Goal: Task Accomplishment & Management: Complete application form

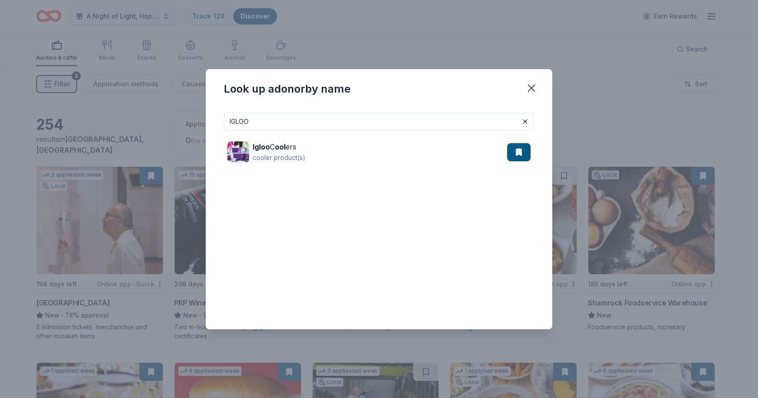
drag, startPoint x: 356, startPoint y: 122, endPoint x: 149, endPoint y: 128, distance: 207.3
click at [149, 128] on div "Look up a donor by name IGLOO Igloo C ool ers cooler product(s)" at bounding box center [379, 199] width 758 height 398
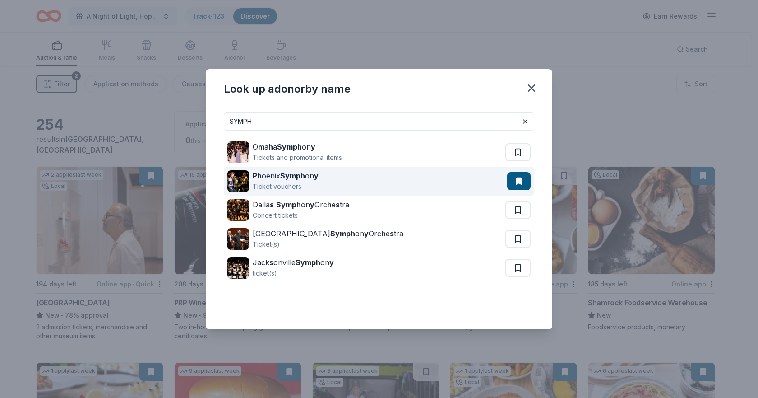
type input "SYMPH"
click at [303, 178] on strong "Symph" at bounding box center [292, 175] width 25 height 9
click at [302, 173] on strong "Symph" at bounding box center [292, 175] width 25 height 9
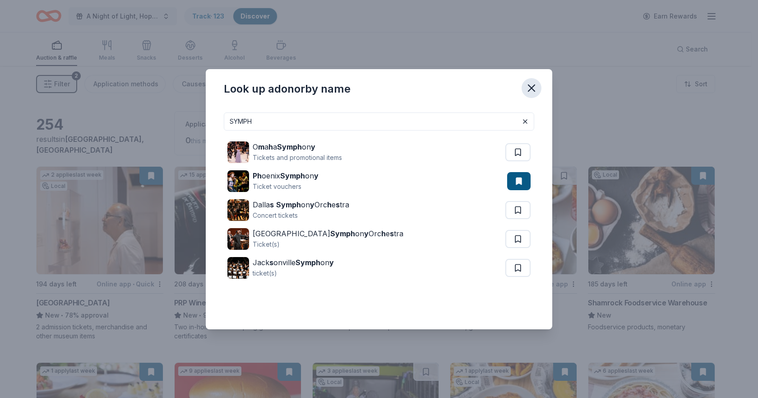
click at [530, 83] on icon "button" at bounding box center [531, 88] width 13 height 13
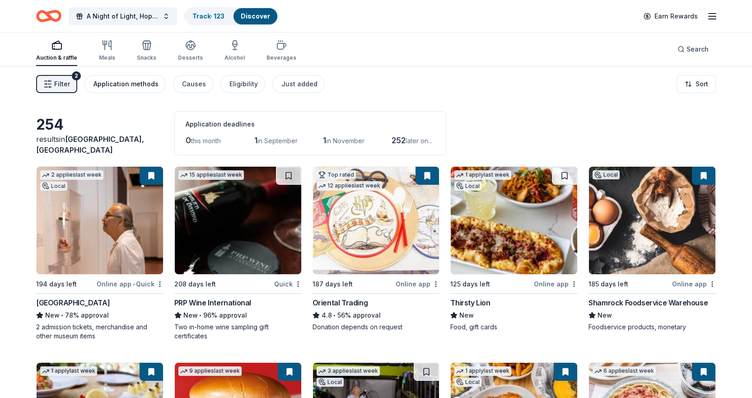
click at [123, 88] on div "Application methods" at bounding box center [125, 84] width 65 height 11
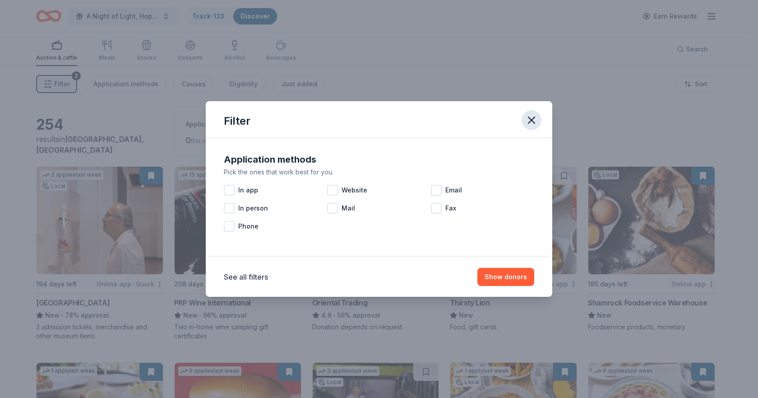
click at [529, 119] on icon "button" at bounding box center [531, 120] width 13 height 13
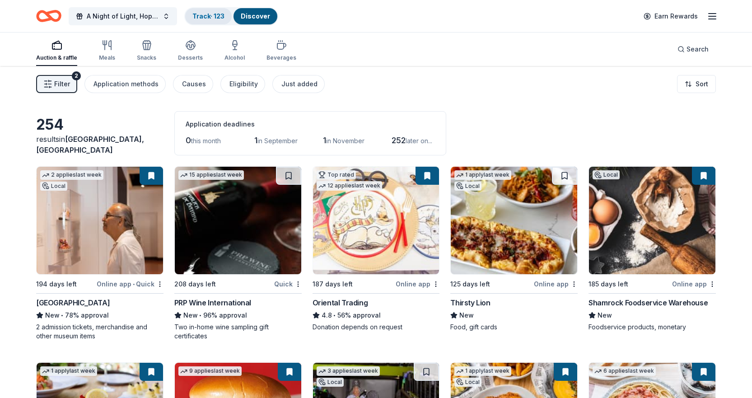
click at [197, 11] on div "Track · 123" at bounding box center [208, 16] width 46 height 16
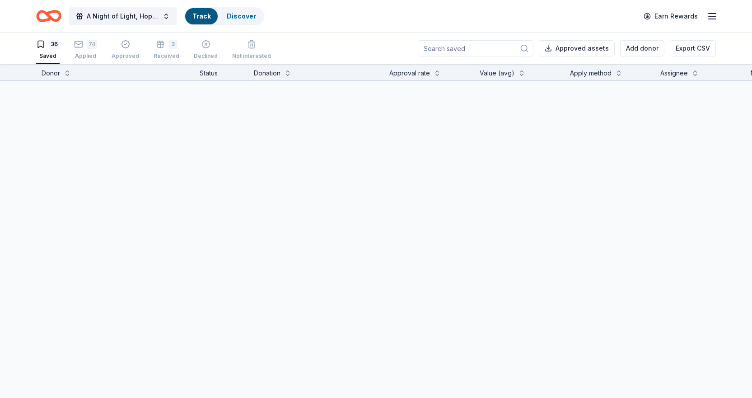
scroll to position [0, 0]
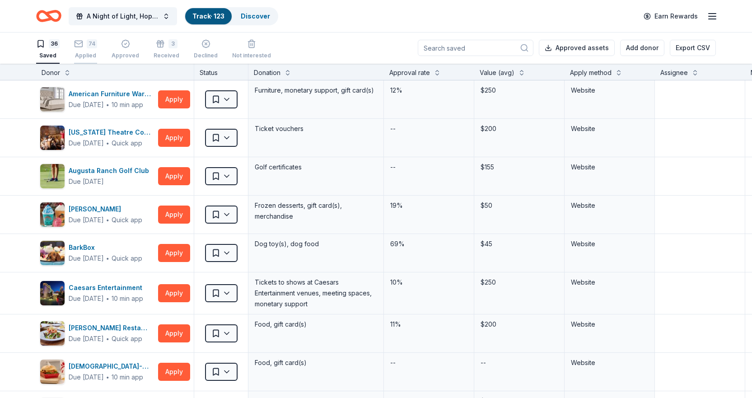
click at [87, 51] on div "74 Applied" at bounding box center [85, 49] width 23 height 20
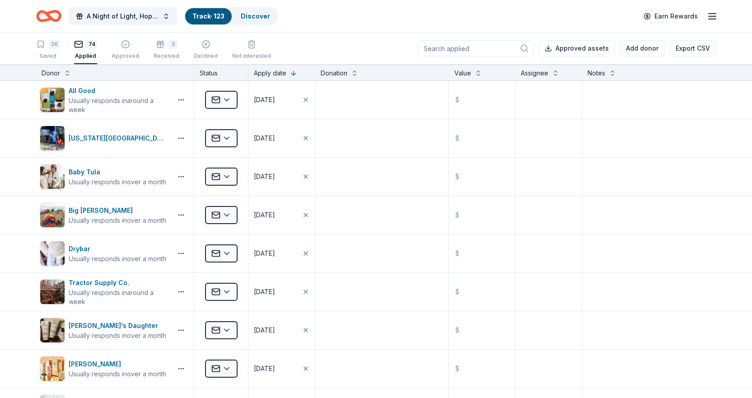
click at [467, 54] on input at bounding box center [476, 48] width 116 height 16
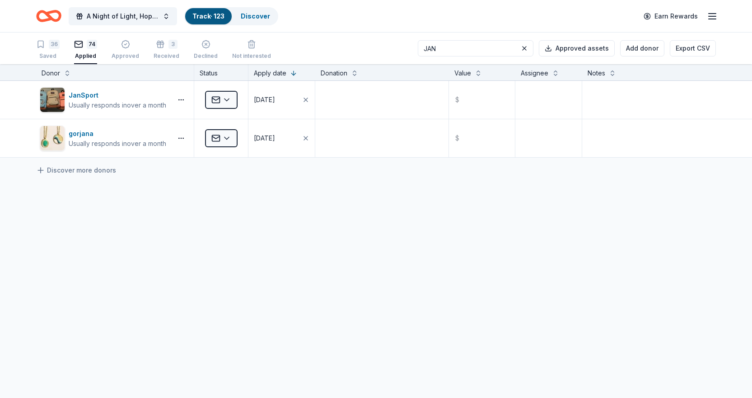
drag, startPoint x: 478, startPoint y: 43, endPoint x: 369, endPoint y: 28, distance: 110.3
click at [369, 28] on div "A Night of Light, Hope, and Legacy Gala 2026 Track · 123 Discover Earn Rewards …" at bounding box center [376, 199] width 752 height 398
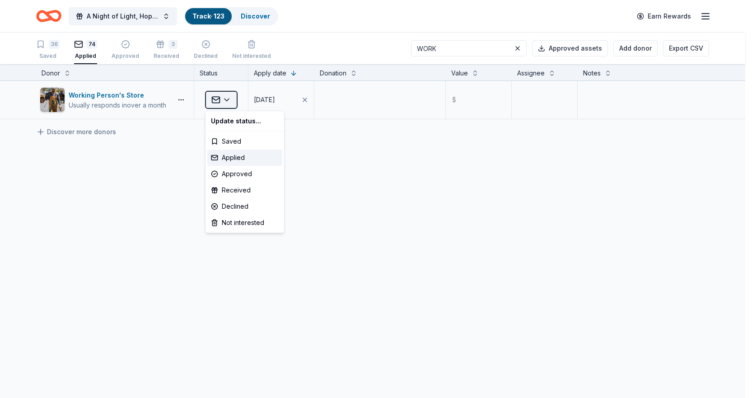
click at [229, 104] on html "A Night of Light, Hope, and Legacy Gala 2026 Track · 123 Discover Earn Rewards …" at bounding box center [376, 199] width 752 height 398
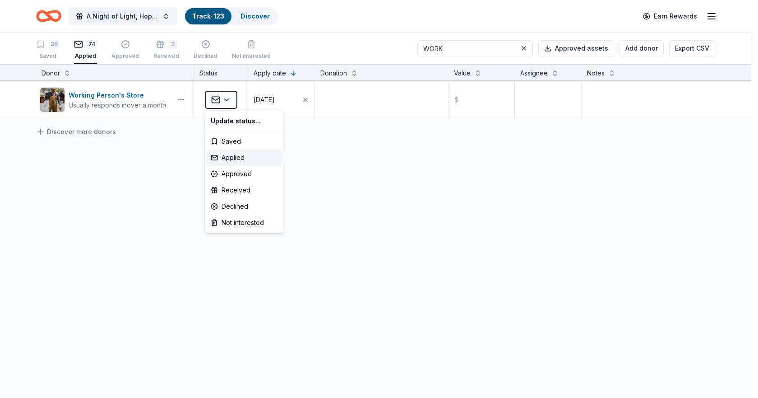
click at [350, 51] on html "A Night of Light, Hope, and Legacy Gala 2026 Track · 123 Discover Earn Rewards …" at bounding box center [379, 199] width 758 height 398
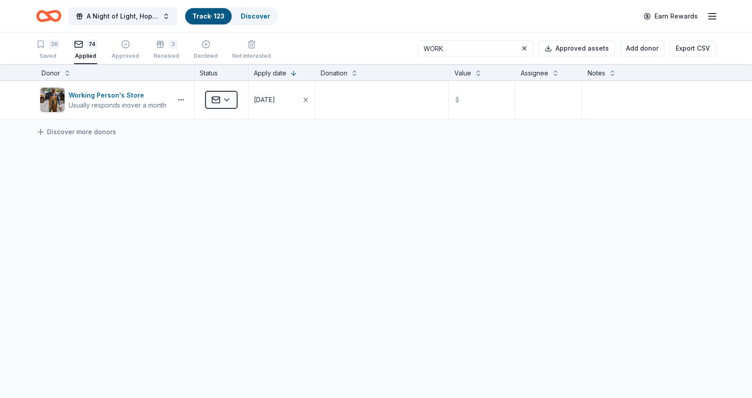
drag, startPoint x: 503, startPoint y: 49, endPoint x: 307, endPoint y: 37, distance: 195.8
click at [307, 37] on div "36 Saved 74 Applied Approved 3 Received Declined Not interested WORK Approved a…" at bounding box center [375, 48] width 679 height 32
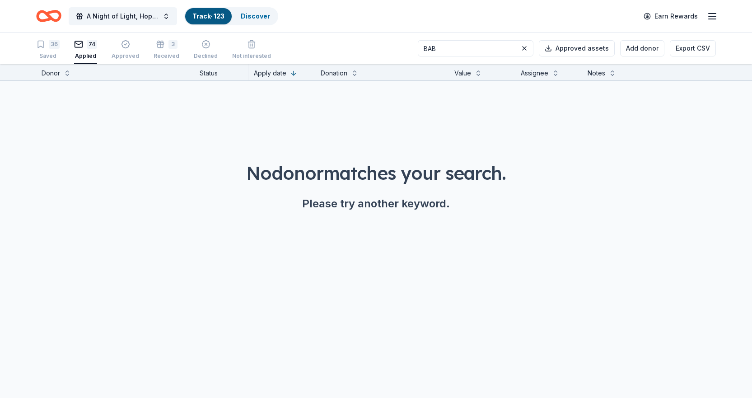
type input "BABY"
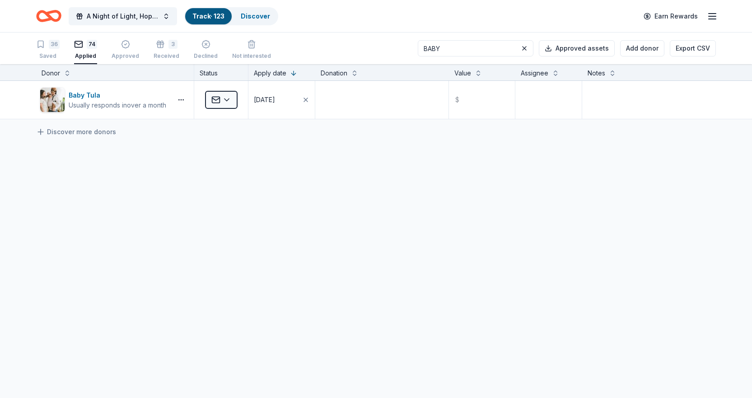
drag, startPoint x: 430, startPoint y: 47, endPoint x: 371, endPoint y: 48, distance: 58.7
click at [371, 48] on div "36 Saved 74 Applied Approved 3 Received Declined Not interested BABY Approved a…" at bounding box center [375, 48] width 679 height 32
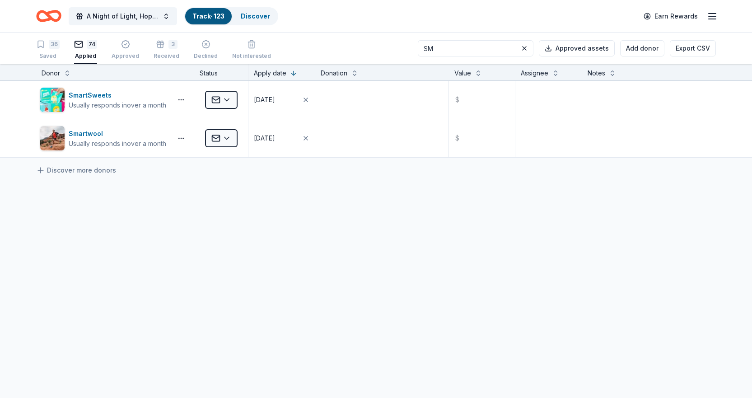
type input "S"
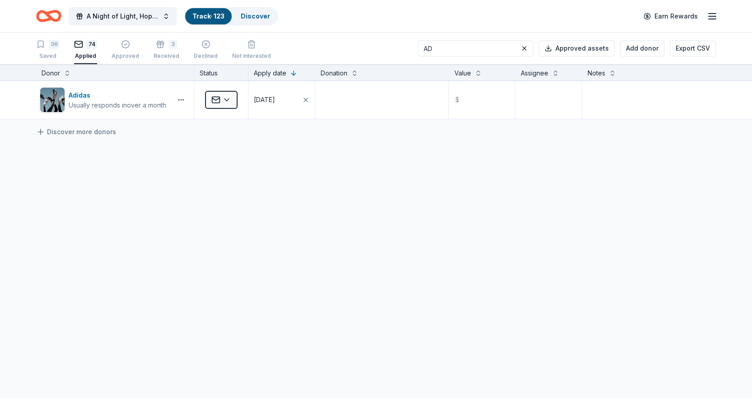
type input "A"
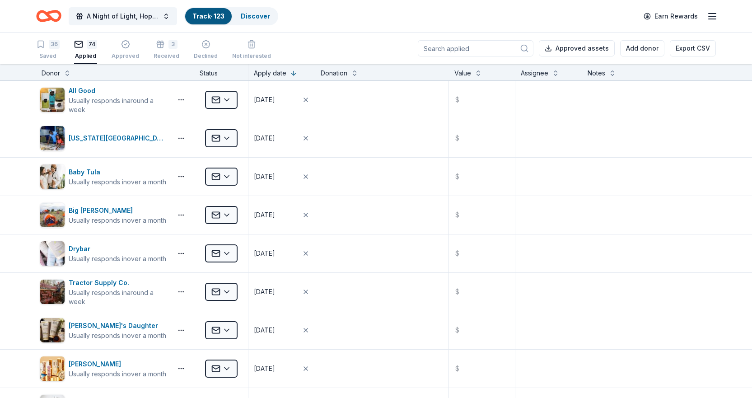
click at [496, 52] on input at bounding box center [476, 48] width 116 height 16
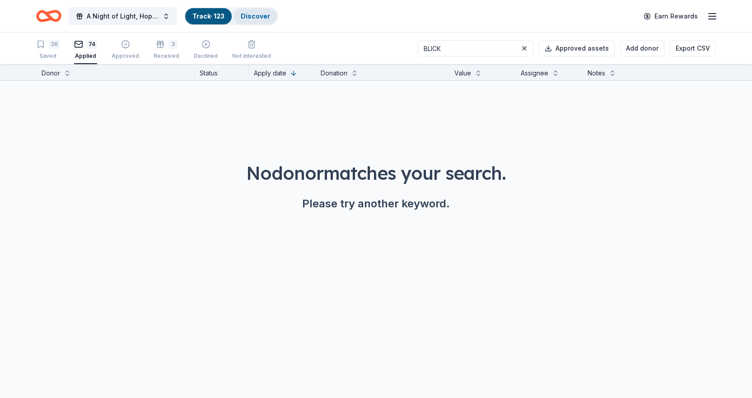
type input "BLICK"
click at [262, 13] on link "Discover" at bounding box center [255, 16] width 29 height 8
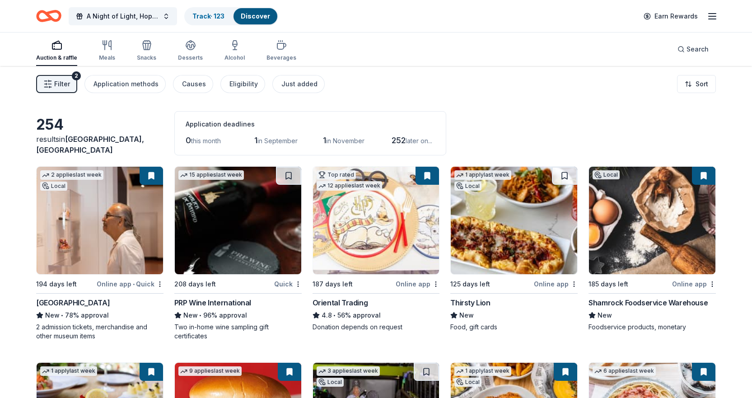
click at [672, 39] on div "Search" at bounding box center [693, 48] width 46 height 33
click at [689, 50] on span "Search" at bounding box center [697, 49] width 22 height 11
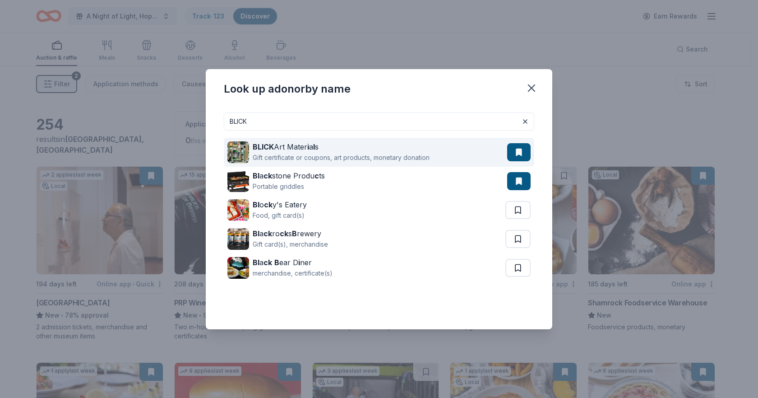
type input "BLICK"
click at [252, 150] on div "BLICK Art Mater i a l s Gift certificate or coupons, art products, monetary don…" at bounding box center [367, 152] width 280 height 29
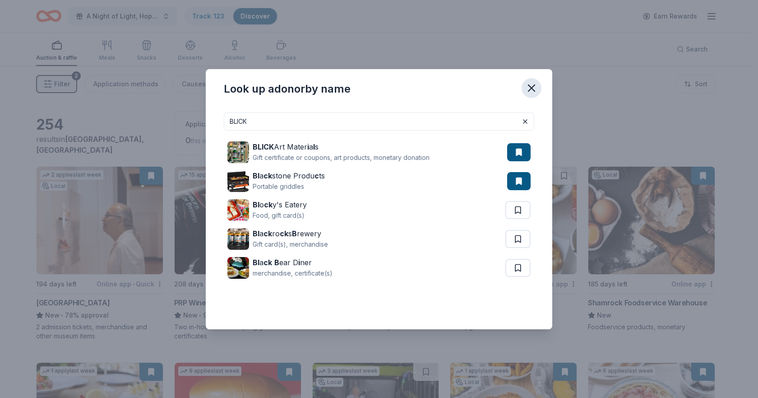
click at [538, 85] on icon "button" at bounding box center [531, 88] width 13 height 13
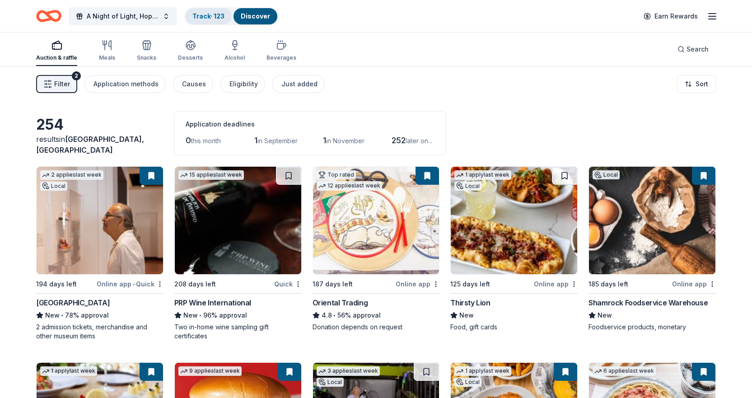
click at [214, 11] on div "Track · 123" at bounding box center [208, 16] width 46 height 16
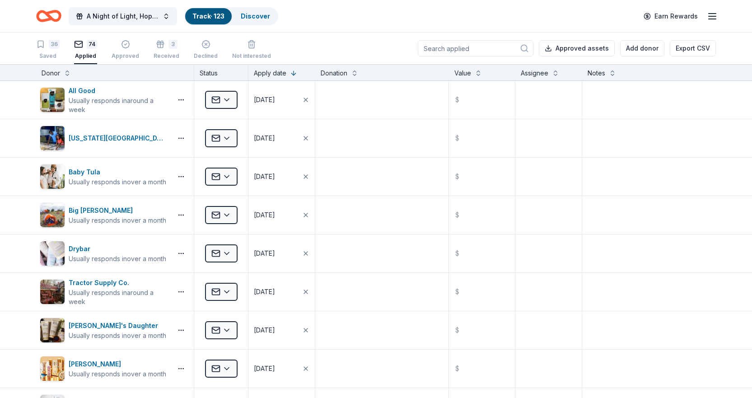
scroll to position [0, 0]
click at [501, 48] on input at bounding box center [476, 48] width 116 height 16
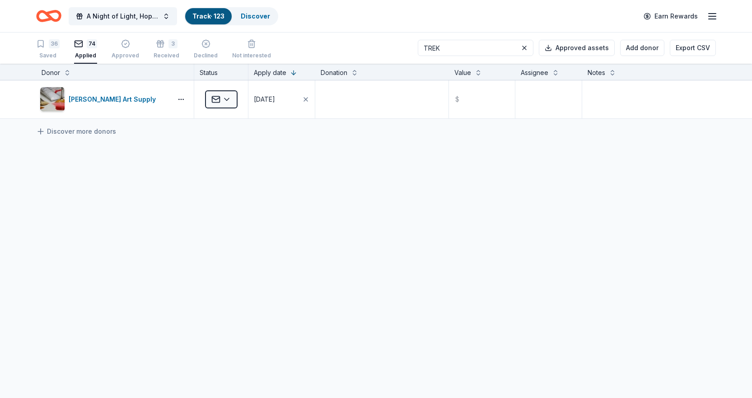
drag, startPoint x: 500, startPoint y: 48, endPoint x: 399, endPoint y: 53, distance: 101.7
click at [399, 53] on div "36 Saved 74 Applied Approved 3 Received Declined Not interested TREK Approved a…" at bounding box center [375, 48] width 679 height 32
drag, startPoint x: 477, startPoint y: 45, endPoint x: 365, endPoint y: 67, distance: 114.5
click at [365, 67] on div "A Night of Light, Hope, and Legacy Gala 2026 Track · 123 Discover Earn Rewards …" at bounding box center [376, 199] width 752 height 398
type input "MEAD"
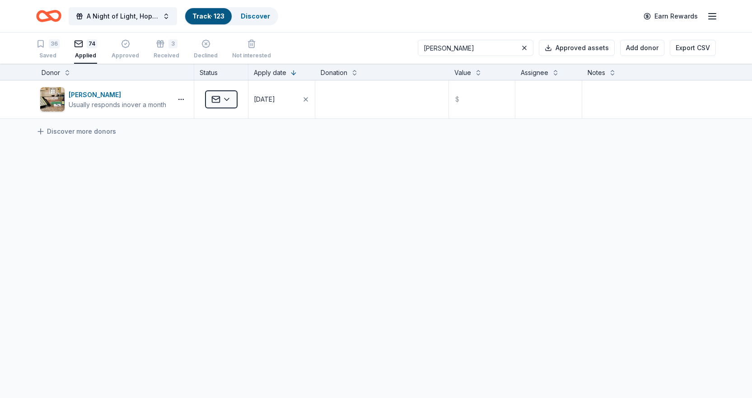
drag, startPoint x: 491, startPoint y: 44, endPoint x: 383, endPoint y: 51, distance: 108.1
click at [383, 51] on div "36 Saved 74 Applied Approved 3 Received Declined Not interested MEAD Approved a…" at bounding box center [375, 48] width 679 height 32
drag, startPoint x: 474, startPoint y: 45, endPoint x: 361, endPoint y: 52, distance: 113.9
click at [361, 52] on div "36 Saved 74 Applied Approved 3 Received Declined Not interested CHRONIC Approve…" at bounding box center [375, 48] width 679 height 32
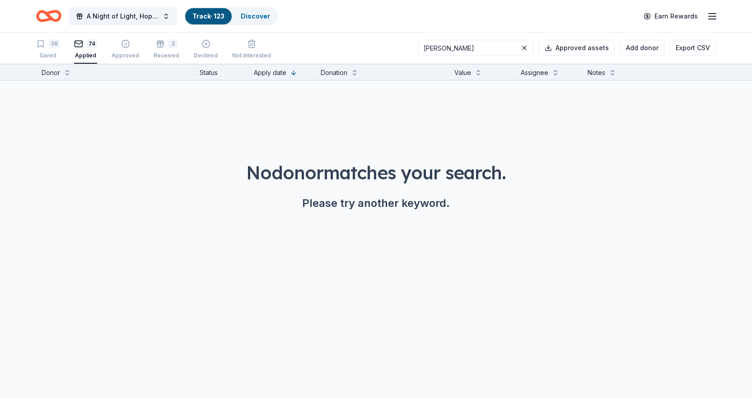
drag, startPoint x: 428, startPoint y: 52, endPoint x: 373, endPoint y: 63, distance: 56.5
click at [373, 63] on div "36 Saved 74 Applied Approved 3 Received Declined Not interested BARNES Approved…" at bounding box center [375, 48] width 679 height 32
type input "PAPER"
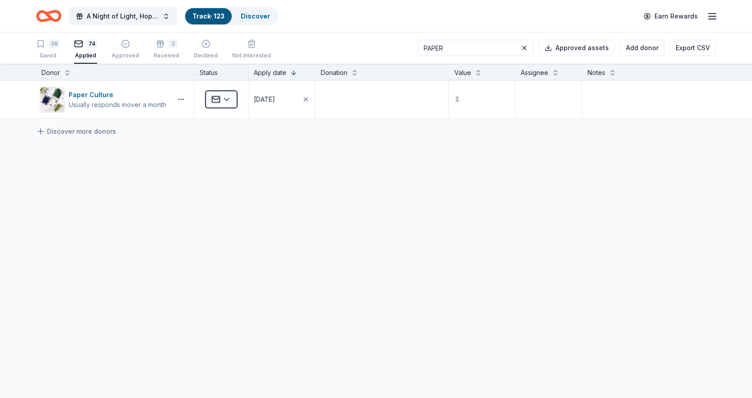
drag, startPoint x: 474, startPoint y: 51, endPoint x: 368, endPoint y: 56, distance: 106.7
click at [368, 56] on div "36 Saved 74 Applied Approved 3 Received Declined Not interested PAPER Approved …" at bounding box center [375, 48] width 679 height 32
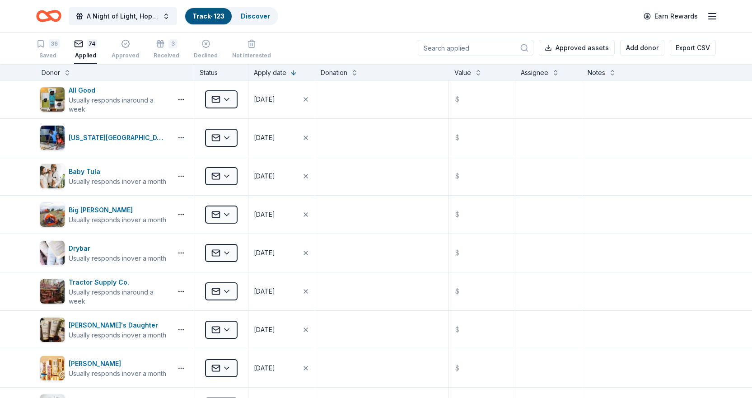
click at [455, 46] on input at bounding box center [476, 48] width 116 height 16
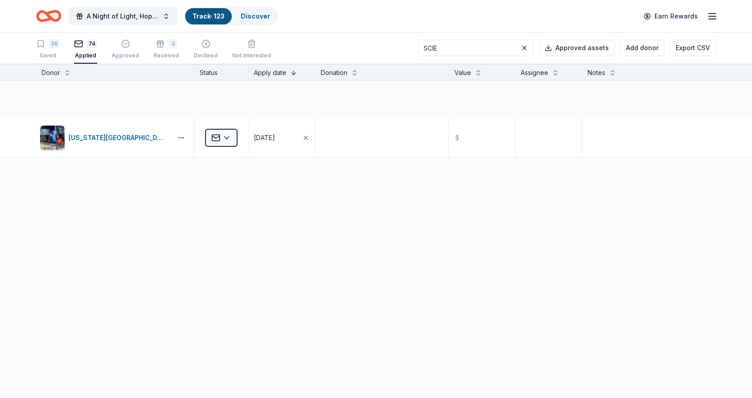
type input "SCIEN"
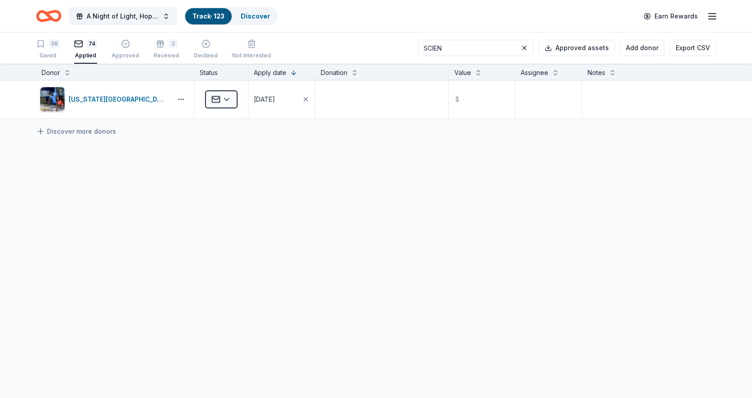
drag, startPoint x: 477, startPoint y: 46, endPoint x: 380, endPoint y: 57, distance: 97.2
click at [380, 57] on div "36 Saved 74 Applied Approved 3 Received Declined Not interested SCIEN Approved …" at bounding box center [375, 48] width 679 height 32
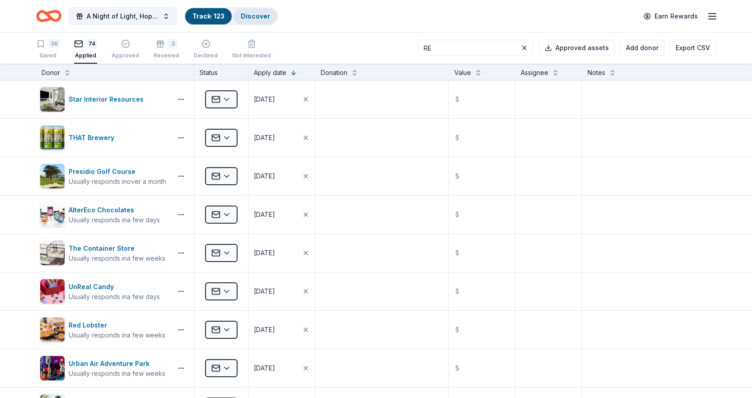
type input "RE"
click at [253, 19] on link "Discover" at bounding box center [255, 16] width 29 height 8
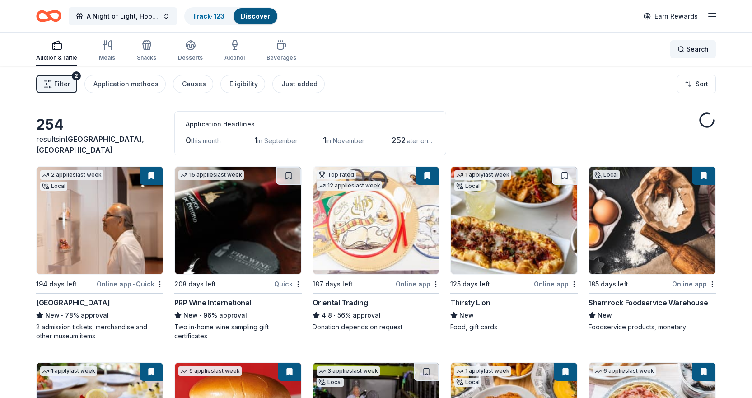
click at [707, 52] on span "Search" at bounding box center [697, 49] width 22 height 11
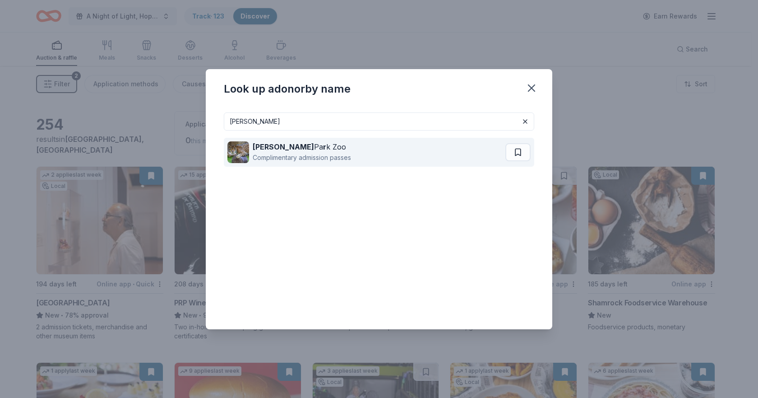
type input "REID"
click at [343, 148] on div "Reid Pa r k Zoo" at bounding box center [302, 146] width 98 height 11
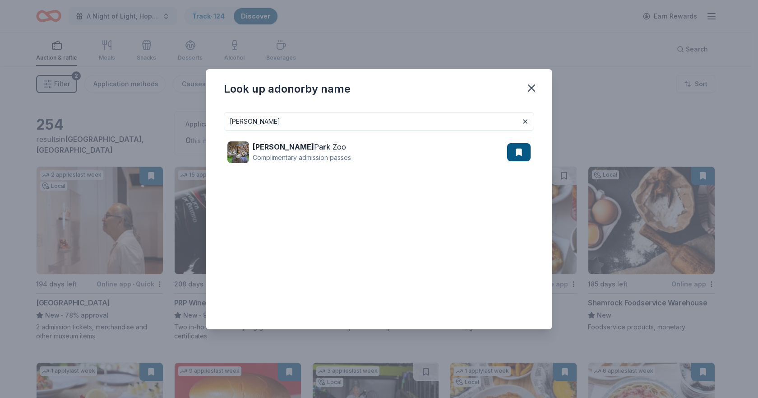
click at [526, 88] on icon "button" at bounding box center [531, 88] width 13 height 13
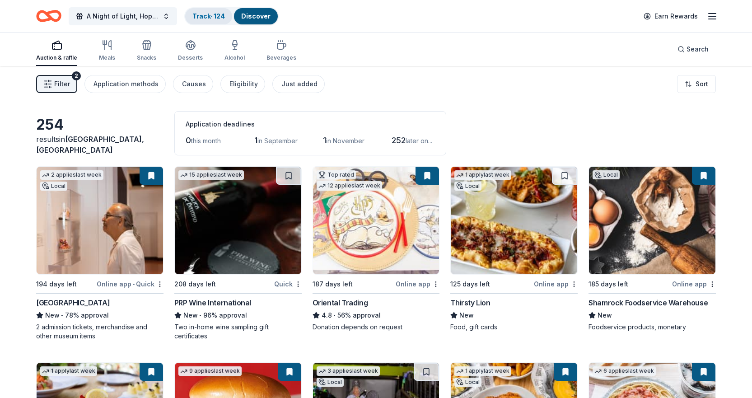
click at [213, 12] on link "Track · 124" at bounding box center [208, 16] width 32 height 8
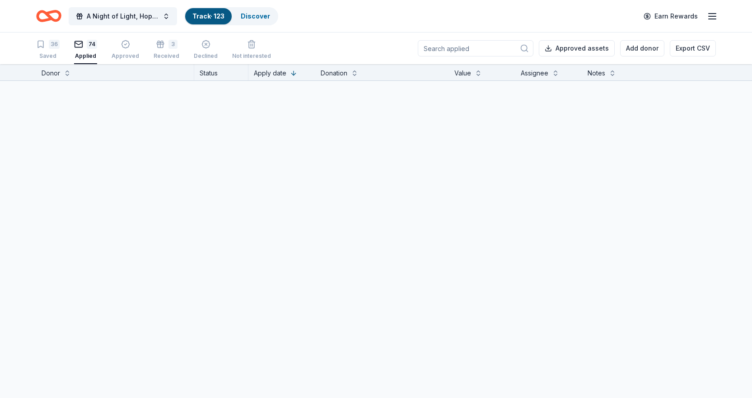
scroll to position [0, 0]
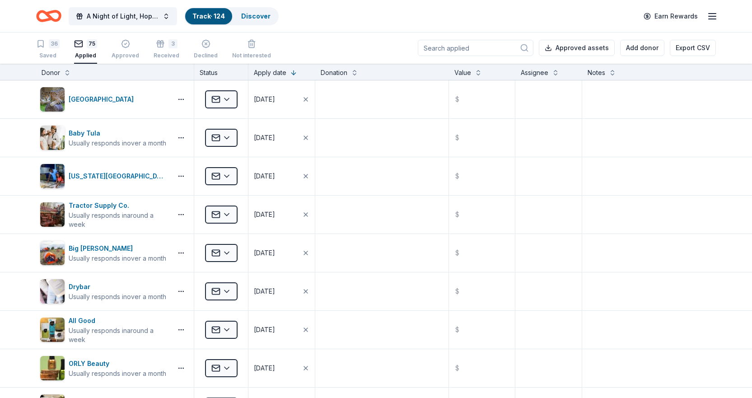
click at [491, 51] on input at bounding box center [476, 48] width 116 height 16
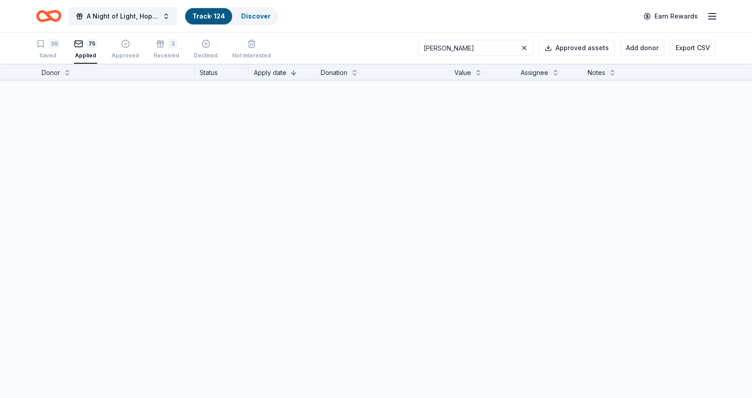
type input "BURRI"
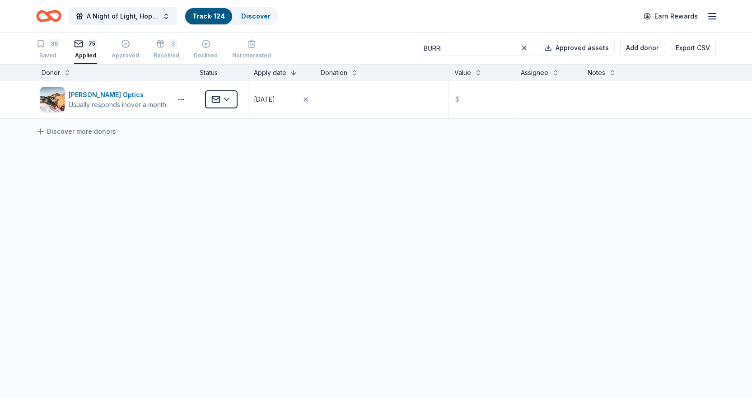
drag, startPoint x: 484, startPoint y: 49, endPoint x: 397, endPoint y: 50, distance: 86.7
click at [397, 50] on div "36 Saved 75 Applied Approved 3 Received Declined Not interested BURRI Approved …" at bounding box center [375, 48] width 679 height 32
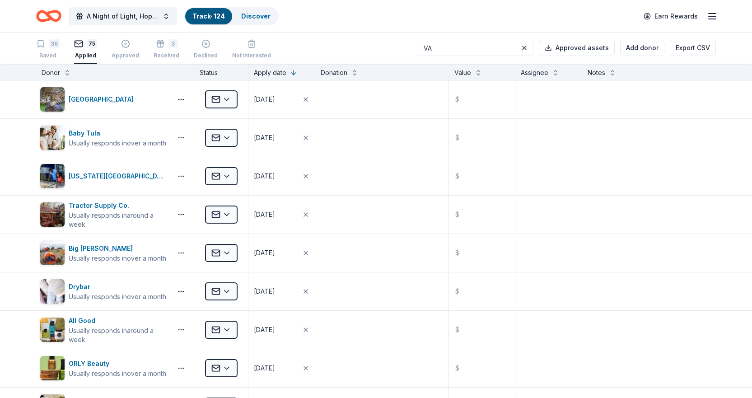
type input "VAL"
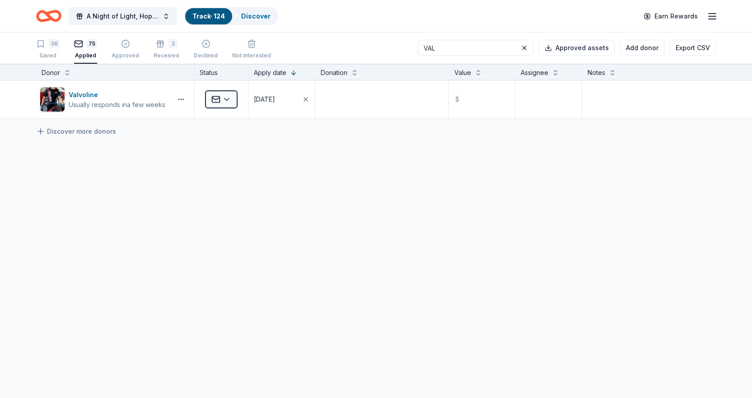
drag, startPoint x: 449, startPoint y: 46, endPoint x: 409, endPoint y: 47, distance: 40.2
click at [409, 47] on div "36 Saved 75 Applied Approved 3 Received Declined Not interested VAL Approved as…" at bounding box center [375, 48] width 679 height 32
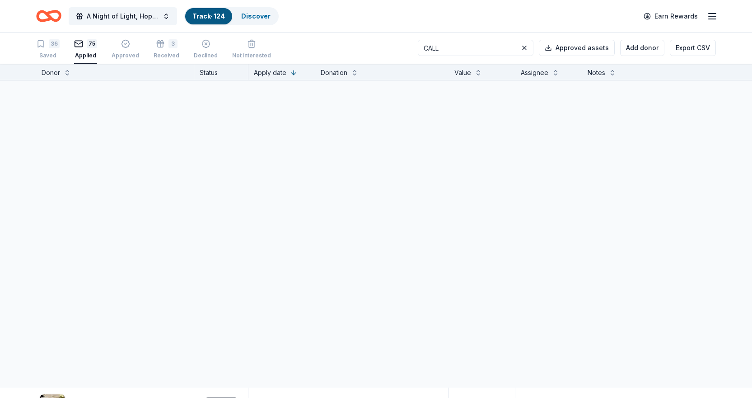
type input "CALLA"
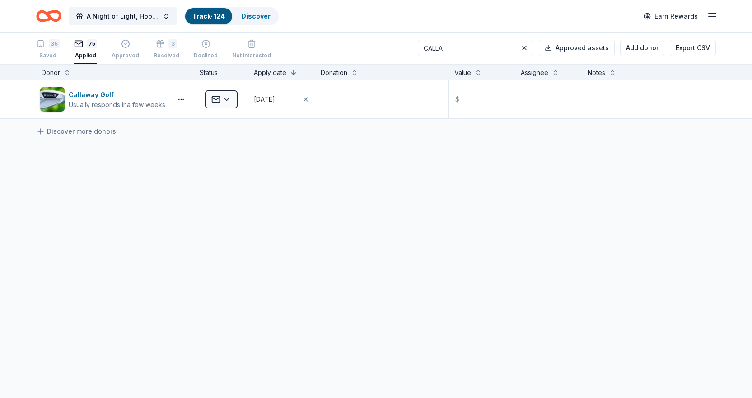
drag, startPoint x: 500, startPoint y: 49, endPoint x: 360, endPoint y: 71, distance: 141.7
click at [360, 71] on div "A Night of Light, Hope, and Legacy Gala 2026 Track · 124 Discover Earn Rewards …" at bounding box center [376, 199] width 752 height 398
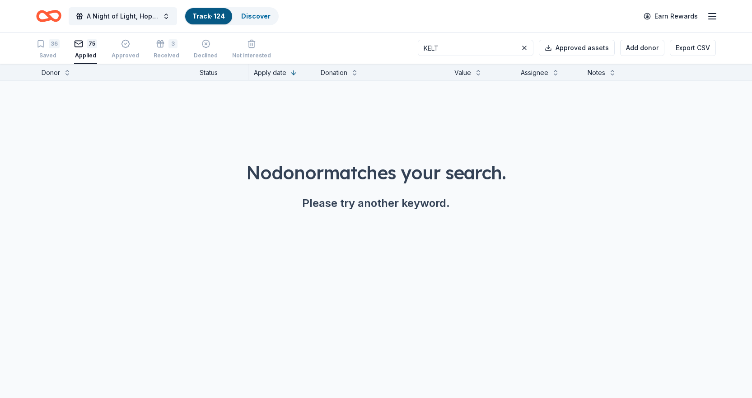
drag, startPoint x: 458, startPoint y: 48, endPoint x: 381, endPoint y: 51, distance: 76.8
click at [381, 51] on div "36 Saved 75 Applied Approved 3 Received Declined Not interested KELT Approved a…" at bounding box center [375, 48] width 679 height 32
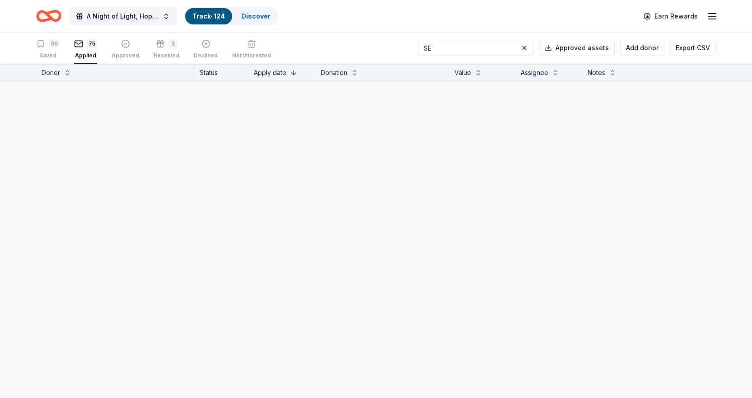
type input "SEA"
drag, startPoint x: 465, startPoint y: 48, endPoint x: 403, endPoint y: 42, distance: 63.0
click at [403, 42] on div "36 Saved 75 Applied Approved 3 Received Declined Not interested SEA Approved as…" at bounding box center [375, 48] width 679 height 32
drag, startPoint x: 460, startPoint y: 48, endPoint x: 399, endPoint y: 59, distance: 62.4
click at [399, 59] on div "36 Saved 75 Applied Approved 3 Received Declined Not interested SCH Approved as…" at bounding box center [375, 48] width 679 height 32
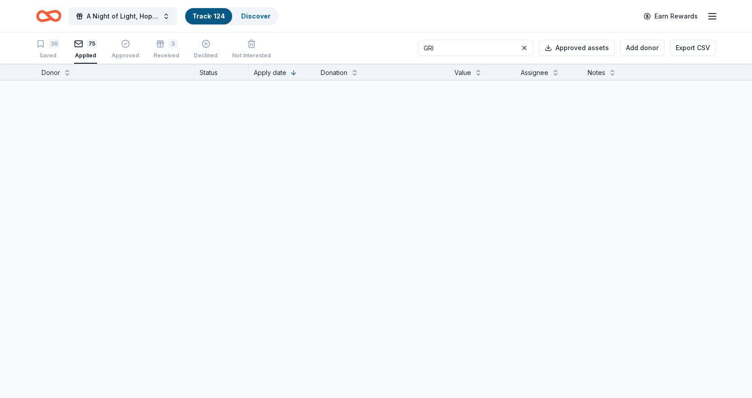
type input "GRIZ"
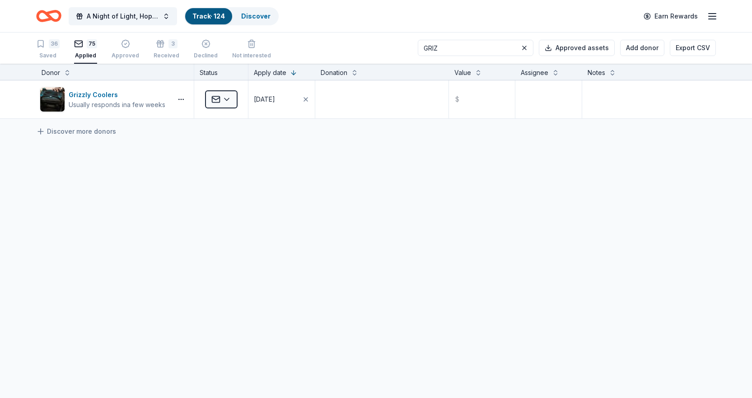
drag, startPoint x: 454, startPoint y: 46, endPoint x: 405, endPoint y: 44, distance: 49.3
click at [405, 44] on div "36 Saved 75 Applied Approved 3 Received Declined Not interested GRIZ Approved a…" at bounding box center [375, 48] width 679 height 32
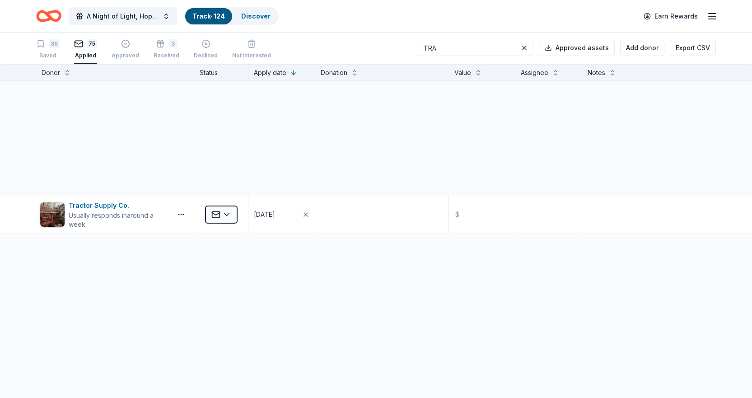
type input "TRAC"
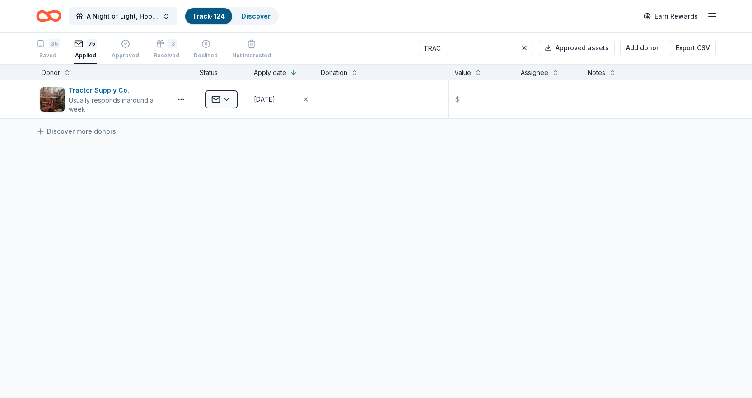
drag, startPoint x: 423, startPoint y: 53, endPoint x: 404, endPoint y: 55, distance: 19.0
click at [404, 55] on div "36 Saved 75 Applied Approved 3 Received Declined Not interested TRAC Approved a…" at bounding box center [375, 48] width 679 height 32
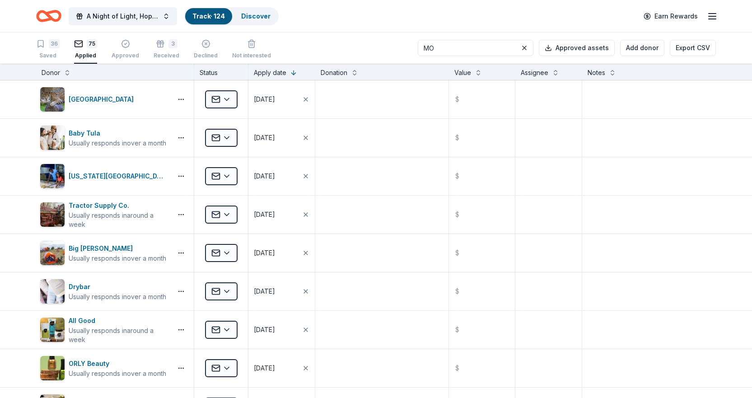
type input "MON"
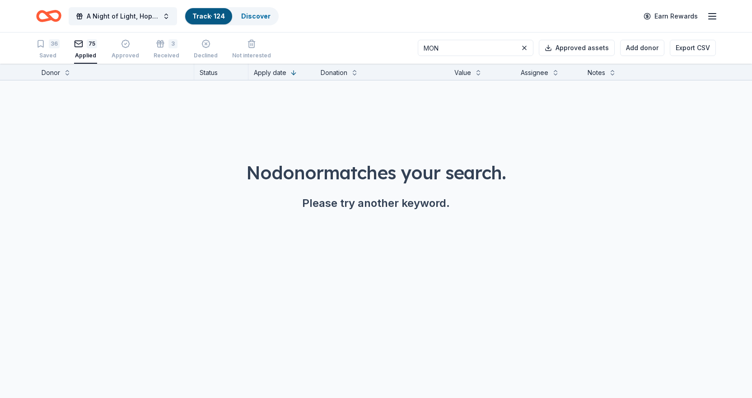
drag, startPoint x: 483, startPoint y: 51, endPoint x: 343, endPoint y: 46, distance: 140.0
click at [343, 46] on div "36 Saved 75 Applied Approved 3 Received Declined Not interested MON Approved as…" at bounding box center [375, 48] width 679 height 32
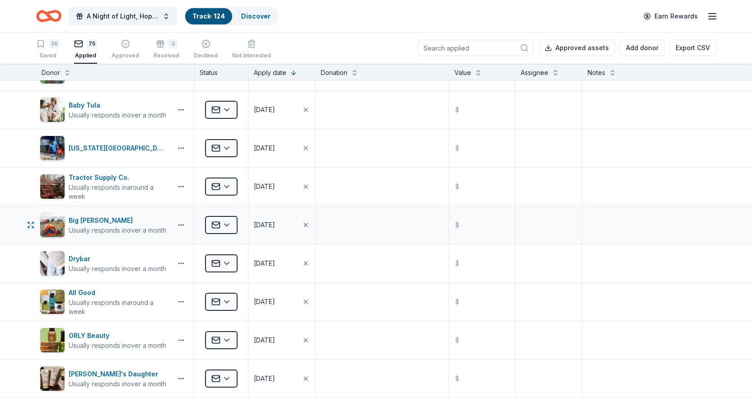
scroll to position [90, 0]
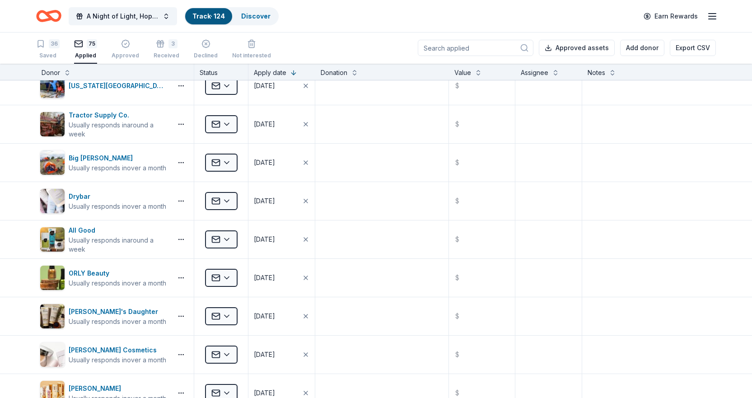
click at [507, 54] on input at bounding box center [476, 48] width 116 height 16
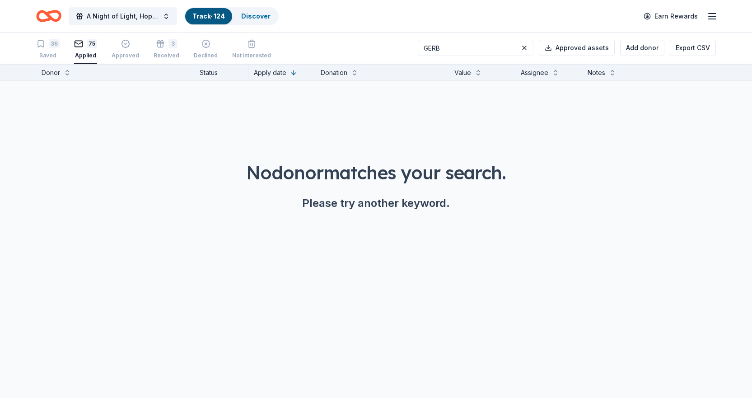
scroll to position [0, 0]
type input "GERB"
click at [264, 16] on link "Discover" at bounding box center [255, 16] width 29 height 8
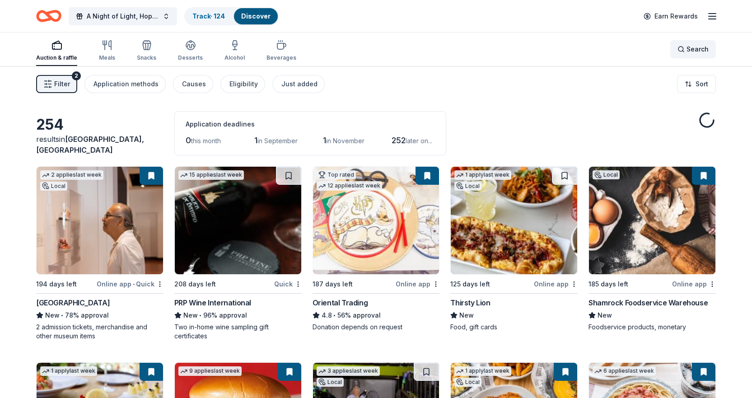
click at [697, 50] on span "Search" at bounding box center [697, 49] width 22 height 11
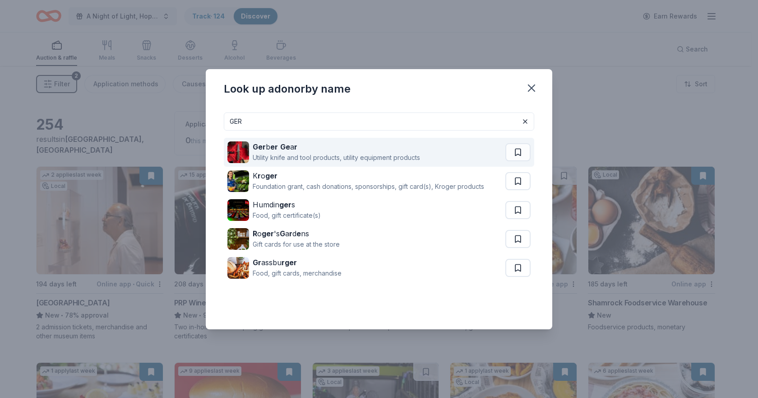
type input "GER"
click at [243, 145] on img at bounding box center [238, 152] width 22 height 22
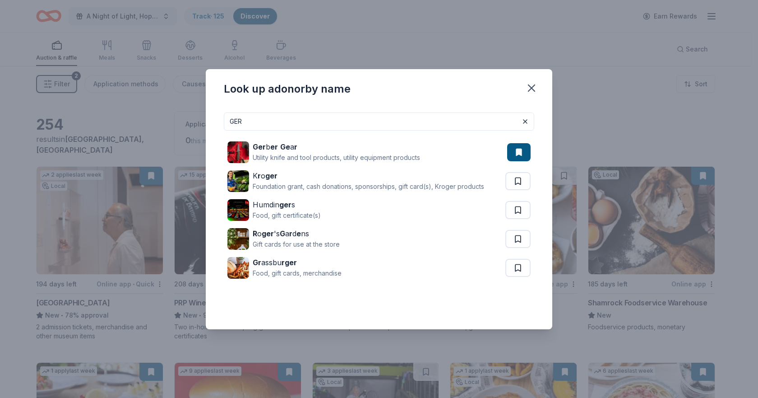
click at [515, 88] on div "Look up a donor by name" at bounding box center [379, 87] width 347 height 36
click at [539, 90] on button "button" at bounding box center [532, 88] width 20 height 20
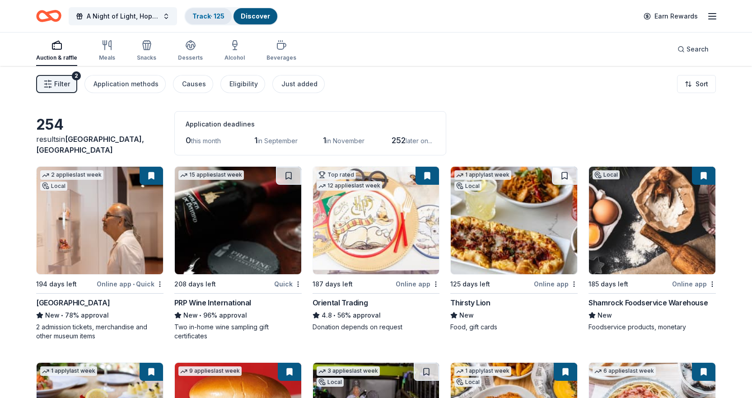
click at [217, 15] on link "Track · 125" at bounding box center [208, 16] width 32 height 8
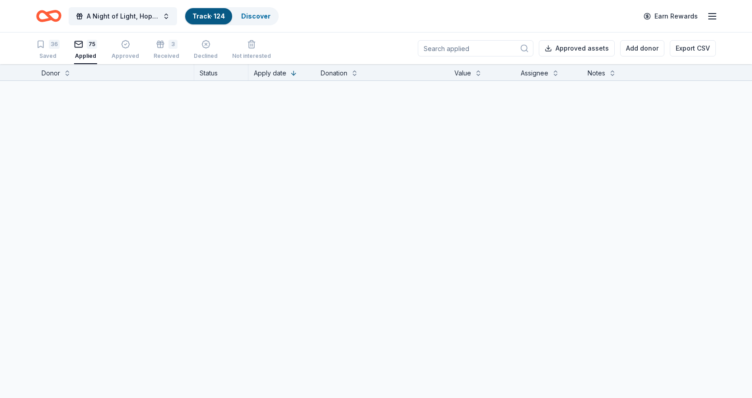
scroll to position [0, 0]
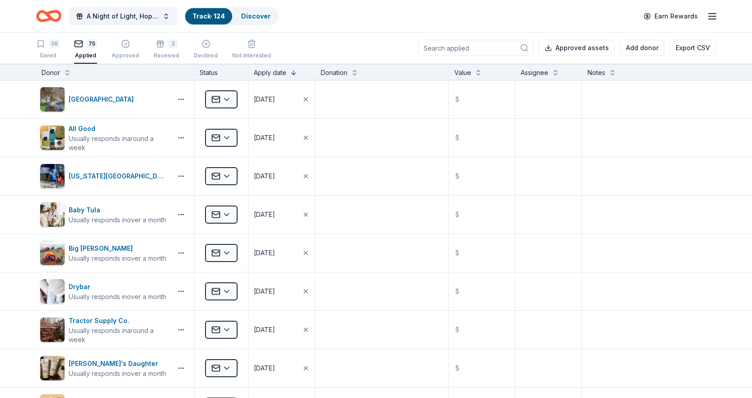
click at [486, 51] on input at bounding box center [476, 48] width 116 height 16
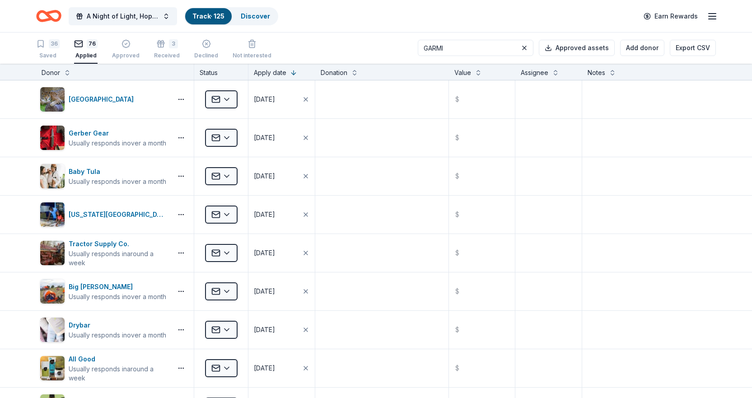
type input "GARMIN"
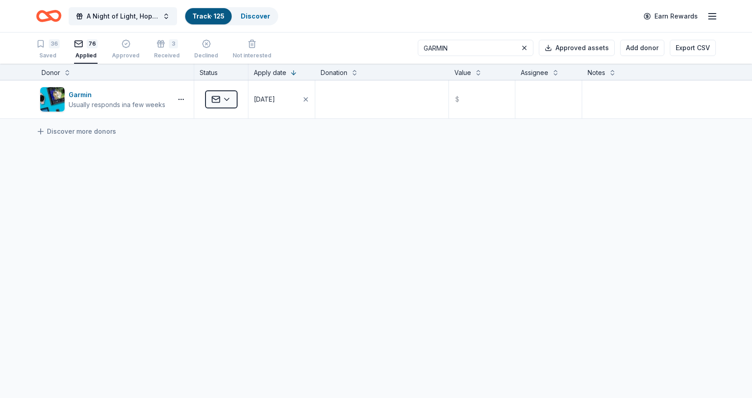
drag, startPoint x: 484, startPoint y: 46, endPoint x: 308, endPoint y: 53, distance: 176.2
click at [308, 53] on div "36 Saved 76 Applied Approved 3 Received Declined Not interested GARMIN Approved…" at bounding box center [375, 48] width 679 height 32
drag, startPoint x: 463, startPoint y: 50, endPoint x: 393, endPoint y: 51, distance: 69.5
click at [393, 51] on div "36 Saved 76 Applied Approved 3 Received Declined Not interested BIG Approved as…" at bounding box center [375, 48] width 679 height 32
click at [455, 54] on input "BIG" at bounding box center [476, 48] width 116 height 16
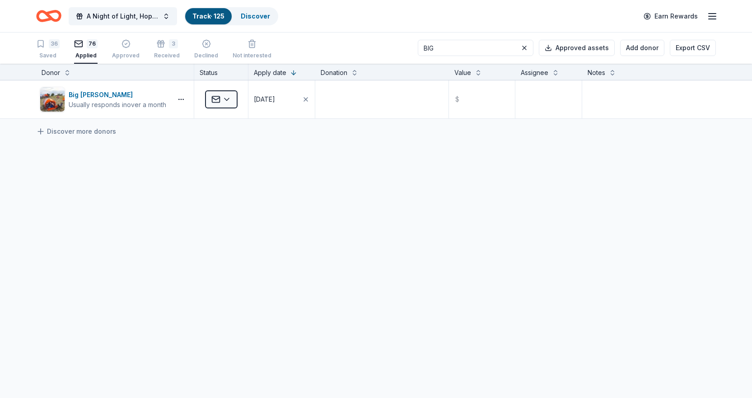
drag, startPoint x: 468, startPoint y: 48, endPoint x: 377, endPoint y: 51, distance: 90.8
click at [377, 51] on div "36 Saved 76 Applied Approved 3 Received Declined Not interested BIG Approved as…" at bounding box center [375, 48] width 679 height 32
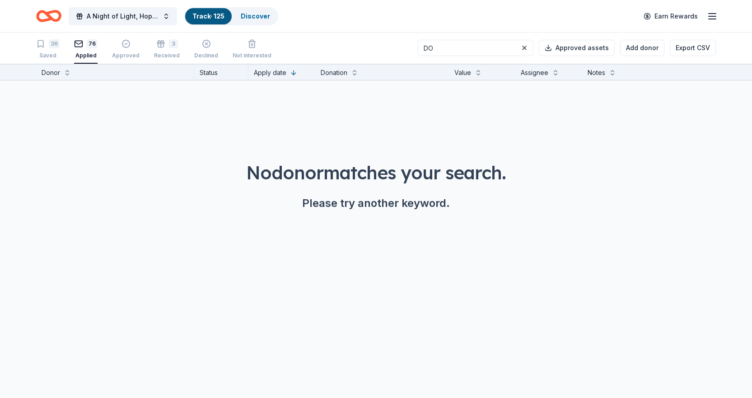
drag, startPoint x: 483, startPoint y: 50, endPoint x: 381, endPoint y: 50, distance: 102.0
click at [381, 50] on div "36 Saved 76 Applied Approved 3 Received Declined Not interested DO Approved ass…" at bounding box center [375, 48] width 679 height 32
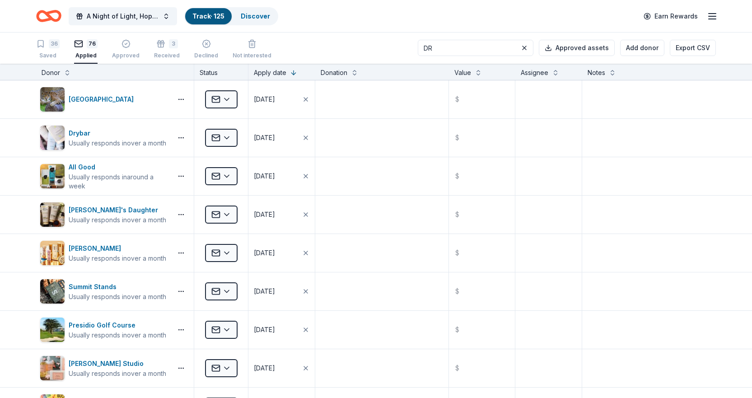
type input "DRY"
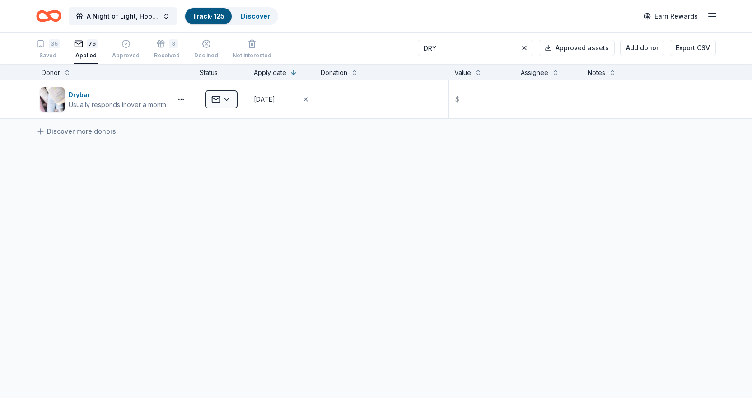
drag, startPoint x: 463, startPoint y: 44, endPoint x: 348, endPoint y: 46, distance: 115.1
click at [348, 46] on div "36 Saved 76 Applied Approved 3 Received Declined Not interested DRY Approved as…" at bounding box center [375, 48] width 679 height 32
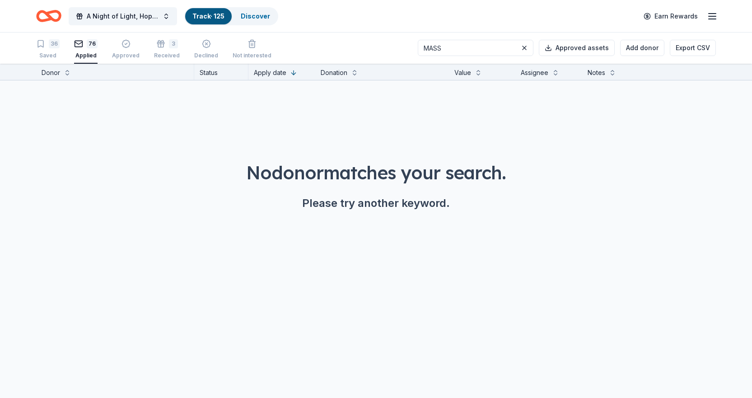
drag, startPoint x: 456, startPoint y: 47, endPoint x: 360, endPoint y: 62, distance: 97.4
click at [360, 62] on div "36 Saved 76 Applied Approved 3 Received Declined Not interested MASS Approved a…" at bounding box center [375, 48] width 679 height 32
type input "SMART"
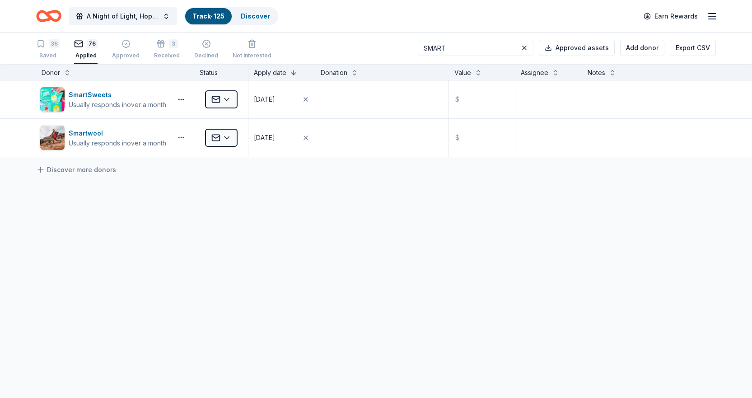
drag, startPoint x: 482, startPoint y: 45, endPoint x: 408, endPoint y: 51, distance: 74.3
click at [408, 51] on div "36 Saved 76 Applied Approved 3 Received Declined Not interested SMART Approved …" at bounding box center [375, 48] width 679 height 32
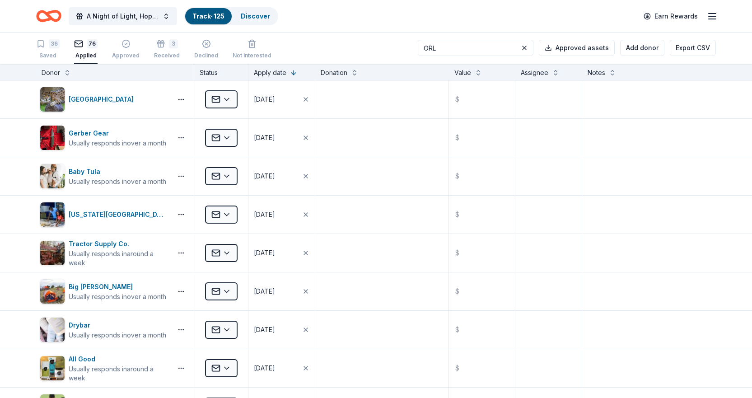
type input "ORLY"
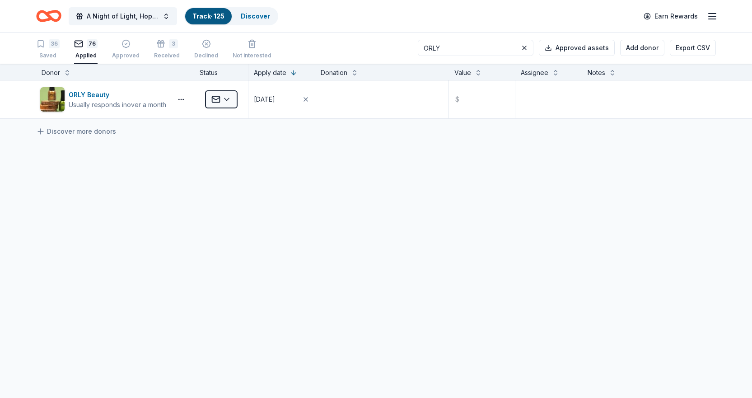
drag, startPoint x: 483, startPoint y: 53, endPoint x: 366, endPoint y: 51, distance: 116.9
click at [366, 51] on div "36 Saved 76 Applied Approved 3 Received Declined Not interested ORLY Approved a…" at bounding box center [375, 48] width 679 height 32
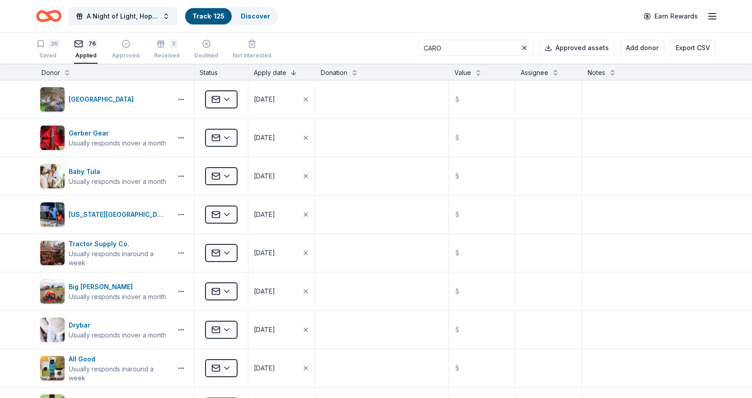
type input "CAROL"
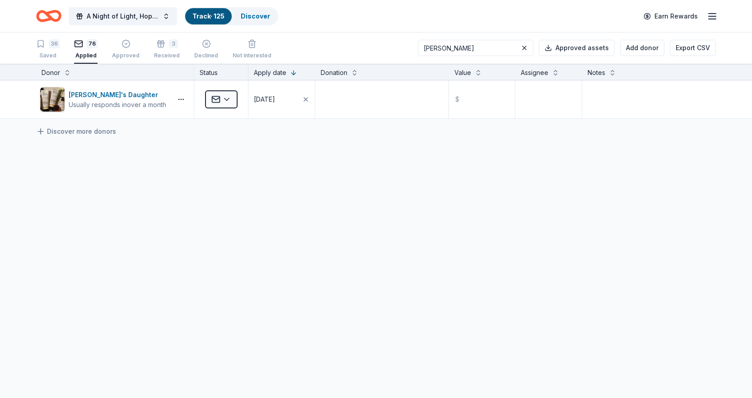
drag, startPoint x: 488, startPoint y: 47, endPoint x: 372, endPoint y: 51, distance: 116.1
click at [372, 51] on div "36 Saved 76 Applied Approved 3 Received Declined Not interested CAROL Approved …" at bounding box center [375, 48] width 679 height 32
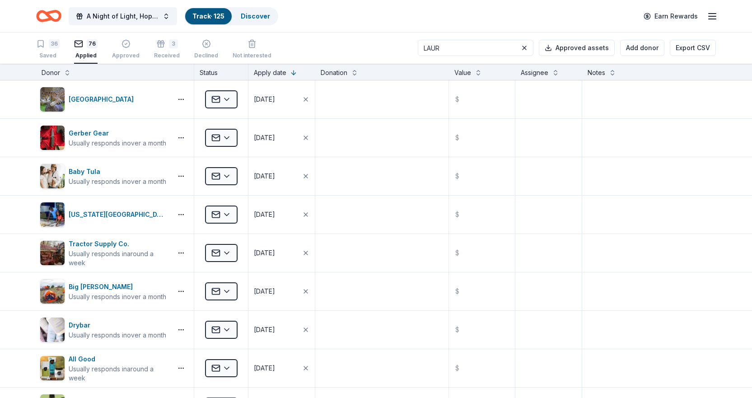
type input "LAURA"
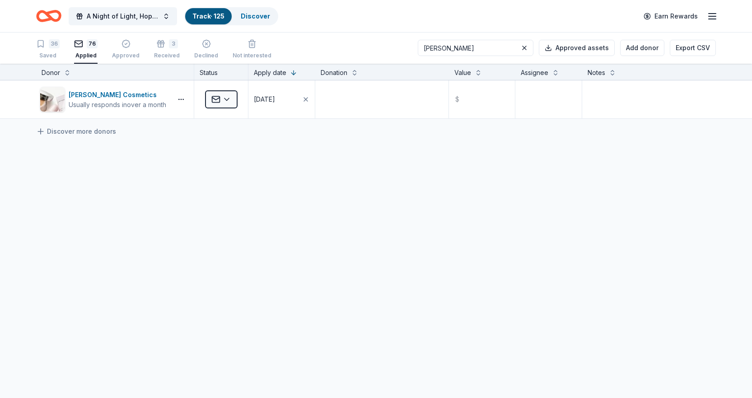
drag, startPoint x: 467, startPoint y: 47, endPoint x: 365, endPoint y: 60, distance: 102.7
click at [365, 60] on div "36 Saved 76 Applied Approved 3 Received Declined Not interested LAURA Approved …" at bounding box center [375, 48] width 679 height 32
drag, startPoint x: 485, startPoint y: 53, endPoint x: 408, endPoint y: 55, distance: 76.3
click at [408, 55] on div "36 Saved 76 Applied Approved 3 Received Declined Not interested ELIZA Approved …" at bounding box center [375, 48] width 679 height 32
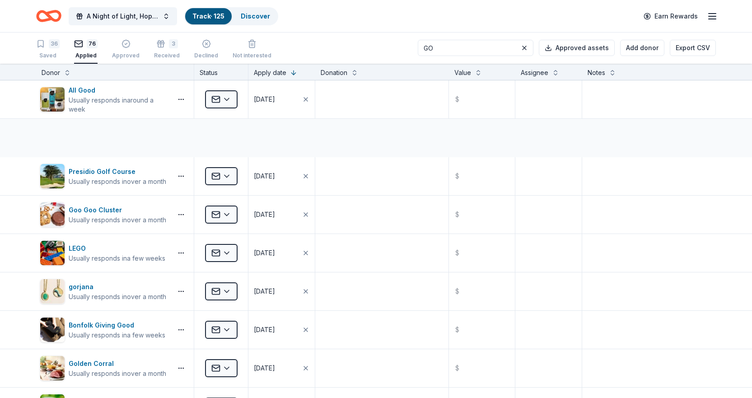
type input "GOR"
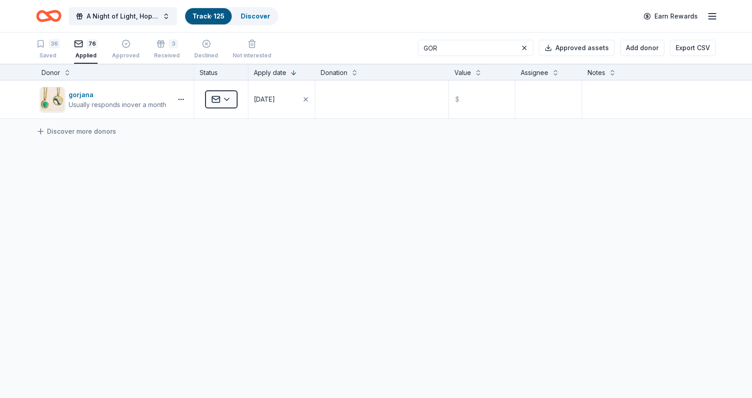
drag, startPoint x: 472, startPoint y: 51, endPoint x: 405, endPoint y: 51, distance: 66.4
click at [405, 51] on div "36 Saved 76 Applied Approved 3 Received Declined Not interested GOR Approved as…" at bounding box center [375, 48] width 679 height 32
drag, startPoint x: 473, startPoint y: 45, endPoint x: 417, endPoint y: 60, distance: 58.8
click at [417, 60] on div "36 Saved 76 Applied Approved 3 Received Declined Not interested BUBB Approved a…" at bounding box center [375, 48] width 679 height 32
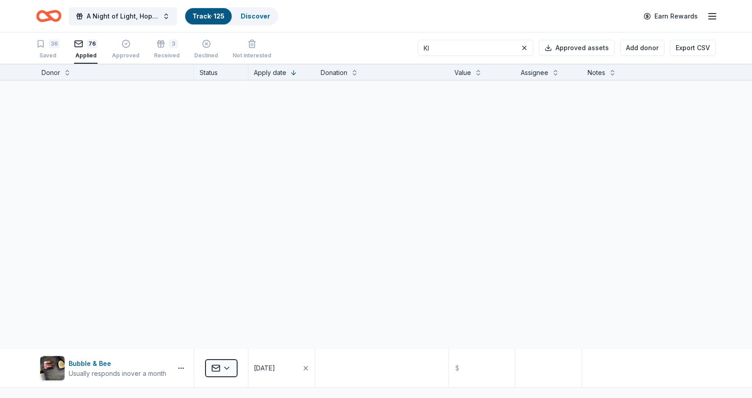
type input "KIE"
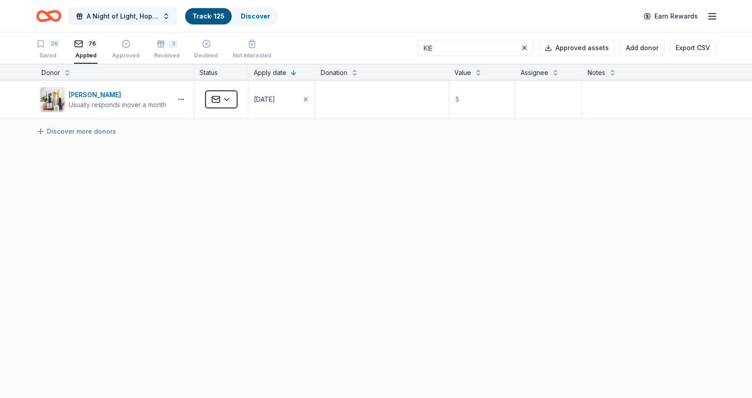
drag, startPoint x: 478, startPoint y: 49, endPoint x: 368, endPoint y: 51, distance: 109.3
click at [368, 51] on div "36 Saved 76 Applied Approved 3 Received Declined Not interested KIE Approved as…" at bounding box center [375, 48] width 679 height 32
type input "ALL"
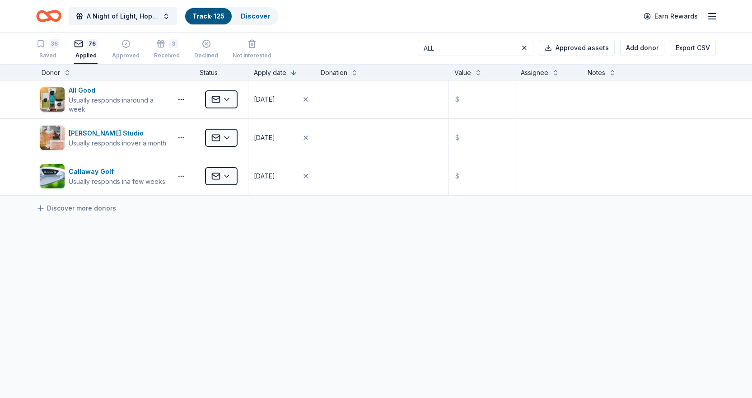
drag, startPoint x: 469, startPoint y: 46, endPoint x: 377, endPoint y: 63, distance: 92.6
click at [377, 63] on div "36 Saved 76 Applied Approved 3 Received Declined Not interested ALL Approved as…" at bounding box center [375, 48] width 679 height 32
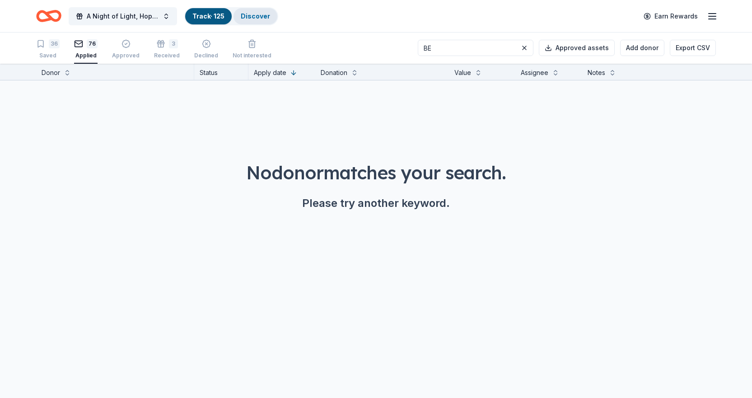
type input "BE"
click at [274, 17] on div "Discover" at bounding box center [255, 16] width 44 height 16
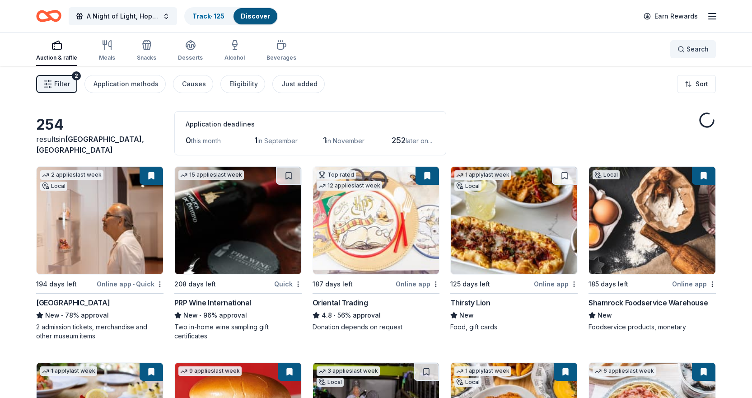
click at [696, 55] on button "Search" at bounding box center [693, 49] width 46 height 18
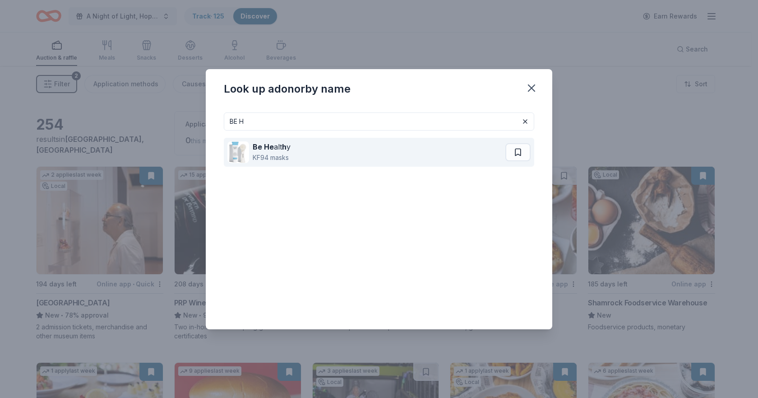
type input "BE H"
click at [297, 159] on div "Be He alt h y KF94 masks" at bounding box center [366, 152] width 278 height 29
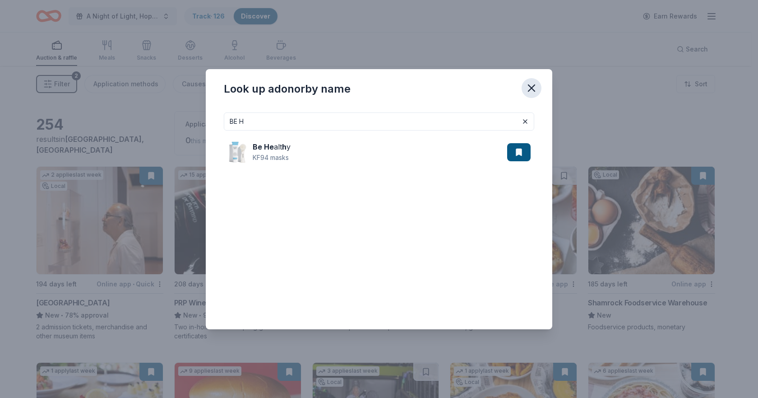
click at [530, 85] on icon "button" at bounding box center [531, 88] width 13 height 13
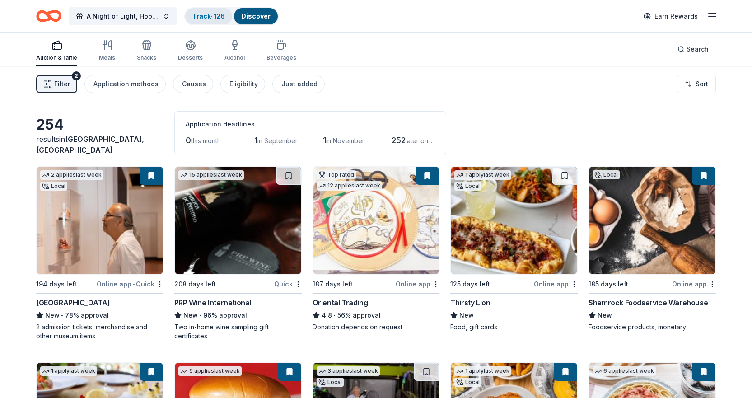
click at [216, 20] on div "Track · 126" at bounding box center [208, 16] width 47 height 16
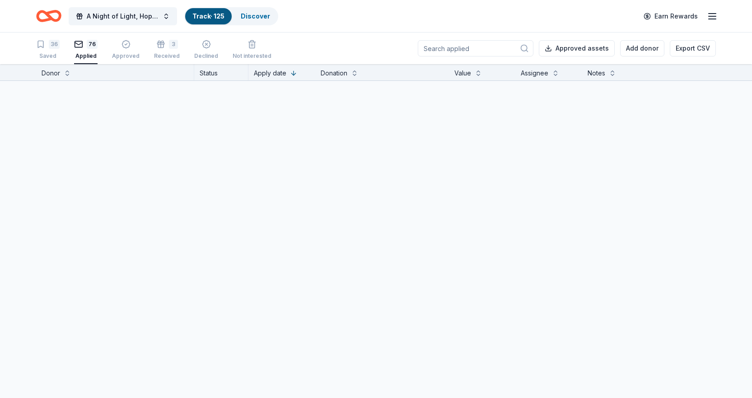
scroll to position [0, 0]
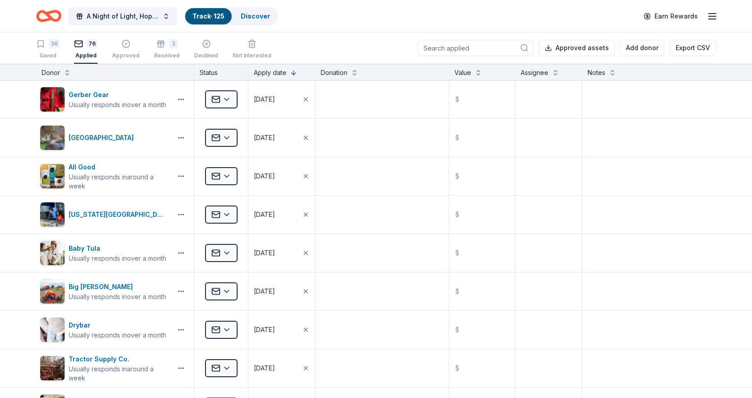
click at [467, 50] on input at bounding box center [476, 48] width 116 height 16
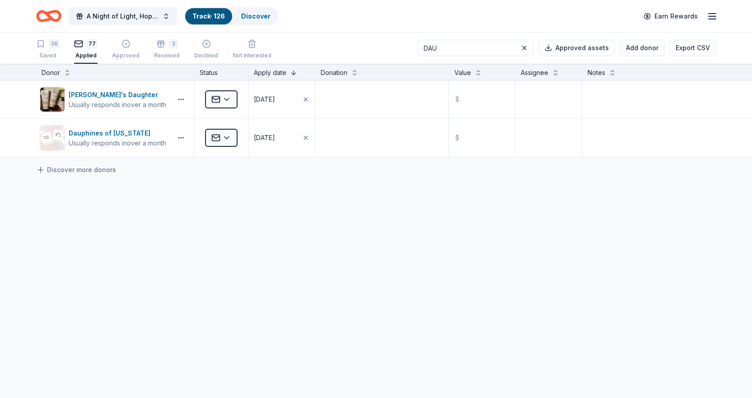
drag, startPoint x: 387, startPoint y: 59, endPoint x: 355, endPoint y: 60, distance: 32.5
click at [355, 60] on div "36 Saved 77 Applied Approved 3 Received Declined Not interested DAU Approved as…" at bounding box center [375, 48] width 679 height 32
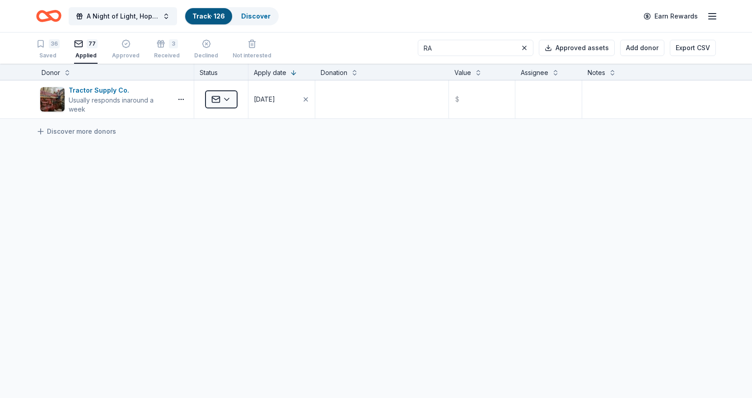
type input "R"
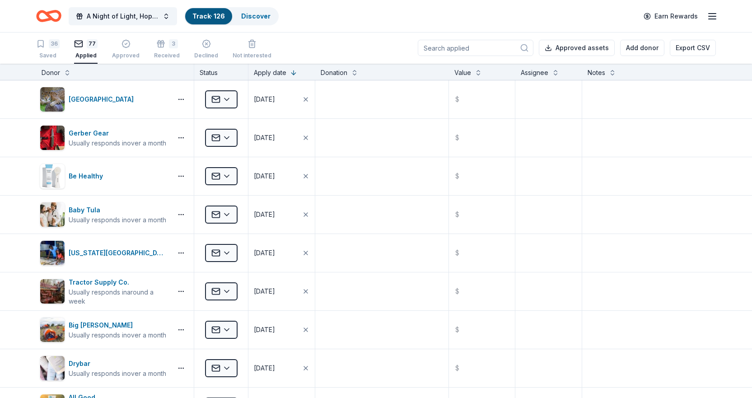
click at [491, 48] on input at bounding box center [476, 48] width 116 height 16
type input "RACE"
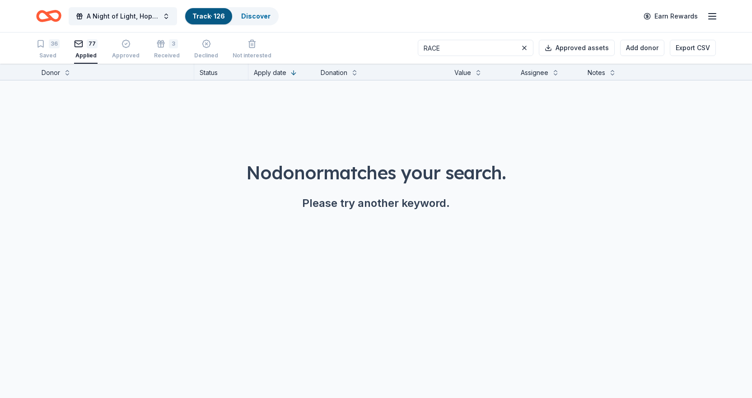
drag, startPoint x: 491, startPoint y: 48, endPoint x: 427, endPoint y: 54, distance: 64.8
click at [427, 54] on div "36 Saved 77 Applied Approved 3 Received Declined Not interested RACE Approved a…" at bounding box center [375, 48] width 679 height 32
type input "MISTER"
drag, startPoint x: 467, startPoint y: 53, endPoint x: 421, endPoint y: 53, distance: 46.0
click at [421, 53] on div "36 Saved 77 Applied Approved 3 Received Declined Not interested MISTER Approved…" at bounding box center [375, 48] width 679 height 32
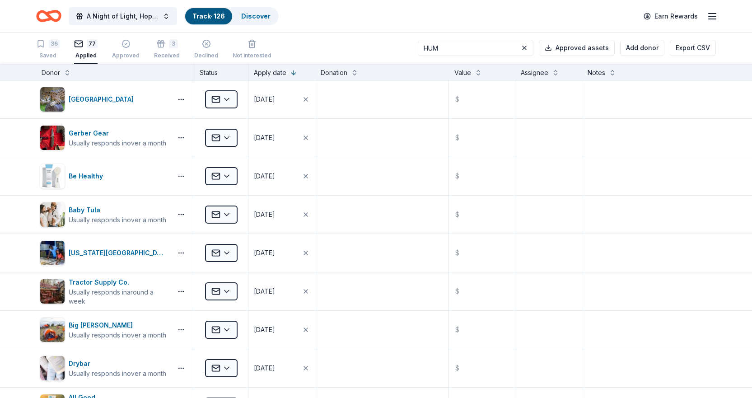
type input "HUMA"
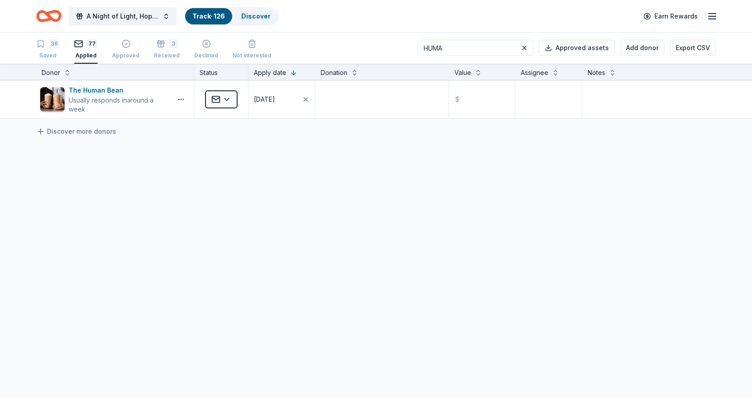
drag, startPoint x: 480, startPoint y: 42, endPoint x: 413, endPoint y: 50, distance: 68.1
click at [413, 50] on div "36 Saved 77 Applied Approved 3 Received Declined Not interested HUMA Approved a…" at bounding box center [375, 48] width 679 height 32
type input "SPRINKLES"
click at [267, 18] on link "Discover" at bounding box center [255, 16] width 29 height 8
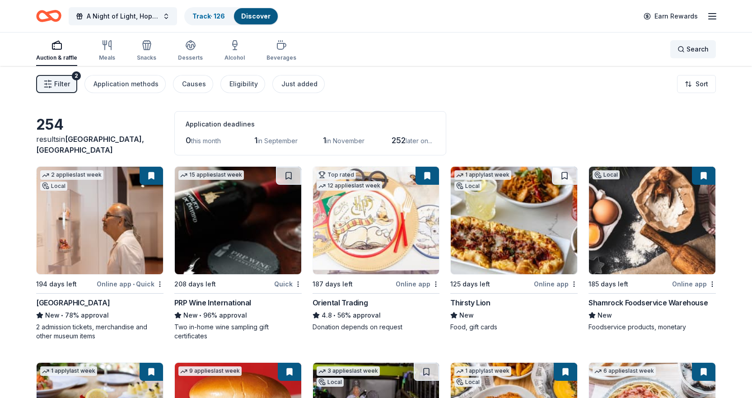
click at [692, 44] on span "Search" at bounding box center [697, 49] width 22 height 11
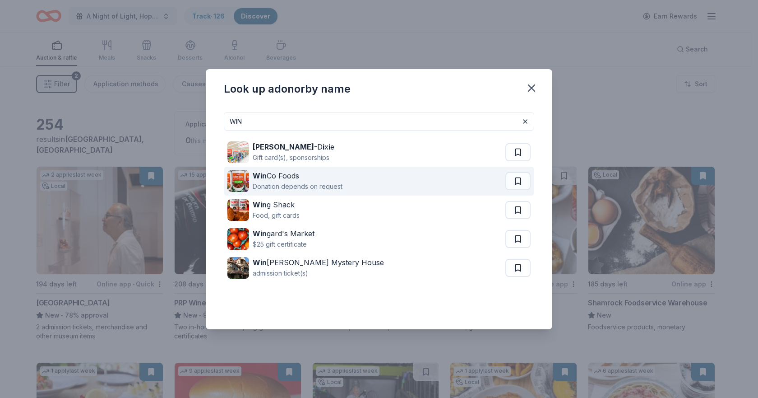
click at [327, 182] on div "Donation depends on request" at bounding box center [298, 186] width 90 height 11
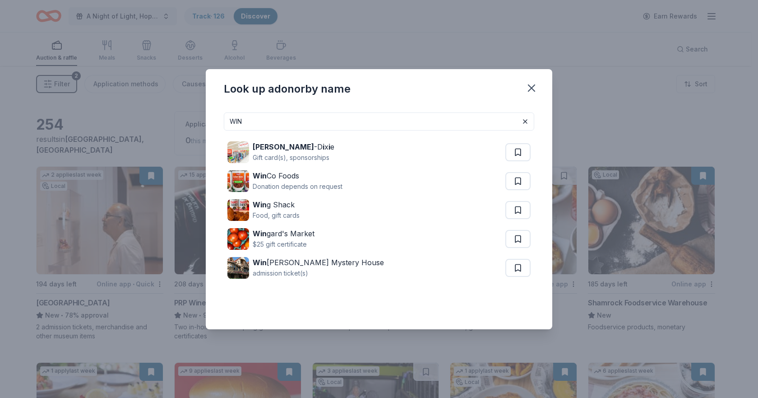
drag, startPoint x: 333, startPoint y: 117, endPoint x: 192, endPoint y: 128, distance: 140.8
click at [192, 128] on div "Look up a donor by name WIN Winn -D i x i e Gift card(s), sponsorships Win Co F…" at bounding box center [379, 199] width 758 height 398
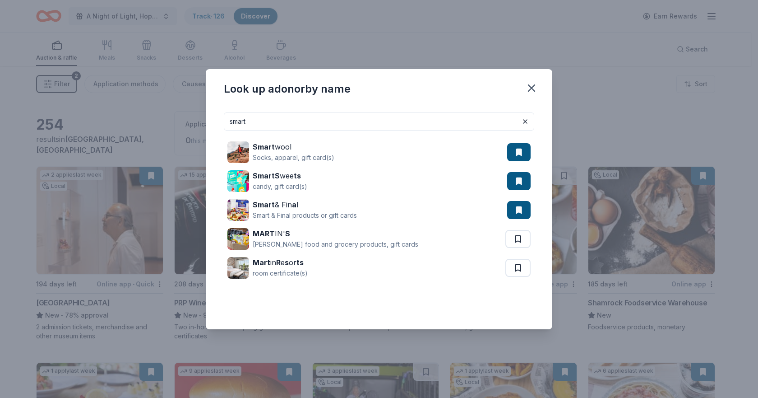
type input "smart"
click at [480, 86] on div "Look up a donor by name" at bounding box center [379, 87] width 347 height 36
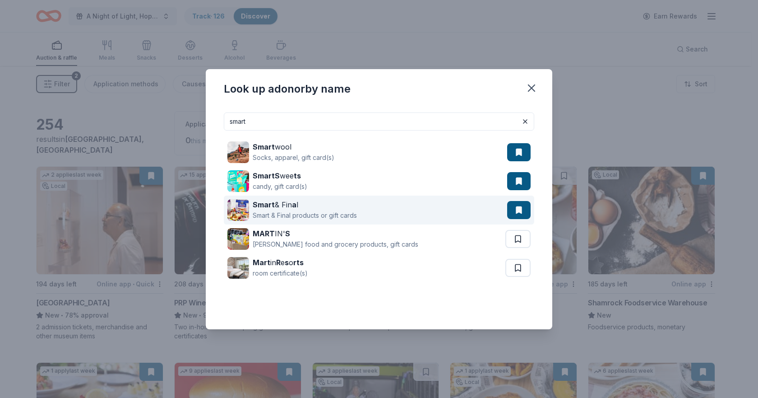
click at [276, 204] on div "Smart & Fin a l" at bounding box center [305, 204] width 104 height 11
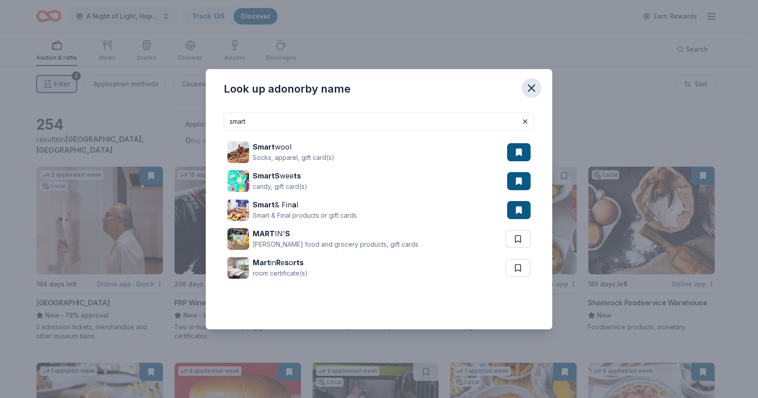
click at [537, 90] on icon "button" at bounding box center [531, 88] width 13 height 13
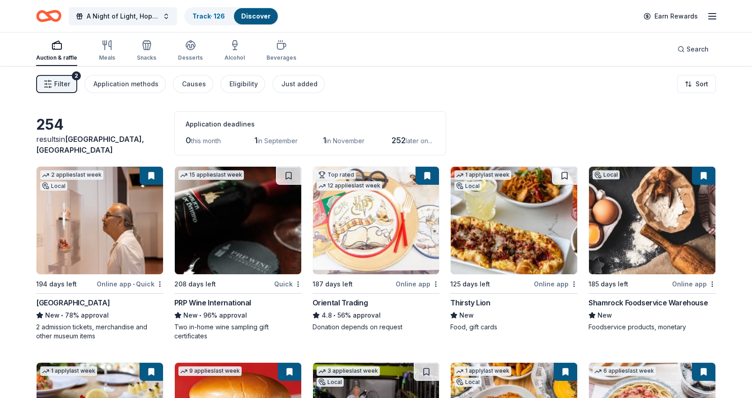
click at [253, 20] on div "Discover" at bounding box center [256, 16] width 44 height 16
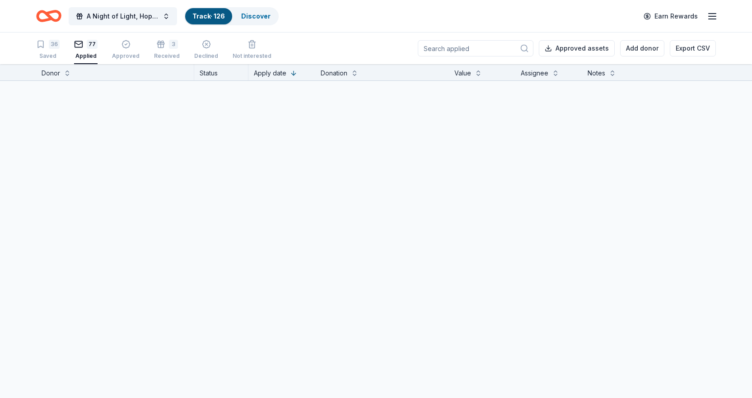
scroll to position [0, 0]
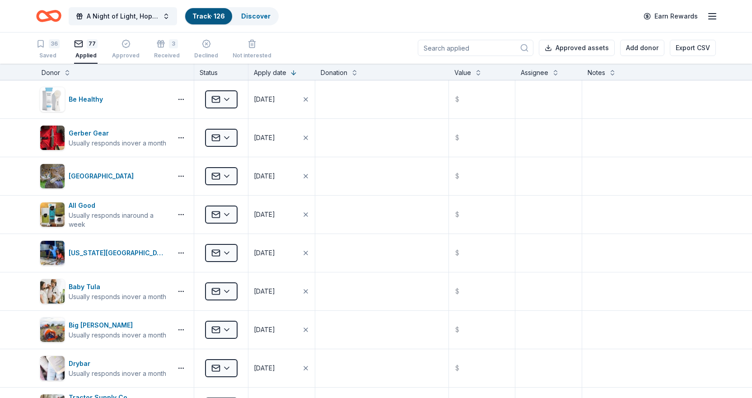
click at [499, 42] on input at bounding box center [476, 48] width 116 height 16
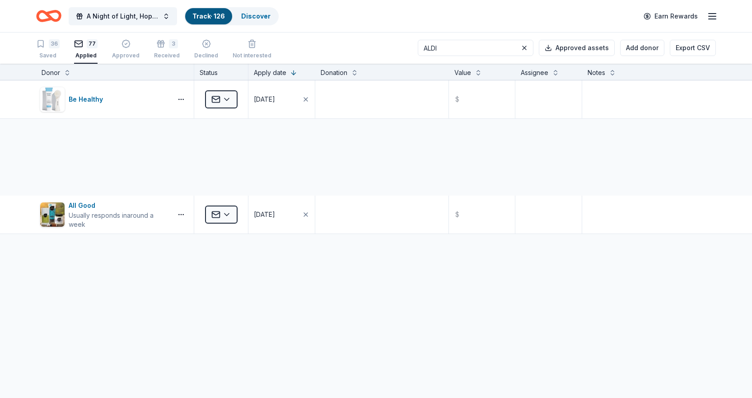
type input "ALDI"
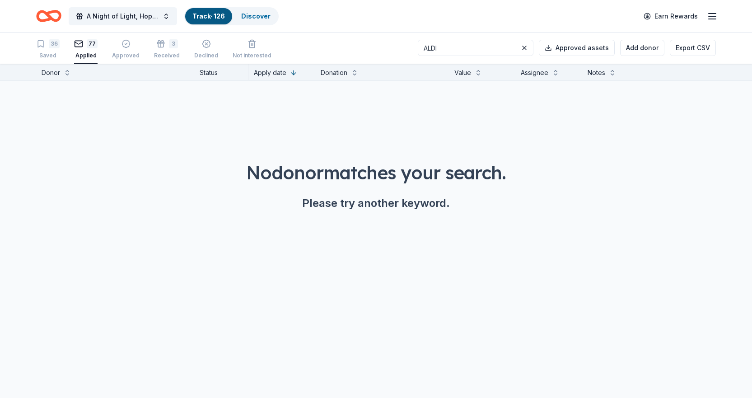
click at [263, 28] on div "A Night of Light, Hope, and Legacy Gala 2026 Track · 126 Discover Earn Rewards" at bounding box center [376, 16] width 752 height 32
click at [262, 14] on link "Discover" at bounding box center [255, 16] width 29 height 8
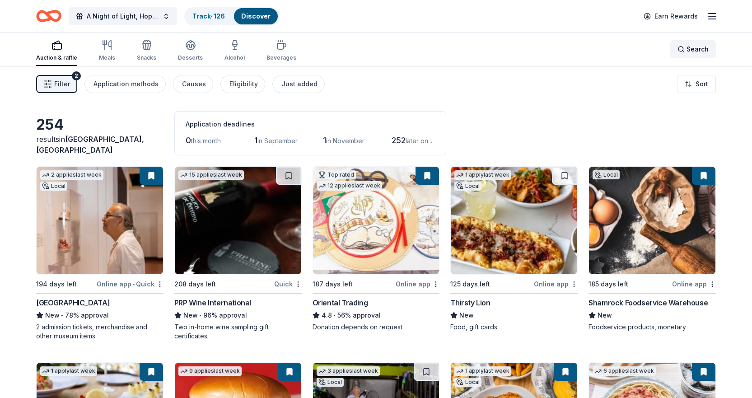
click at [692, 53] on span "Search" at bounding box center [697, 49] width 22 height 11
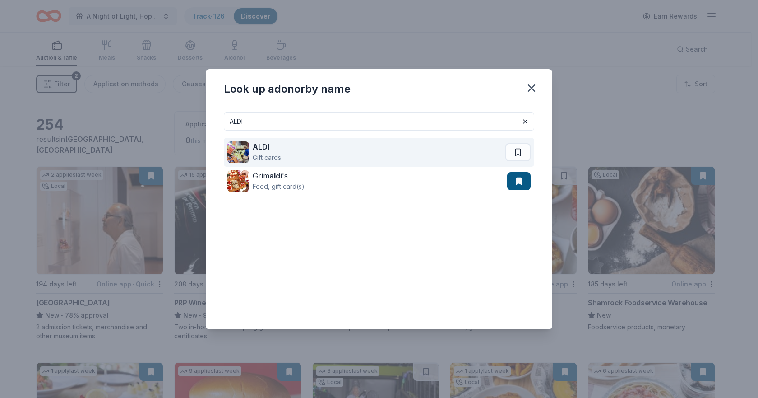
click at [278, 152] on div "Gift cards" at bounding box center [267, 157] width 28 height 11
drag, startPoint x: 446, startPoint y: 127, endPoint x: 242, endPoint y: 143, distance: 204.6
click at [242, 143] on div "ALDI ALDI Gift cards Gr i m aldi 's Food, gift card(s)" at bounding box center [379, 213] width 311 height 202
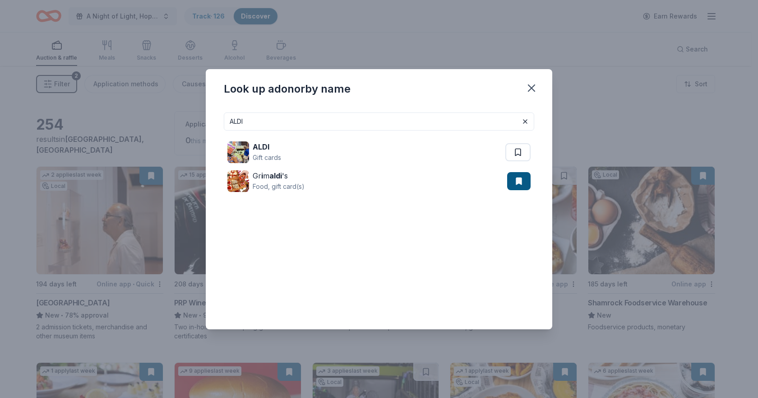
click at [298, 106] on div "ALDI ALDI Gift cards Gr i m aldi 's Food, gift card(s)" at bounding box center [379, 217] width 347 height 224
drag, startPoint x: 290, startPoint y: 119, endPoint x: 164, endPoint y: 134, distance: 126.3
click at [165, 133] on div "Look up a donor by name ALDI ALDI Gift cards Gr i m aldi 's Food, gift card(s)" at bounding box center [379, 199] width 758 height 398
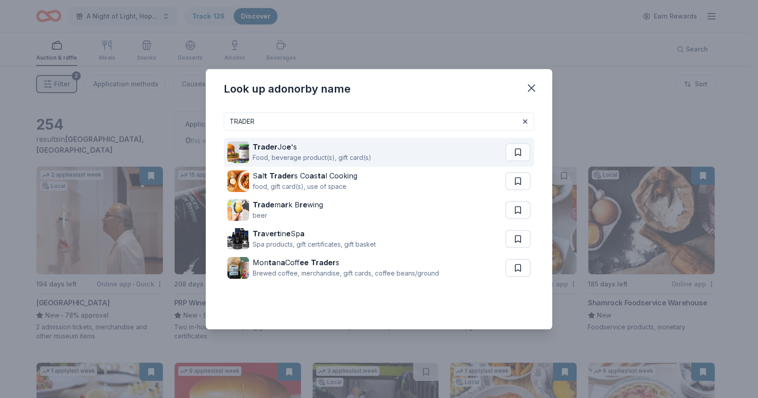
click at [274, 157] on div "Food, beverage product(s), gift card(s)" at bounding box center [312, 157] width 119 height 11
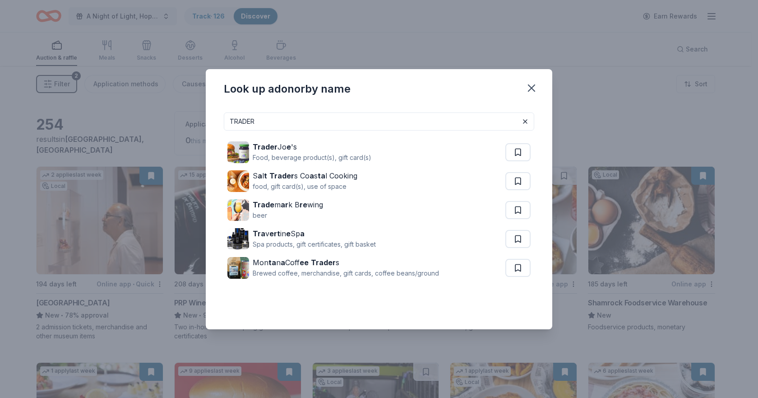
drag, startPoint x: 380, startPoint y: 121, endPoint x: 256, endPoint y: 132, distance: 123.7
click at [256, 132] on div "TRADER Trader Jo e 's Food, beverage product(s), gift card(s) S a l t Trader s …" at bounding box center [379, 213] width 311 height 202
drag, startPoint x: 266, startPoint y: 125, endPoint x: 188, endPoint y: 126, distance: 78.1
click at [188, 126] on div "Look up a donor by name TRADER Trader Jo e 's Food, beverage product(s), gift c…" at bounding box center [379, 199] width 758 height 398
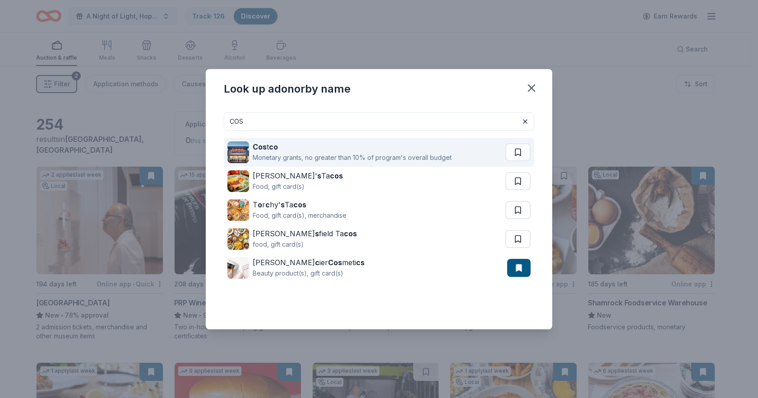
click at [259, 156] on div "Monetary grants, no greater than 10% of program's overall budget" at bounding box center [352, 157] width 199 height 11
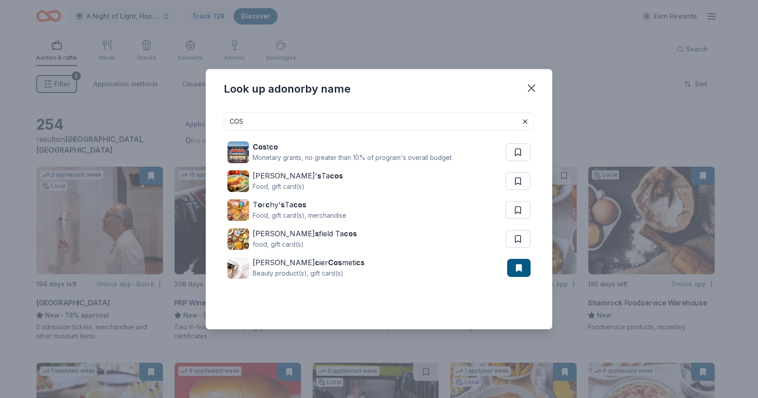
drag, startPoint x: 434, startPoint y: 118, endPoint x: 216, endPoint y: 111, distance: 218.1
click at [216, 111] on div "COS Cos t co Monetary grants, no greater than 10% of program's overall budget R…" at bounding box center [379, 217] width 347 height 224
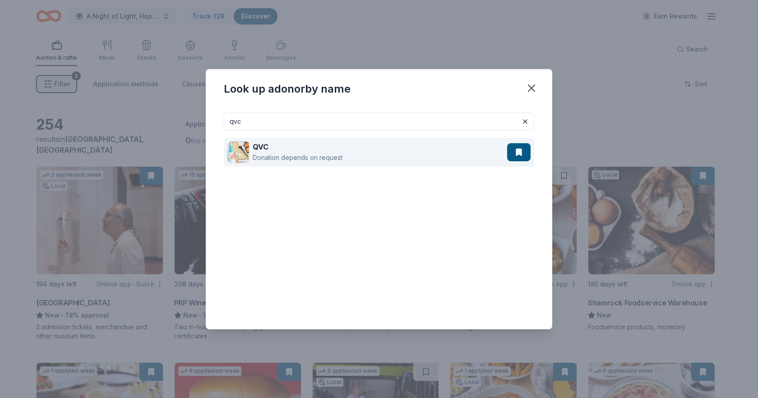
click at [298, 159] on div "Donation depends on request" at bounding box center [298, 157] width 90 height 11
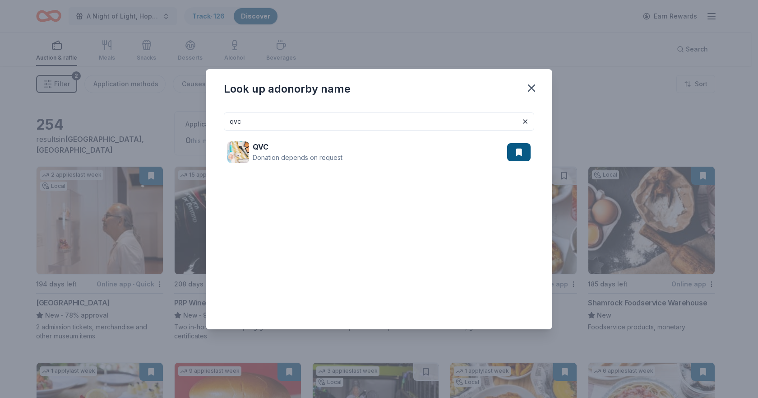
drag, startPoint x: 290, startPoint y: 124, endPoint x: 221, endPoint y: 118, distance: 69.3
click at [221, 118] on div "qvc QVC Donation depends on request" at bounding box center [379, 217] width 347 height 224
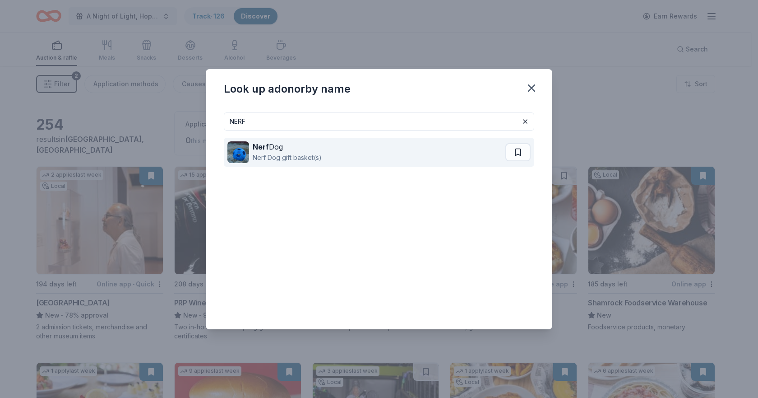
click at [265, 153] on div "Nerf Dog gift basket(s)" at bounding box center [287, 157] width 69 height 11
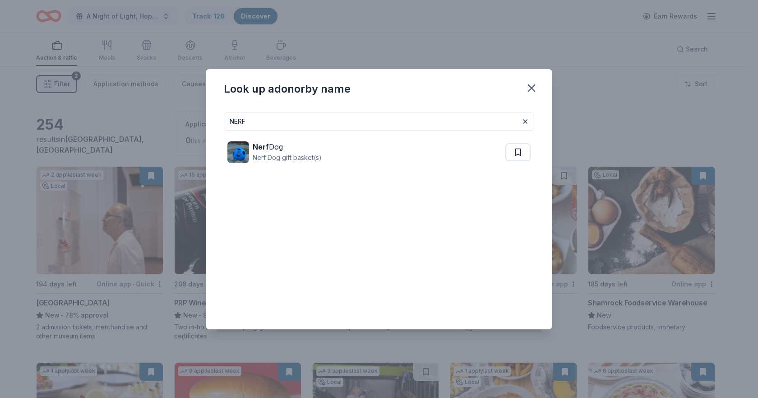
drag, startPoint x: 416, startPoint y: 123, endPoint x: 229, endPoint y: 120, distance: 186.5
click at [229, 120] on input "NERF" at bounding box center [379, 121] width 311 height 18
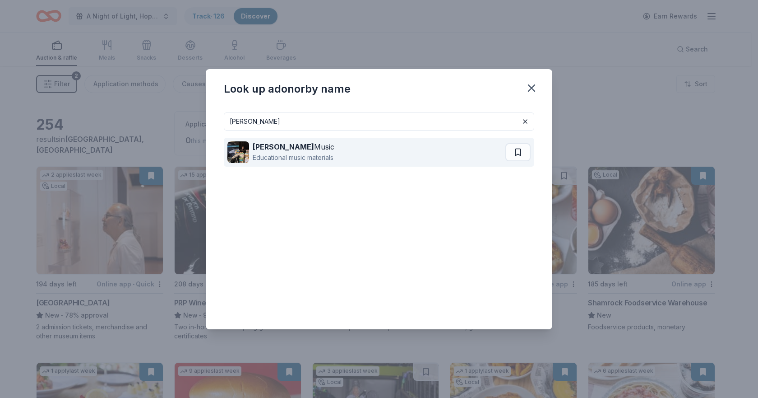
click at [294, 159] on div "Educational music materials" at bounding box center [294, 157] width 82 height 11
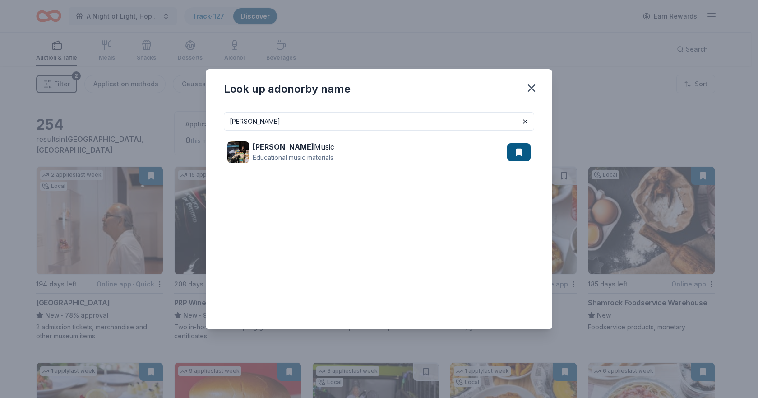
drag, startPoint x: 278, startPoint y: 116, endPoint x: 177, endPoint y: 118, distance: 101.1
click at [177, 118] on div "Look up a donor by name ALFRED Alfred Music Educational music materials" at bounding box center [379, 199] width 758 height 398
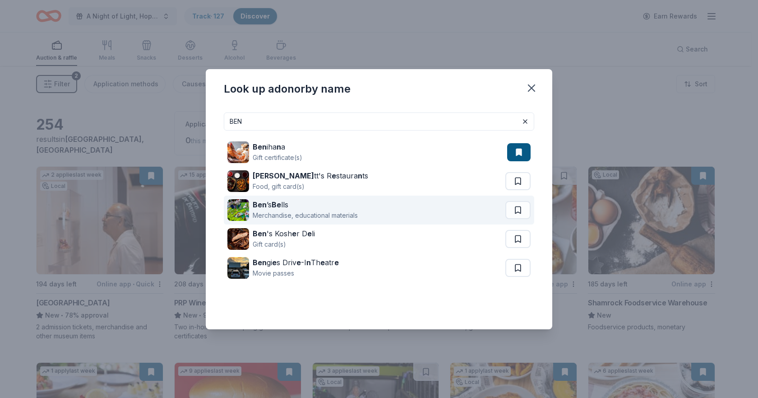
click at [283, 210] on div "Merchandise, educational materials" at bounding box center [305, 215] width 105 height 11
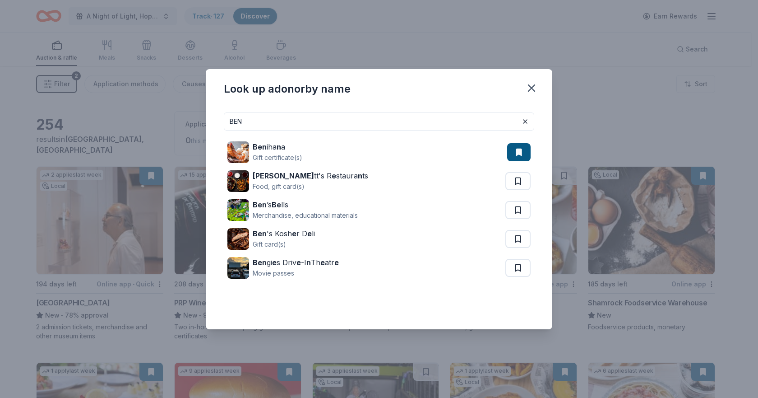
drag, startPoint x: 331, startPoint y: 117, endPoint x: 187, endPoint y: 120, distance: 144.0
click at [187, 120] on div "Look up a donor by name BEN Ben iha n a Gift certificate(s) Benne tt's R e stau…" at bounding box center [379, 199] width 758 height 398
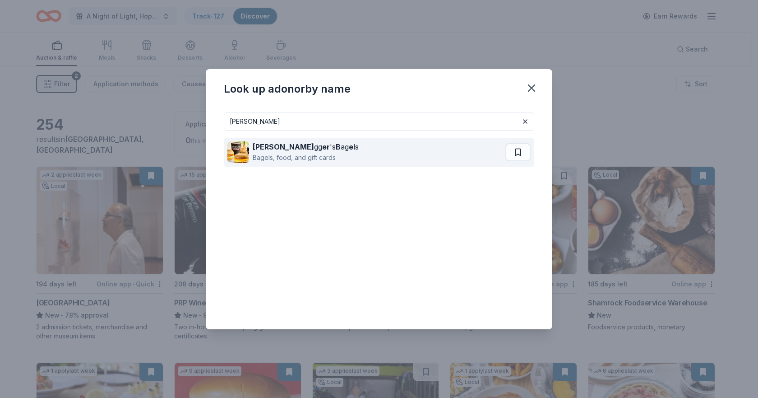
click at [277, 156] on div "Bagels, food, and gift cards" at bounding box center [306, 157] width 106 height 11
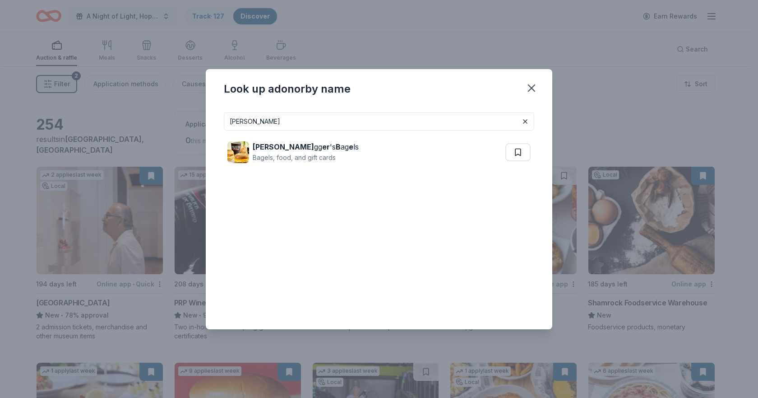
drag, startPoint x: 418, startPoint y: 122, endPoint x: 51, endPoint y: 101, distance: 368.0
click at [51, 101] on div "Look up a donor by name brue Brue gg er 's B ag e ls Bagels, food, and gift car…" at bounding box center [379, 199] width 758 height 398
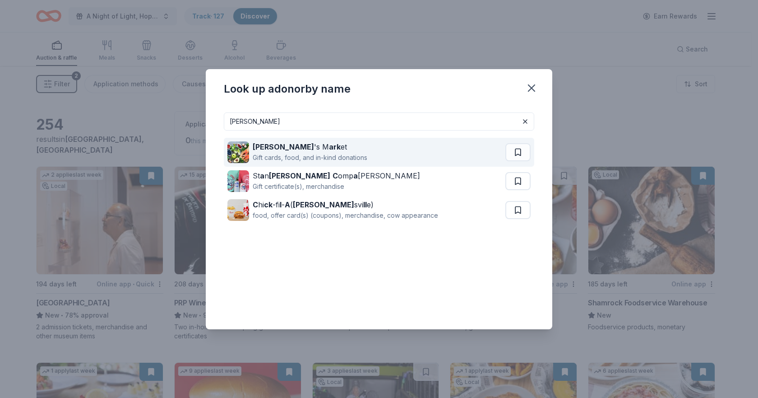
click at [290, 154] on div "Gift cards, food, and in-kind donations" at bounding box center [310, 157] width 115 height 11
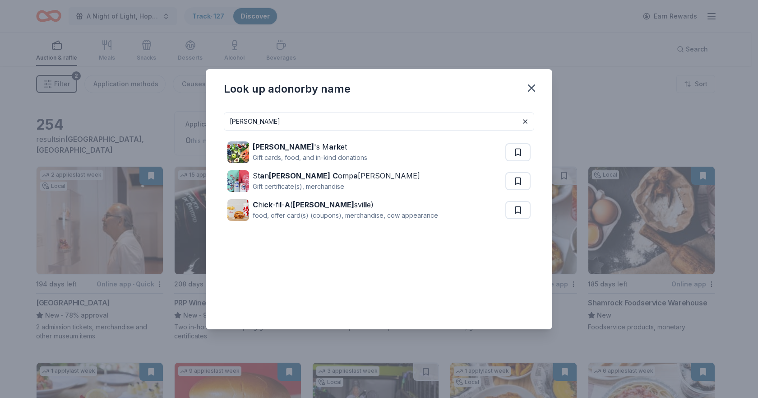
drag, startPoint x: 270, startPoint y: 125, endPoint x: 177, endPoint y: 154, distance: 97.8
click at [177, 154] on div "Look up a donor by name CLARK Clark 's M ark et Gift cards, food, and in-kind d…" at bounding box center [379, 199] width 758 height 398
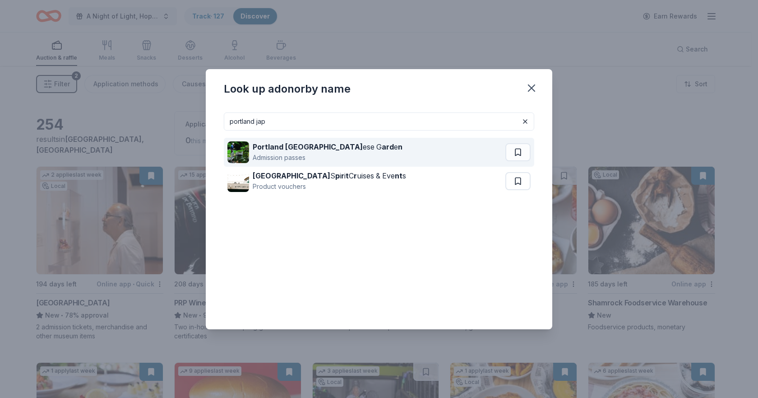
click at [302, 156] on div "Admission passes" at bounding box center [328, 157] width 150 height 11
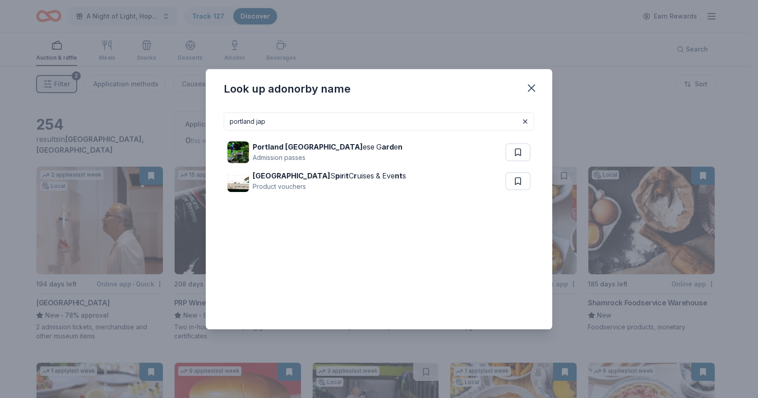
drag, startPoint x: 280, startPoint y: 122, endPoint x: 169, endPoint y: 125, distance: 111.5
click at [169, 125] on div "Look up a donor by name portland jap Portland Japan ese G ard e n Admission pas…" at bounding box center [379, 199] width 758 height 398
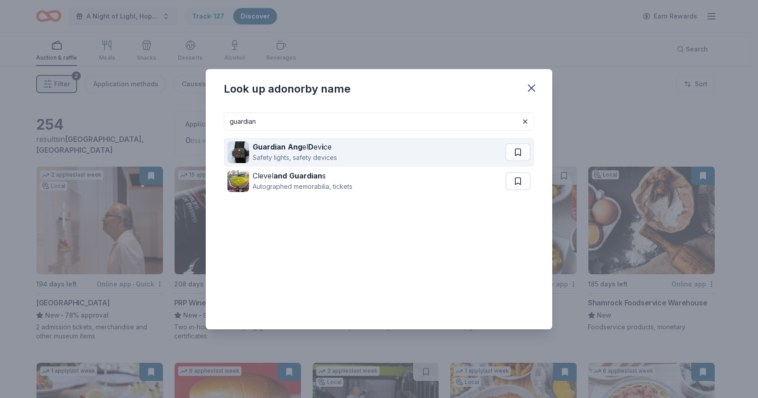
type input "guardian"
click at [274, 145] on strong "Guardian" at bounding box center [269, 146] width 33 height 9
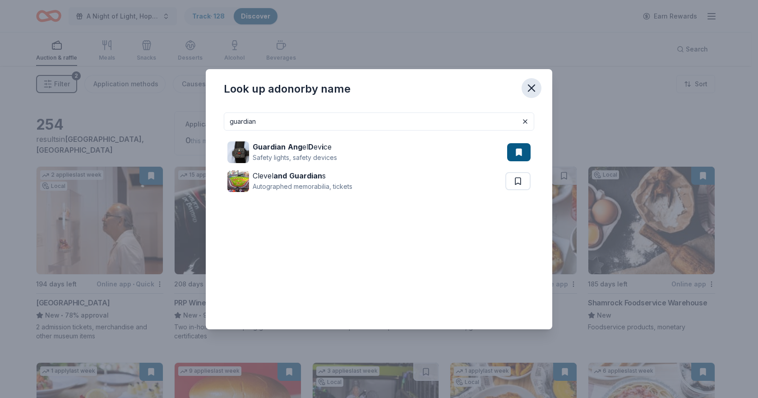
click at [525, 87] on icon "button" at bounding box center [531, 88] width 13 height 13
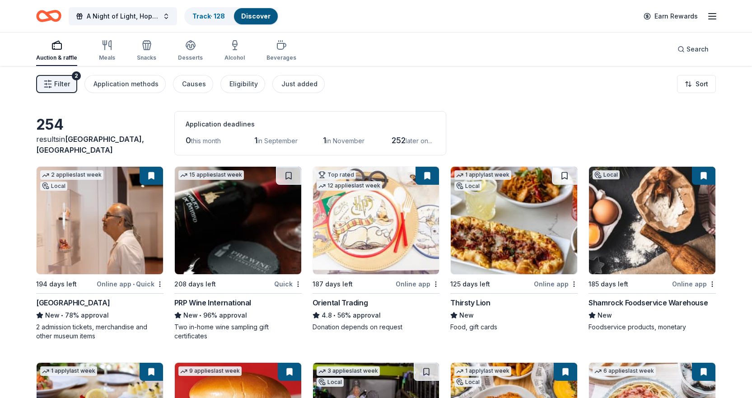
click at [258, 12] on link "Discover" at bounding box center [255, 16] width 29 height 8
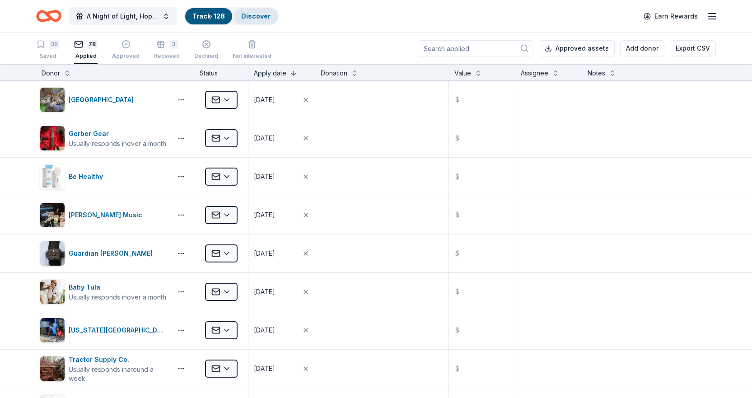
click at [264, 18] on link "Discover" at bounding box center [255, 16] width 29 height 8
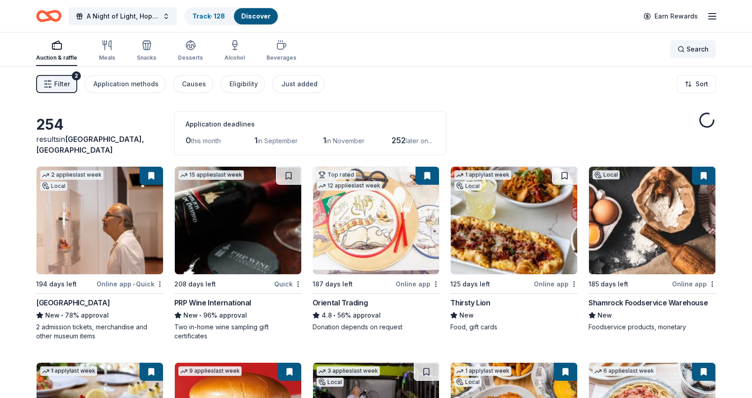
click at [679, 48] on div "Search" at bounding box center [692, 49] width 31 height 11
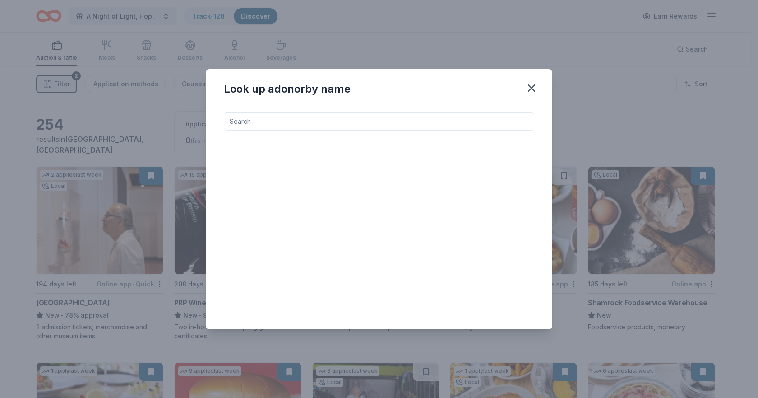
click at [349, 128] on input at bounding box center [379, 121] width 311 height 18
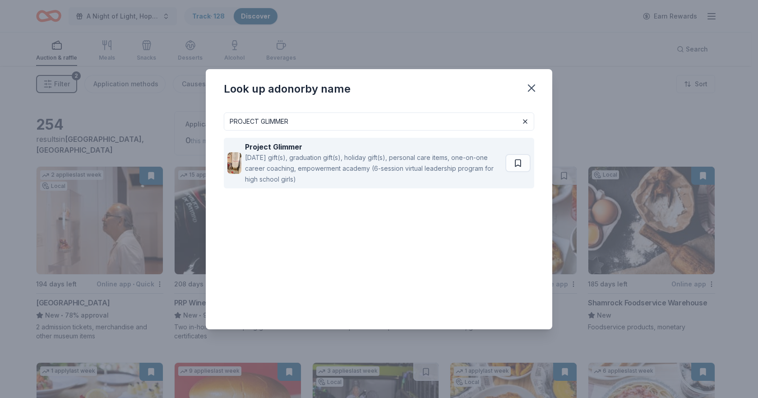
type input "PROJECT GLIMMER"
click at [334, 154] on div "Mother's day gift(s), graduation gift(s), holiday gift(s), personal care items,…" at bounding box center [373, 168] width 257 height 32
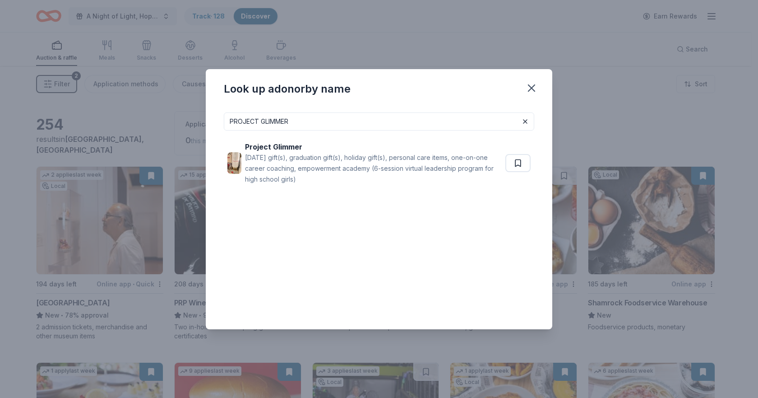
drag, startPoint x: 452, startPoint y: 113, endPoint x: 223, endPoint y: 106, distance: 228.5
click at [223, 106] on div "PROJECT GLIMMER Project Glimmer Mother's day gift(s), graduation gift(s), holid…" at bounding box center [379, 217] width 347 height 224
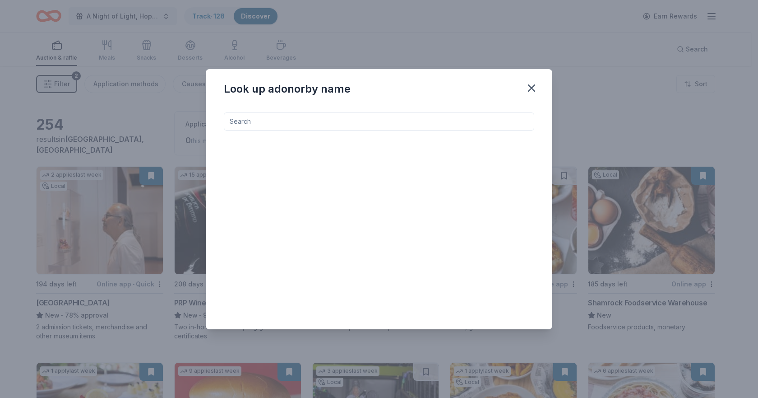
drag, startPoint x: 313, startPoint y: 125, endPoint x: 146, endPoint y: 121, distance: 167.0
click at [146, 121] on div "Look up a donor by name" at bounding box center [379, 199] width 758 height 398
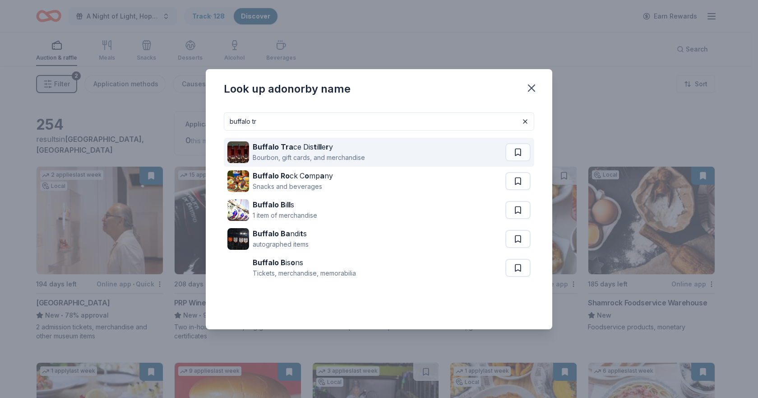
click at [314, 159] on div "Bourbon, gift cards, and merchandise" at bounding box center [309, 157] width 112 height 11
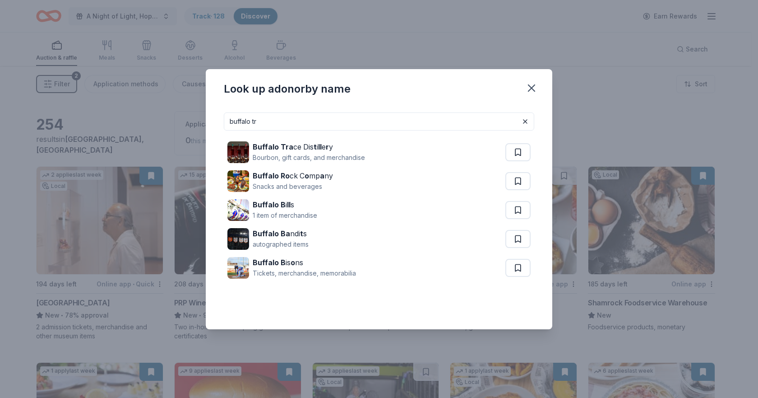
drag, startPoint x: 331, startPoint y: 116, endPoint x: 204, endPoint y: 111, distance: 127.4
click at [204, 111] on div "Look up a donor by name buffalo tr Buffalo Tra ce Dis t i ll e r y Bourbon, gif…" at bounding box center [379, 199] width 758 height 398
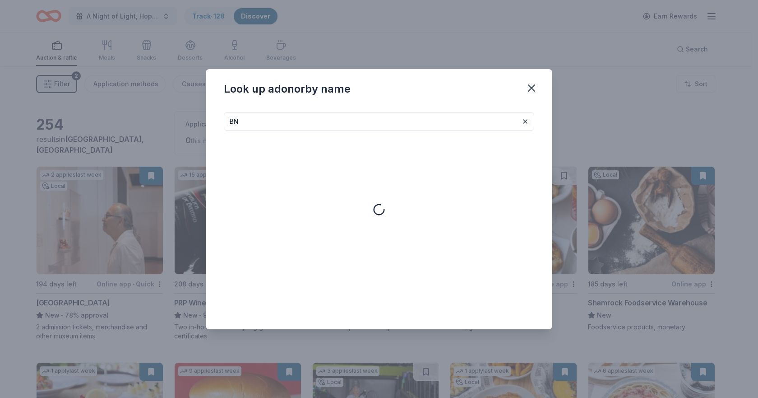
type input "B"
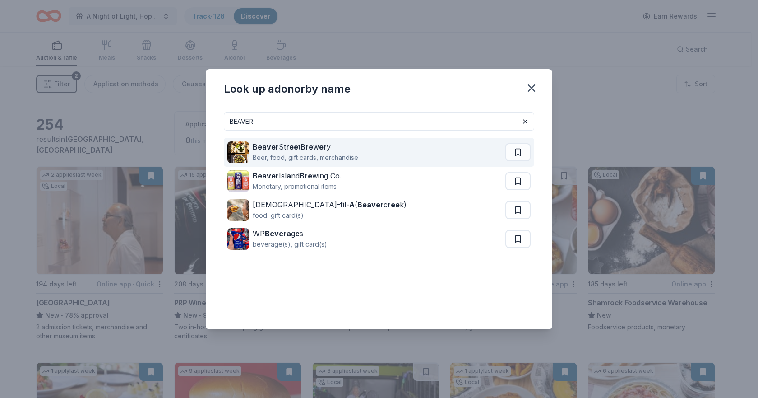
click at [290, 148] on strong "ree" at bounding box center [292, 146] width 12 height 9
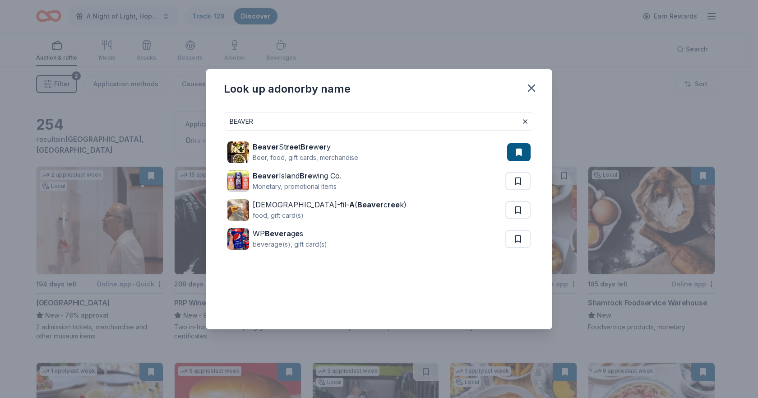
drag, startPoint x: 364, startPoint y: 120, endPoint x: 156, endPoint y: 127, distance: 208.7
click at [156, 127] on div "Look up a donor by name BEAVER Beaver St ree t Bre w er y Beer, food, gift card…" at bounding box center [379, 199] width 758 height 398
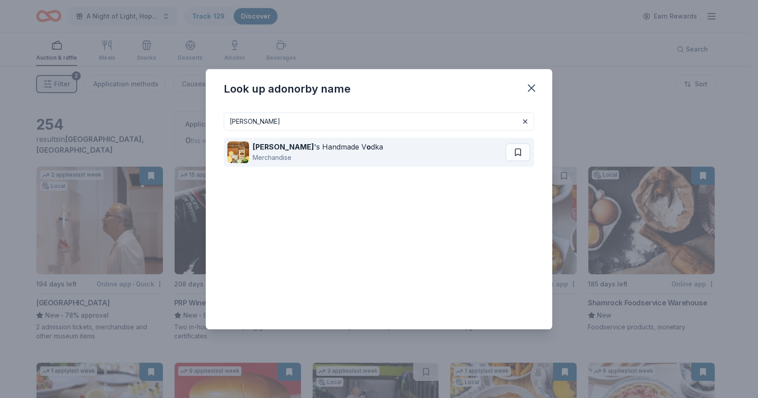
type input "TITO"
click at [304, 143] on div "Tito 's Handmade V o dka" at bounding box center [318, 146] width 130 height 11
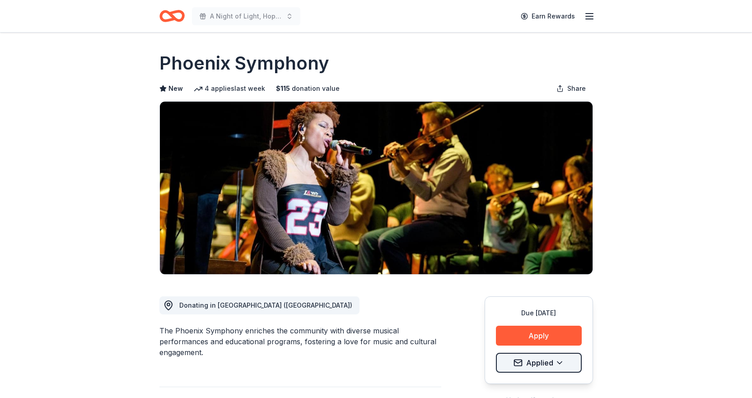
click at [567, 365] on html "A Night of Light, Hope, and Legacy Gala 2026 Earn Rewards Due in 173 days Share…" at bounding box center [376, 199] width 752 height 398
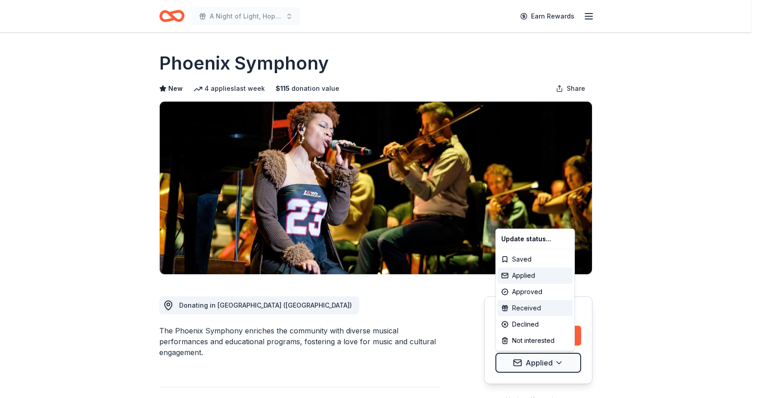
click at [539, 308] on div "Received" at bounding box center [535, 308] width 75 height 16
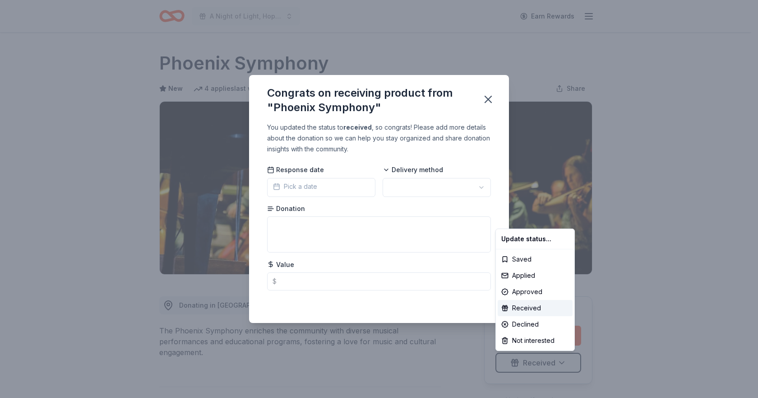
click at [309, 233] on html "A Night of Light, Hope, and Legacy Gala 2026 Earn Rewards Due in 173 days Share…" at bounding box center [379, 199] width 758 height 398
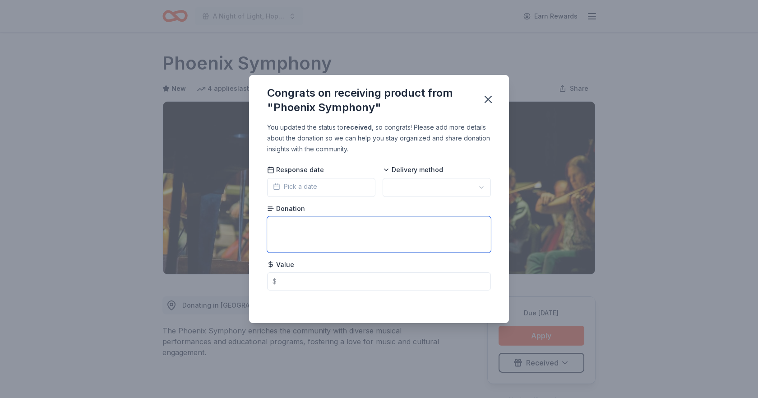
click at [309, 233] on textarea at bounding box center [379, 234] width 224 height 36
type textarea "2 TICKETS"
click at [420, 179] on html "A Night of Light, Hope, and Legacy Gala 2026 Earn Rewards Due in 173 days Share…" at bounding box center [379, 199] width 758 height 398
click at [338, 182] on button "Pick a date" at bounding box center [321, 187] width 108 height 19
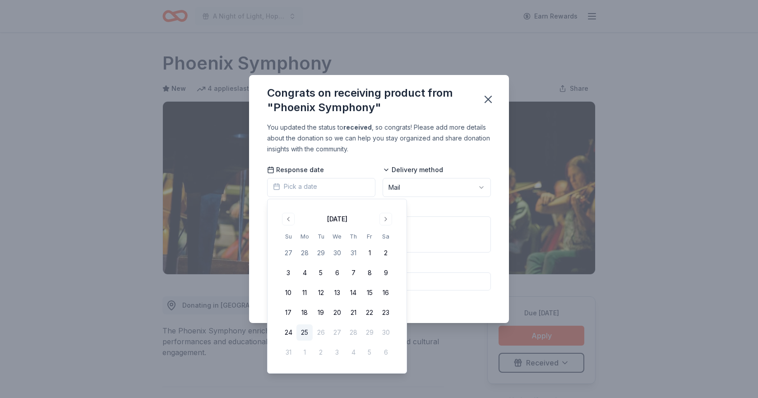
click at [305, 330] on button "25" at bounding box center [305, 332] width 16 height 16
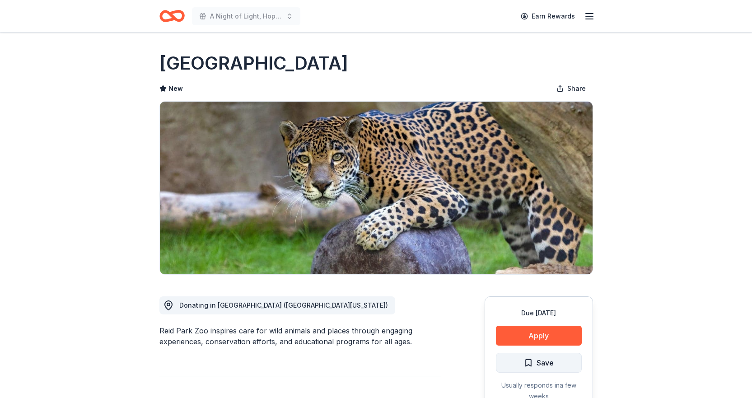
click at [559, 366] on button "Save" at bounding box center [539, 363] width 86 height 20
click at [559, 366] on html "A Night of Light, Hope, and Legacy Gala 2026 Earn Rewards Due in 185 days Share…" at bounding box center [376, 199] width 752 height 398
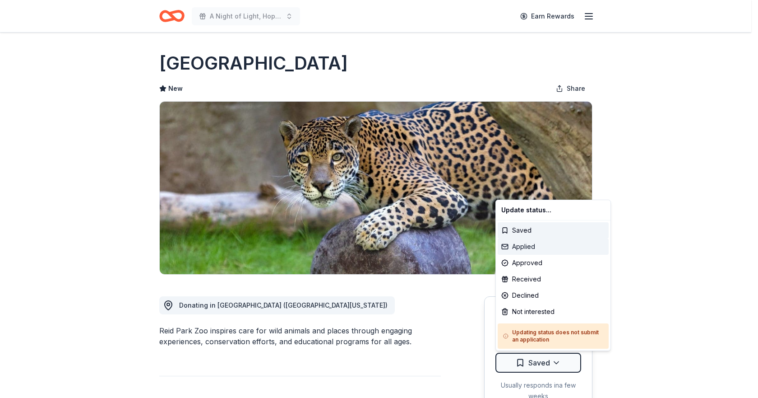
click at [548, 250] on div "Applied" at bounding box center [553, 246] width 111 height 16
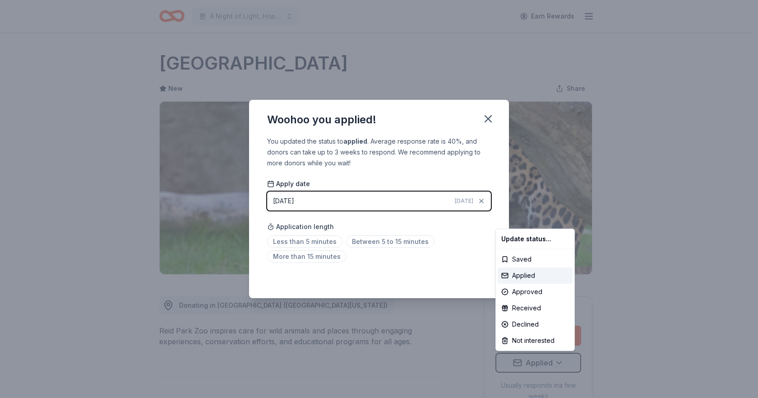
click at [691, 268] on html "A Night of Light, Hope, and Legacy Gala 2026 Earn Rewards Due in 185 days Share…" at bounding box center [379, 199] width 758 height 398
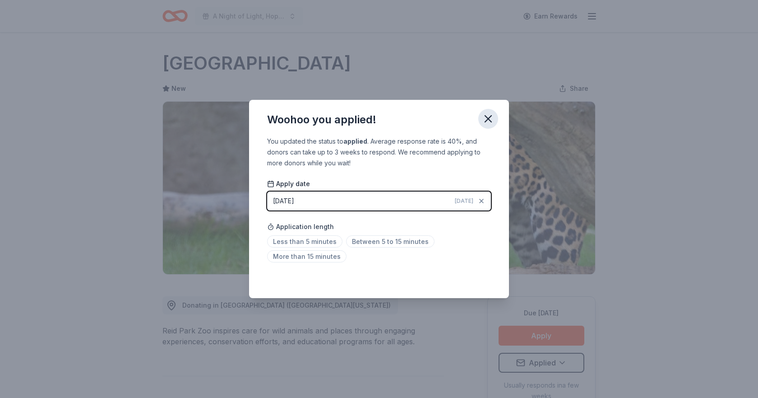
click at [483, 116] on icon "button" at bounding box center [488, 118] width 13 height 13
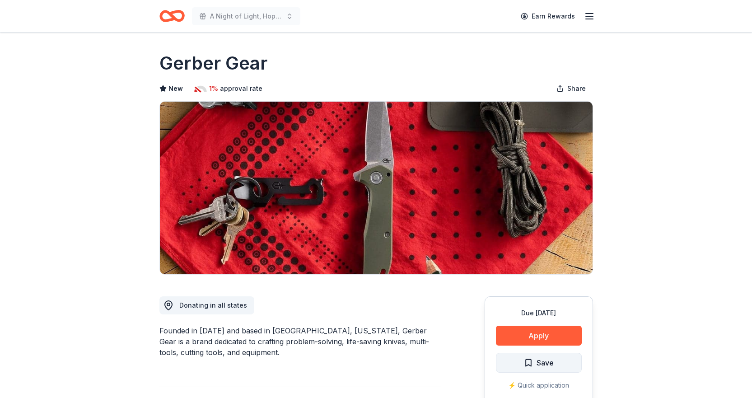
click at [558, 362] on button "Save" at bounding box center [539, 363] width 86 height 20
click at [558, 362] on html "A Night of Light, Hope, and Legacy Gala 2026 Earn Rewards Due [DATE] Share Gerb…" at bounding box center [376, 199] width 752 height 398
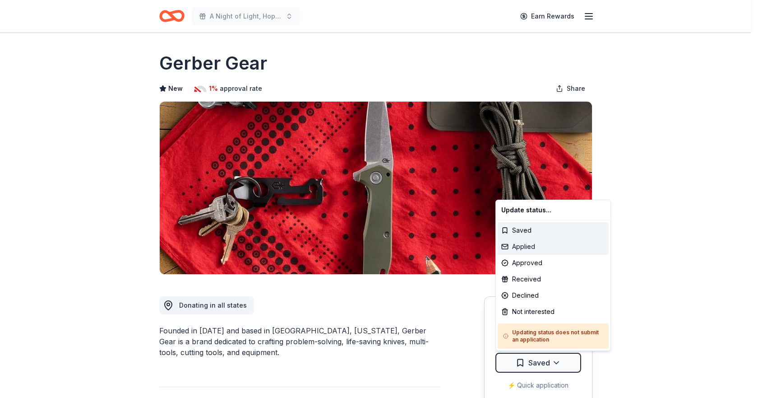
click at [529, 241] on div "Applied" at bounding box center [553, 246] width 111 height 16
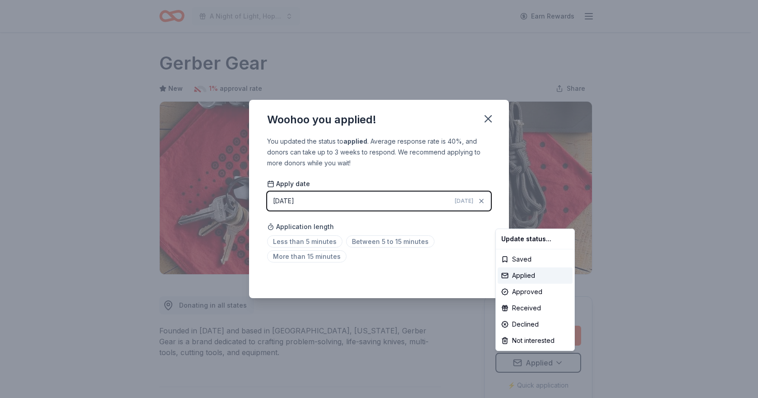
click at [489, 118] on html "A Night of Light, Hope, and Legacy Gala 2026 Earn Rewards Due [DATE] Share Gerb…" at bounding box center [379, 199] width 758 height 398
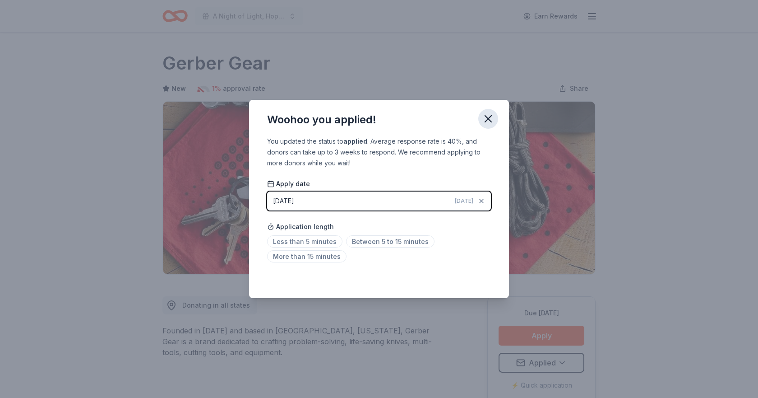
click at [489, 118] on icon "button" at bounding box center [488, 119] width 6 height 6
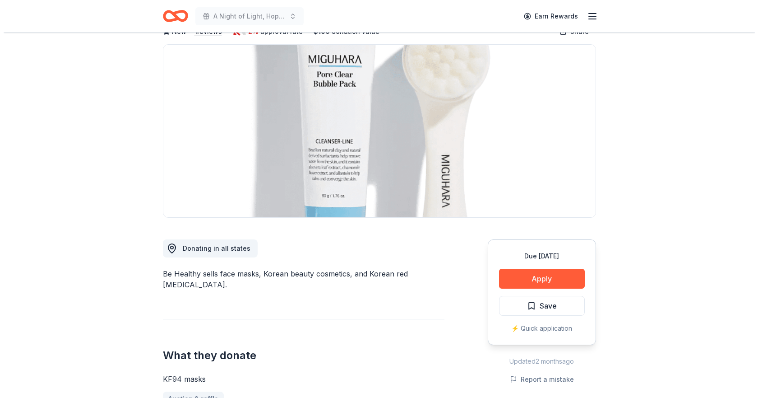
scroll to position [135, 0]
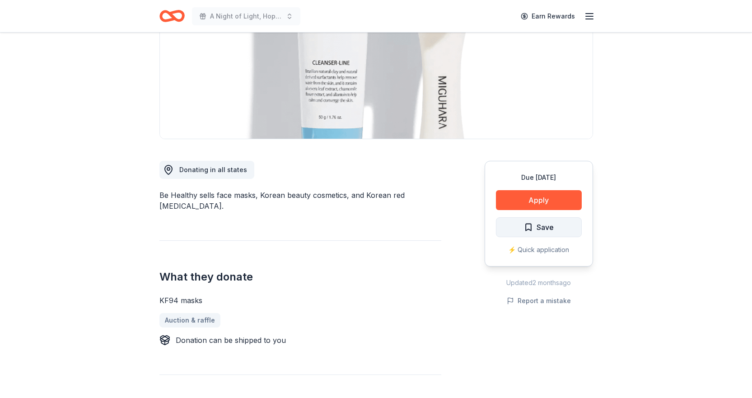
click at [552, 230] on span "Save" at bounding box center [544, 227] width 17 height 12
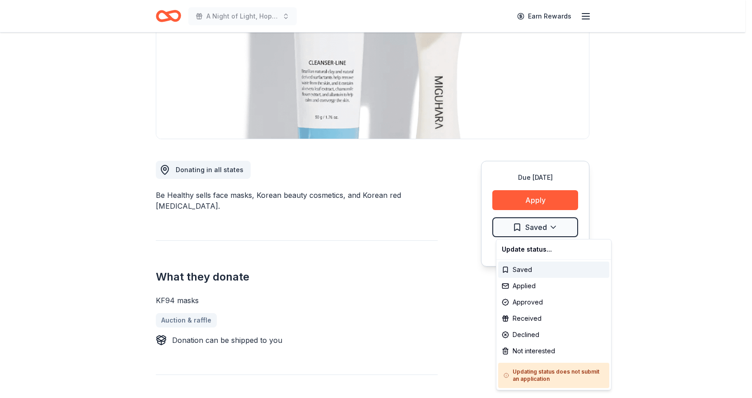
click at [552, 230] on html "A Night of Light, Hope, and Legacy Gala 2026 Earn Rewards Due in 185 days Share…" at bounding box center [376, 64] width 752 height 398
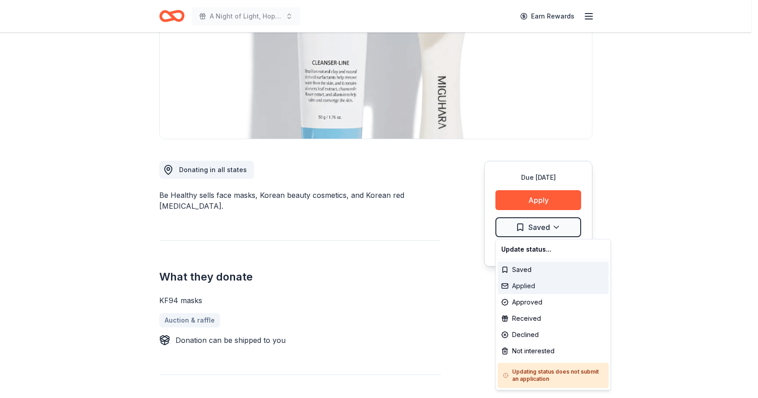
click at [532, 284] on div "Applied" at bounding box center [553, 286] width 111 height 16
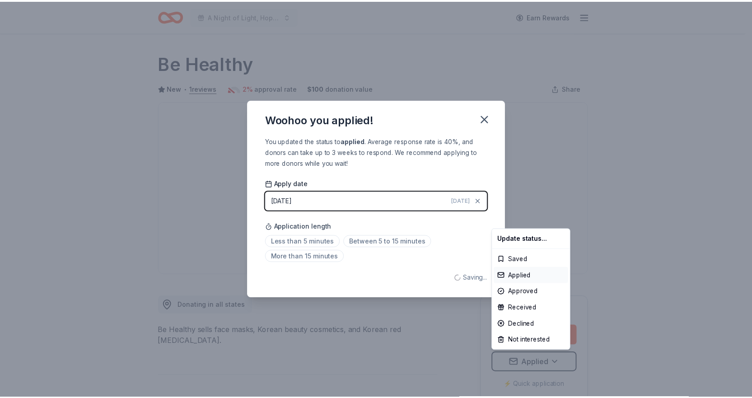
scroll to position [0, 0]
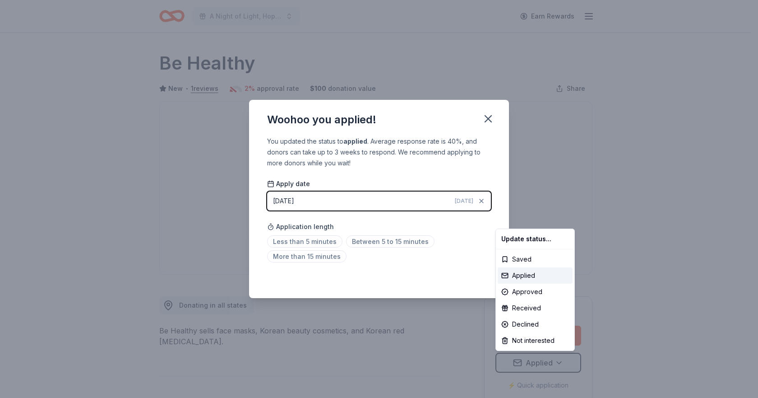
click at [491, 115] on html "A Night of Light, Hope, and Legacy Gala 2026 Earn Rewards Due in 185 days Share…" at bounding box center [379, 199] width 758 height 398
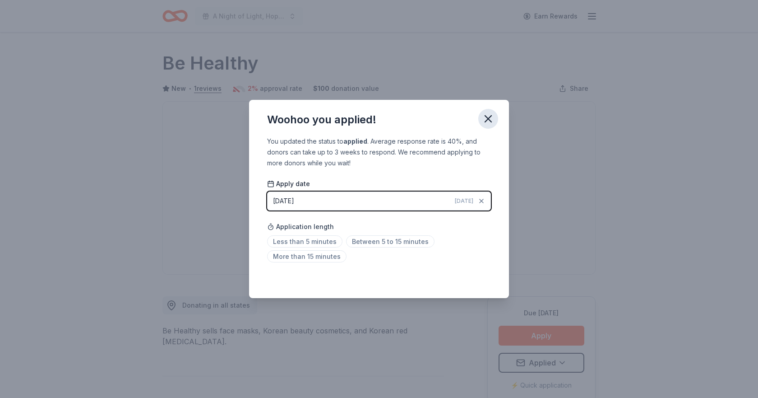
click at [494, 116] on icon "button" at bounding box center [488, 118] width 13 height 13
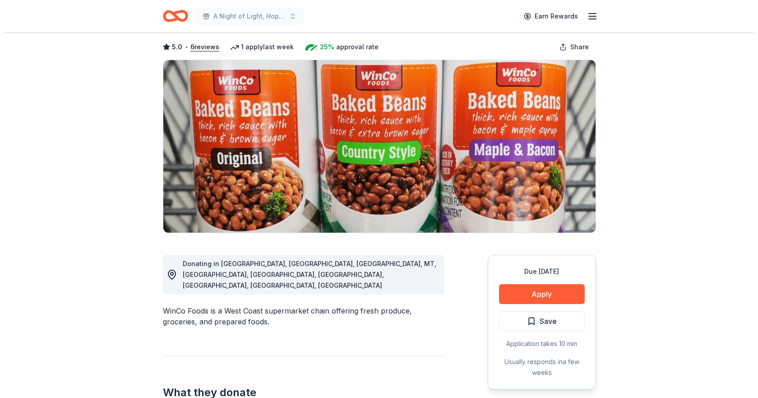
scroll to position [90, 0]
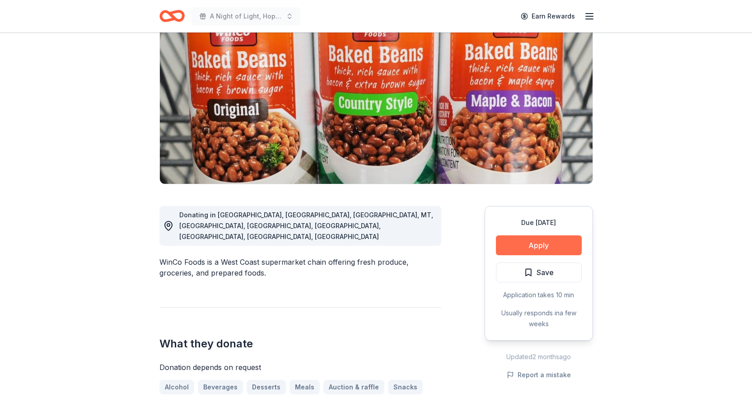
click at [539, 249] on button "Apply" at bounding box center [539, 245] width 86 height 20
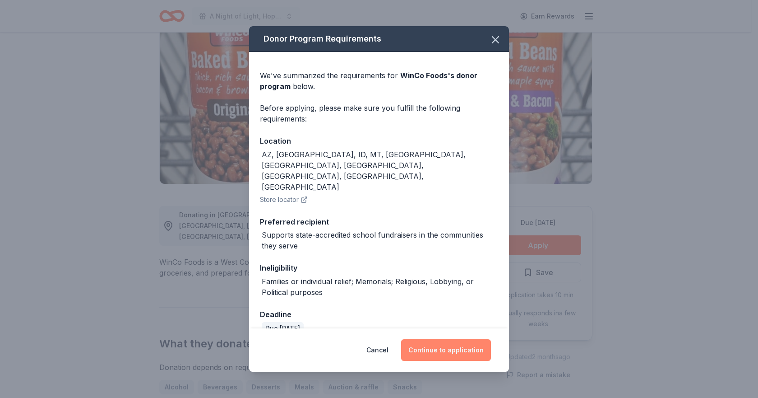
click at [471, 339] on button "Continue to application" at bounding box center [446, 350] width 90 height 22
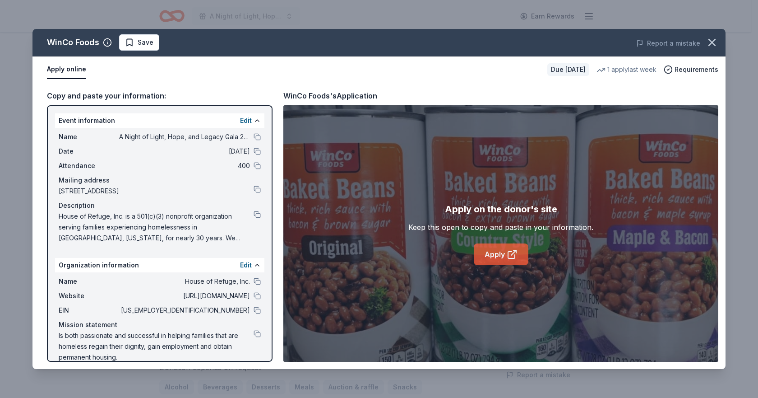
click at [497, 256] on link "Apply" at bounding box center [501, 254] width 55 height 22
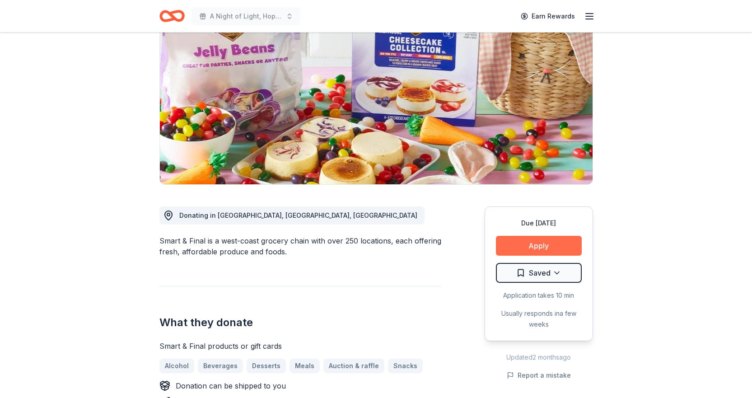
scroll to position [90, 0]
click at [566, 235] on button "Apply" at bounding box center [539, 245] width 86 height 20
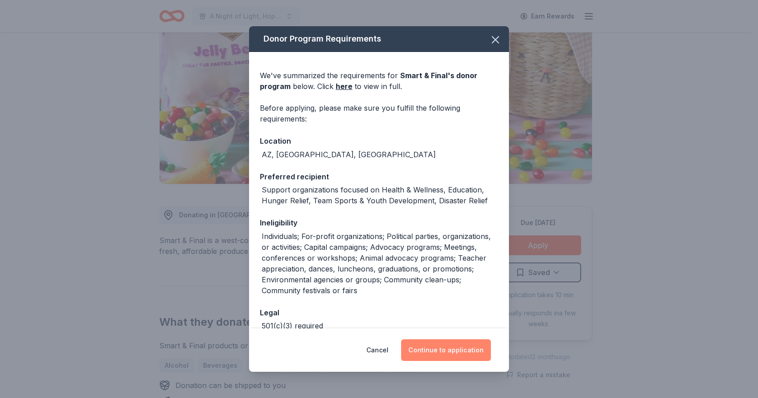
click at [432, 339] on button "Continue to application" at bounding box center [446, 350] width 90 height 22
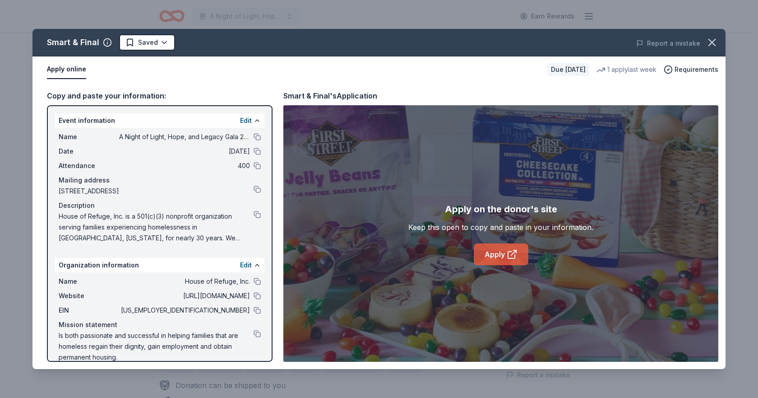
click at [519, 253] on link "Apply" at bounding box center [501, 254] width 55 height 22
click at [31, 138] on div "Smart & Final Saved Report a mistake Apply online Due in 155 days 1 apply last …" at bounding box center [379, 199] width 758 height 398
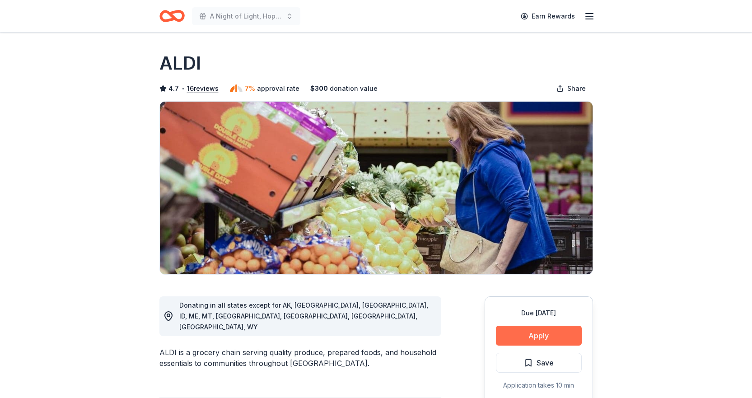
click at [548, 338] on button "Apply" at bounding box center [539, 335] width 86 height 20
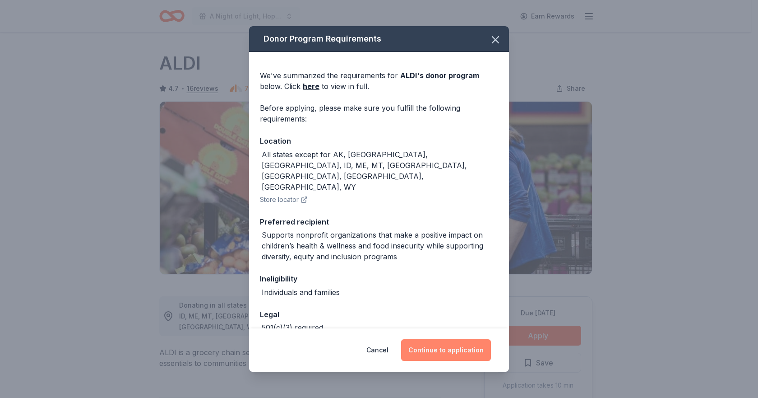
click at [475, 351] on button "Continue to application" at bounding box center [446, 350] width 90 height 22
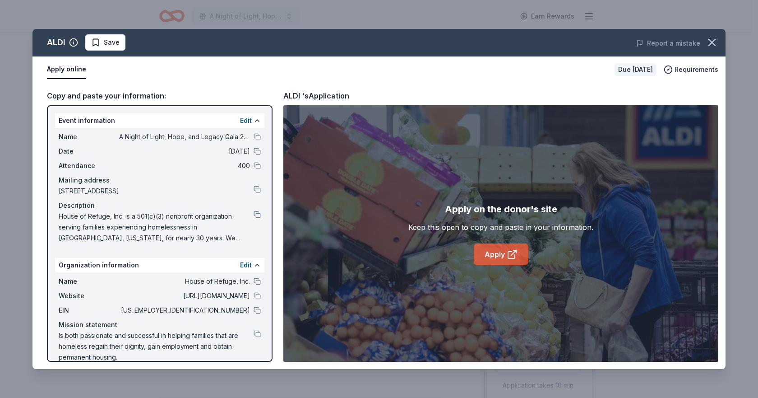
click at [500, 249] on link "Apply" at bounding box center [501, 254] width 55 height 22
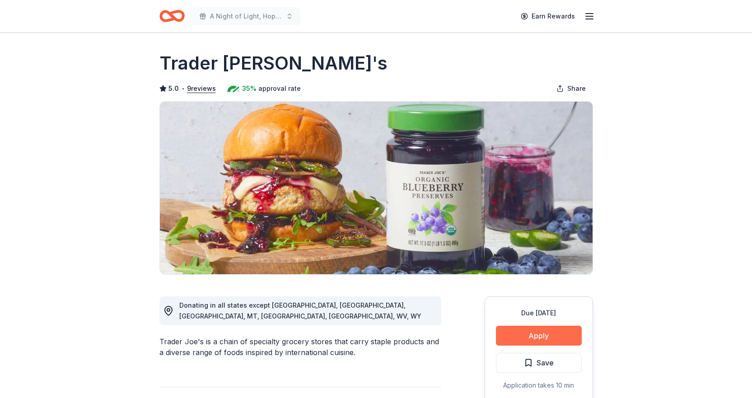
click at [549, 343] on button "Apply" at bounding box center [539, 335] width 86 height 20
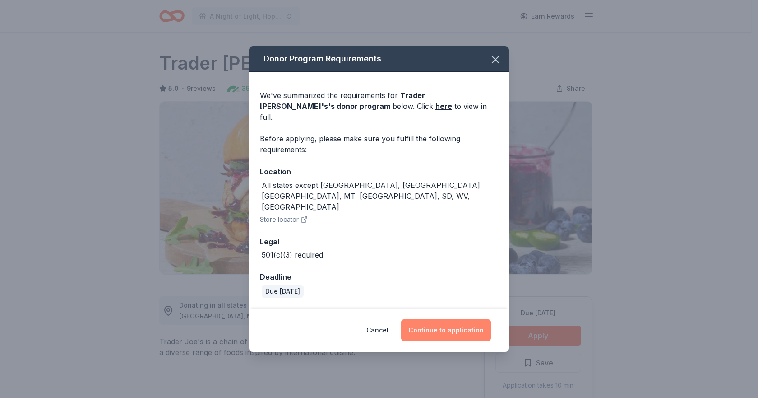
click at [450, 319] on button "Continue to application" at bounding box center [446, 330] width 90 height 22
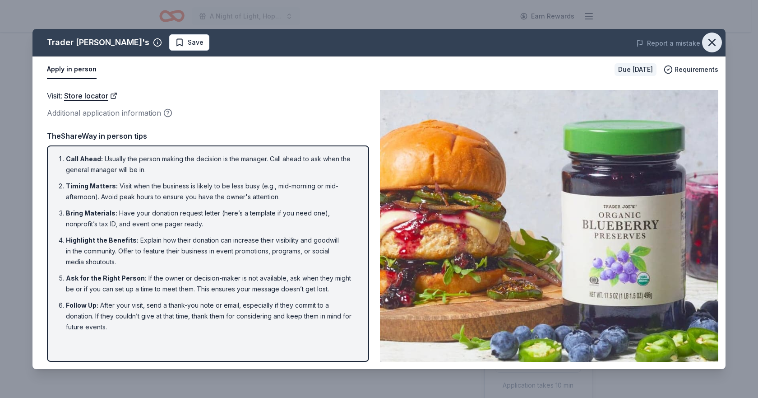
click at [705, 48] on button "button" at bounding box center [712, 42] width 20 height 20
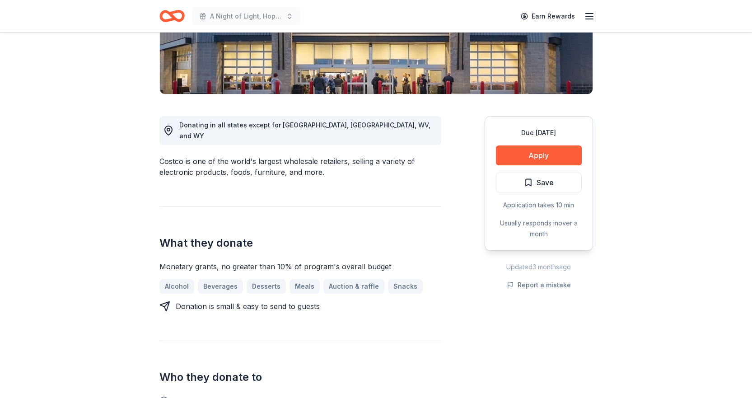
scroll to position [181, 0]
click at [507, 160] on button "Apply" at bounding box center [539, 155] width 86 height 20
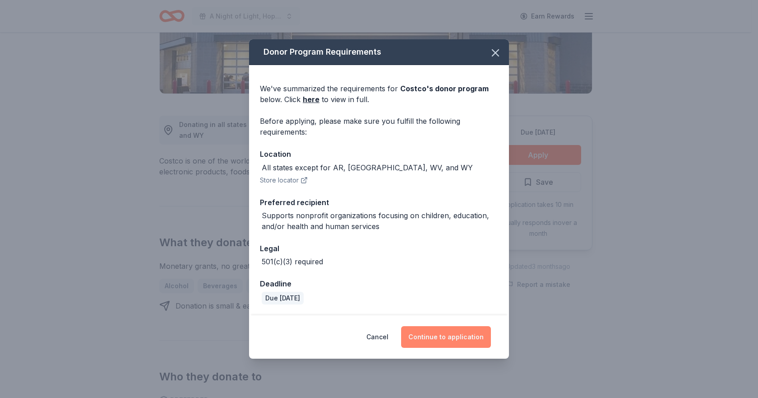
click at [478, 335] on button "Continue to application" at bounding box center [446, 337] width 90 height 22
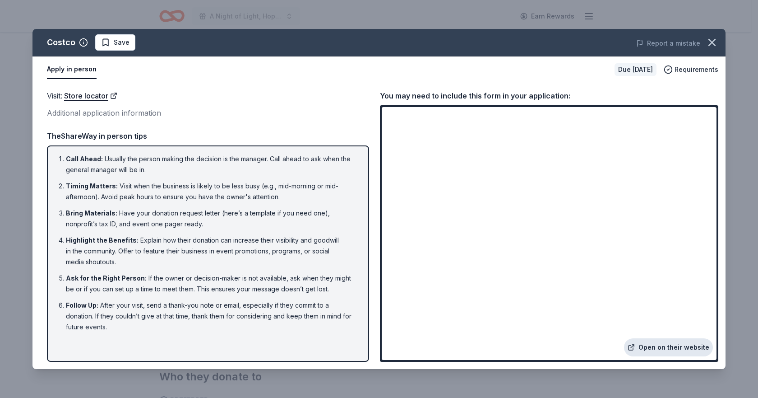
click at [671, 343] on link "Open on their website" at bounding box center [668, 347] width 89 height 18
click at [714, 41] on icon "button" at bounding box center [712, 42] width 6 height 6
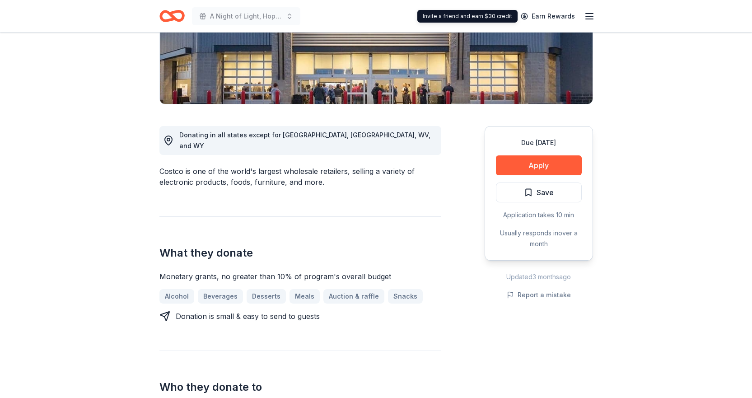
scroll to position [0, 0]
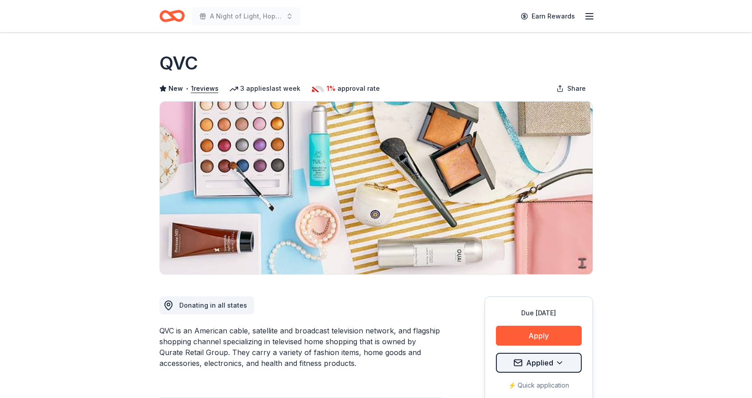
click at [558, 357] on html "A Night of Light, Hope, and Legacy Gala 2026 Earn Rewards Due [DATE] Share QVC …" at bounding box center [376, 199] width 752 height 398
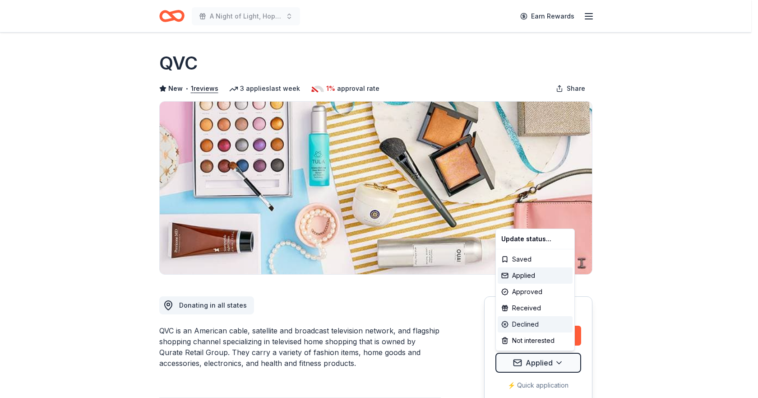
click at [530, 325] on div "Declined" at bounding box center [535, 324] width 75 height 16
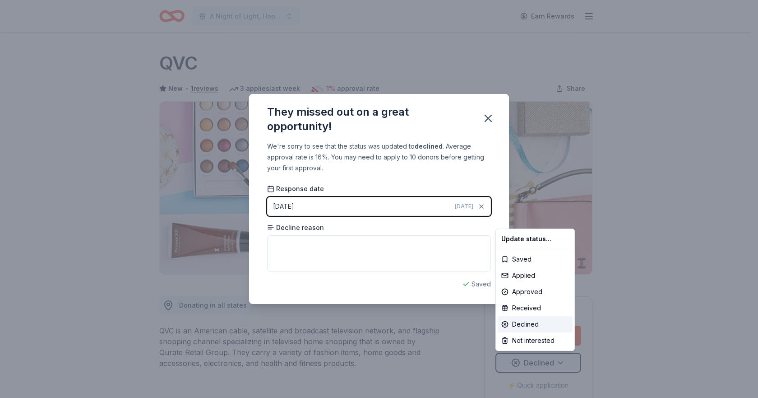
click at [314, 251] on html "A Night of Light, Hope, and Legacy Gala 2026 Earn Rewards Due in 185 days Share…" at bounding box center [379, 199] width 758 height 398
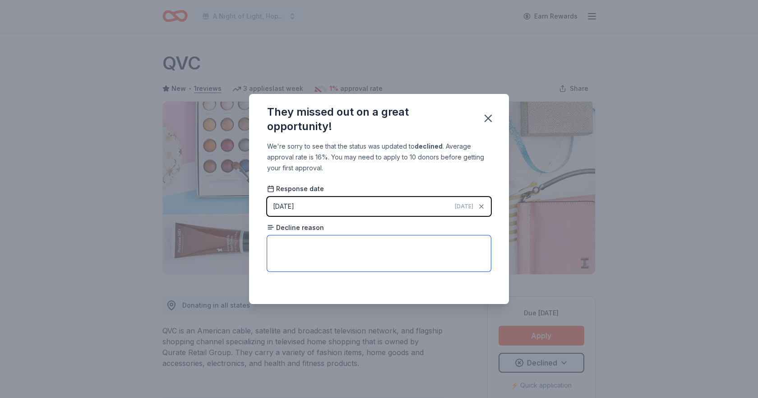
click at [314, 251] on textarea at bounding box center [379, 253] width 224 height 36
paste textarea "Unfortunately, we are unable to contribute to your request at this time"
type textarea "Unfortunately, we are unable to contribute to your request at this time"
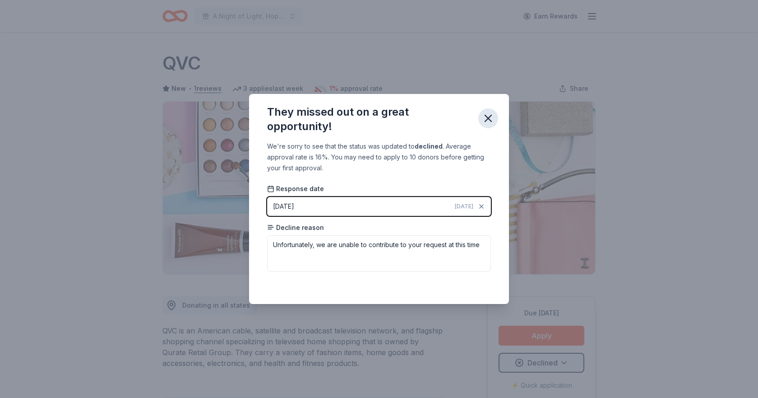
click at [488, 123] on icon "button" at bounding box center [488, 118] width 13 height 13
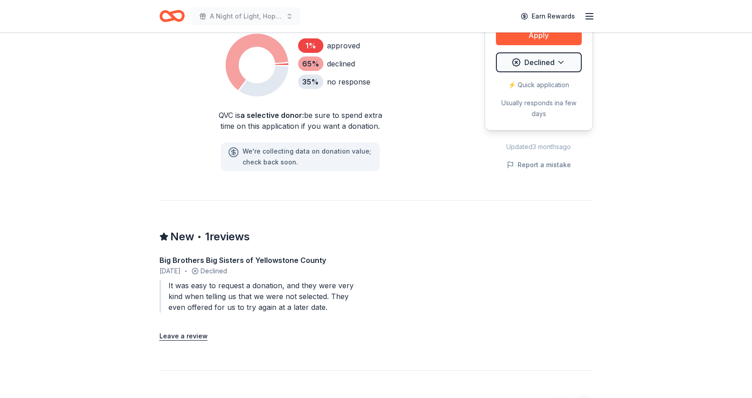
scroll to position [767, 0]
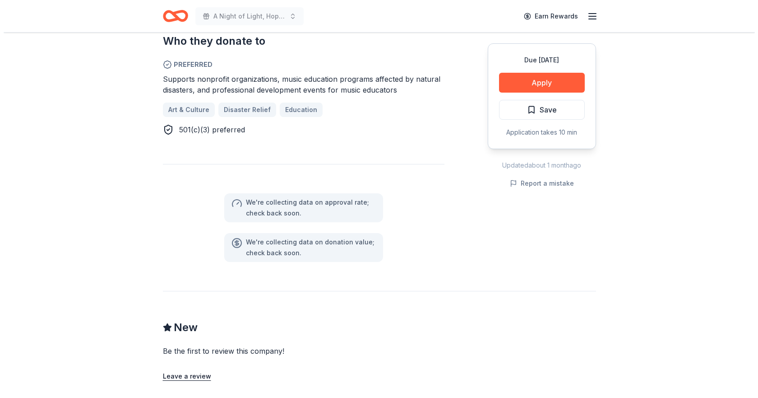
scroll to position [542, 0]
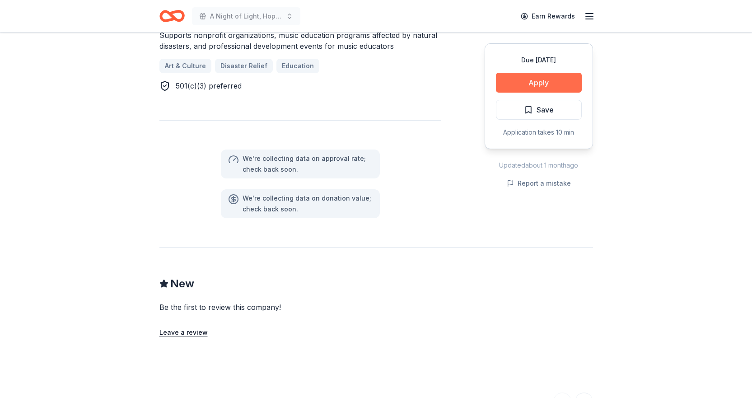
click at [519, 84] on button "Apply" at bounding box center [539, 83] width 86 height 20
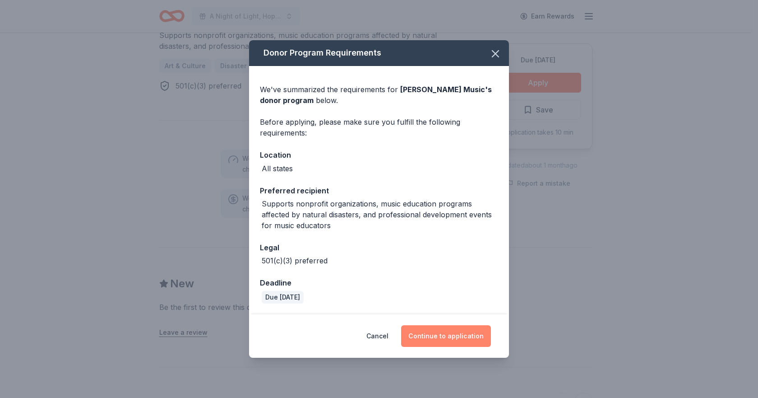
click at [480, 339] on button "Continue to application" at bounding box center [446, 336] width 90 height 22
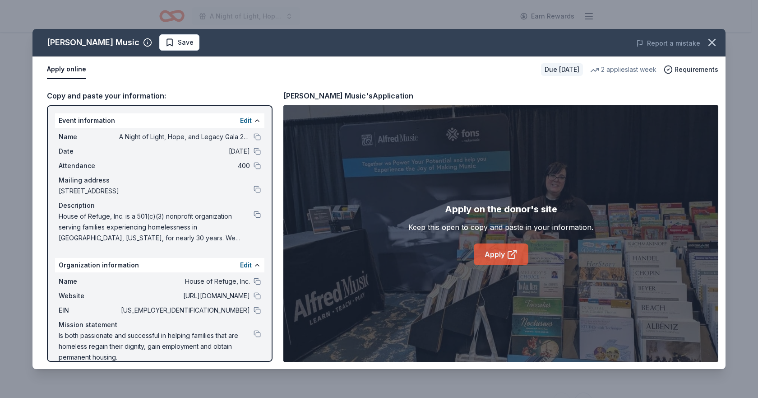
click at [499, 259] on link "Apply" at bounding box center [501, 254] width 55 height 22
click at [711, 44] on icon "button" at bounding box center [712, 42] width 6 height 6
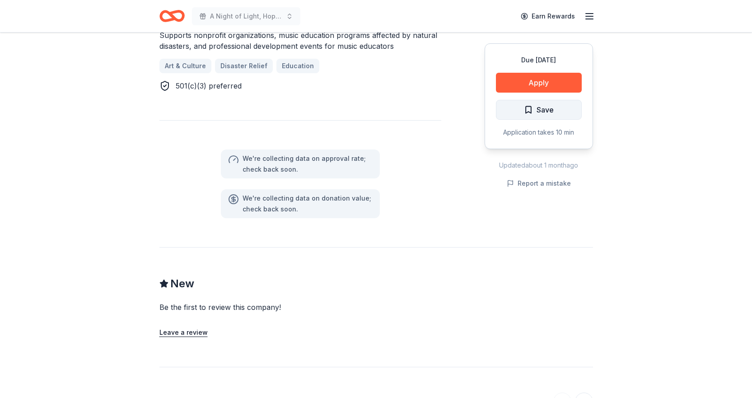
click at [542, 114] on span "Save" at bounding box center [544, 110] width 17 height 12
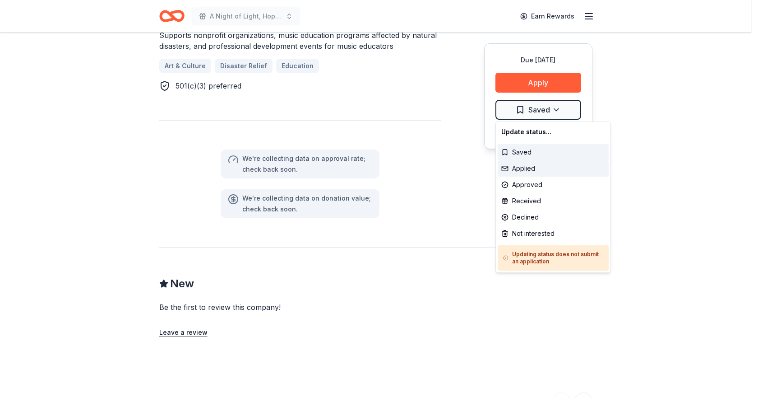
click at [517, 167] on div "Applied" at bounding box center [553, 168] width 111 height 16
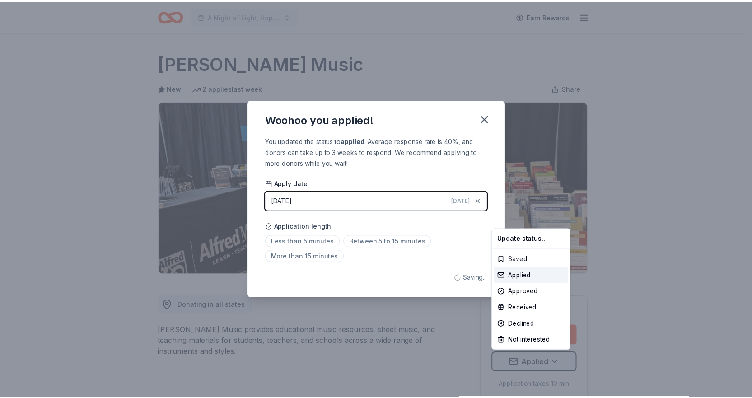
scroll to position [0, 0]
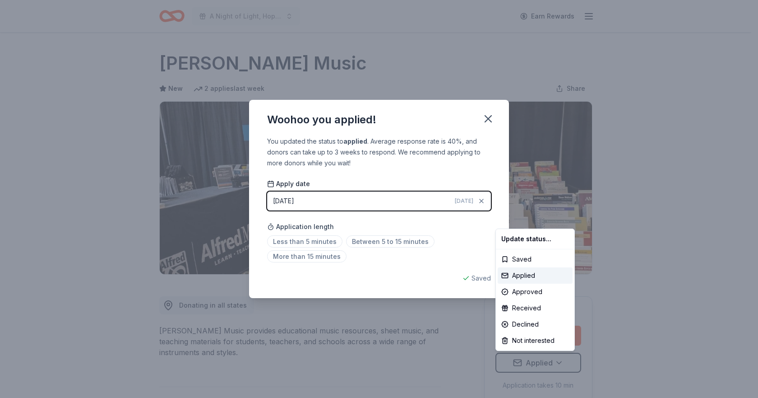
click at [488, 119] on html "A Night of Light, Hope, and Legacy Gala 2026 Earn Rewards Due in 185 days Share…" at bounding box center [379, 199] width 758 height 398
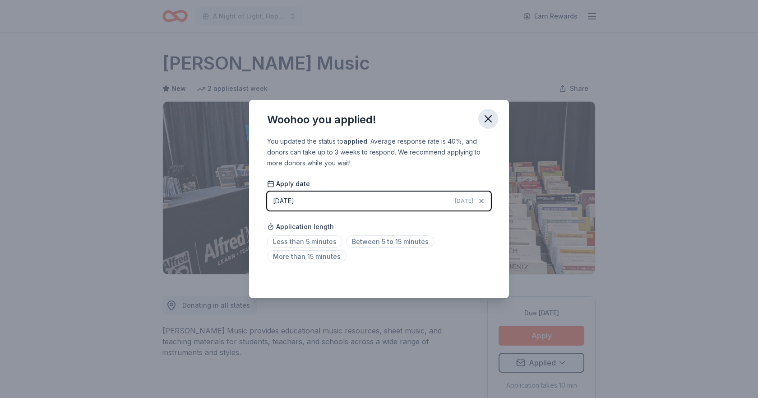
click at [487, 116] on icon "button" at bounding box center [488, 118] width 13 height 13
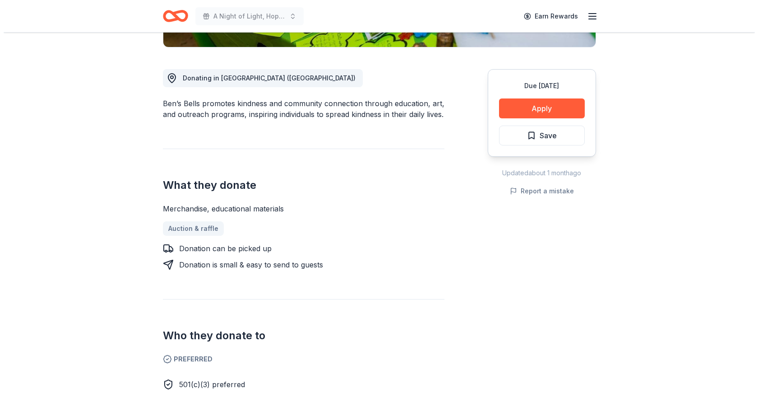
scroll to position [181, 0]
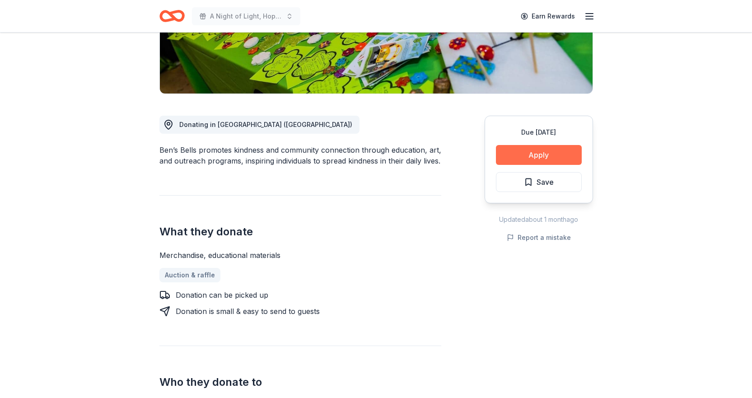
click at [562, 160] on button "Apply" at bounding box center [539, 155] width 86 height 20
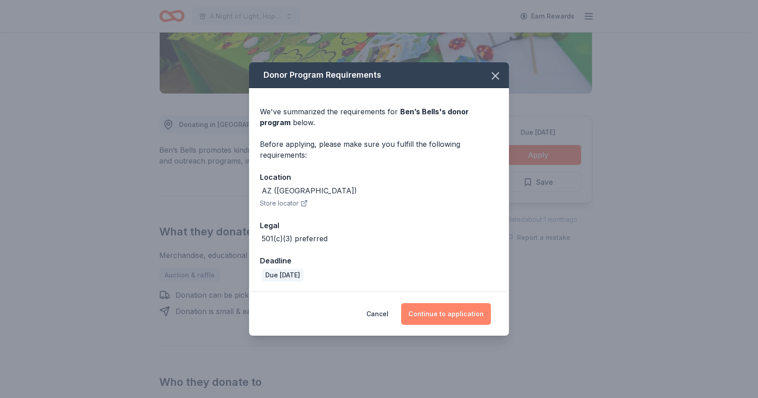
click at [422, 313] on button "Continue to application" at bounding box center [446, 314] width 90 height 22
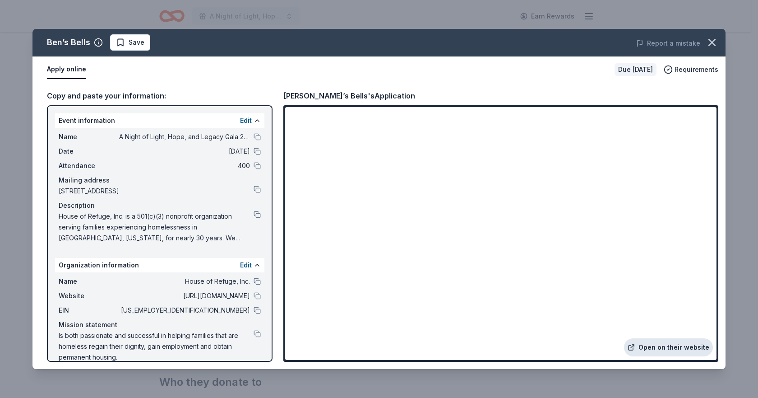
click at [684, 347] on link "Open on their website" at bounding box center [668, 347] width 89 height 18
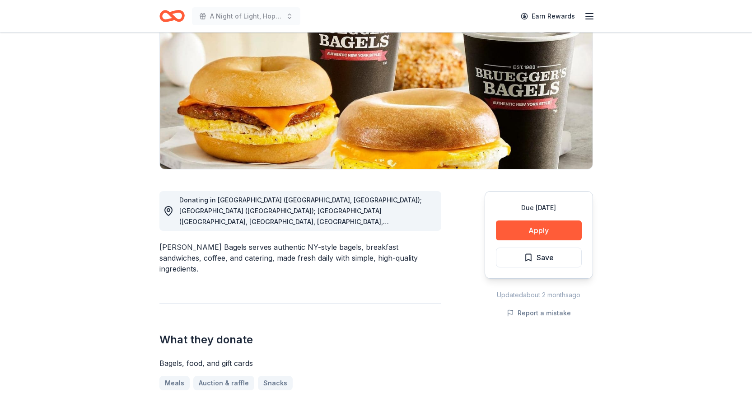
scroll to position [90, 0]
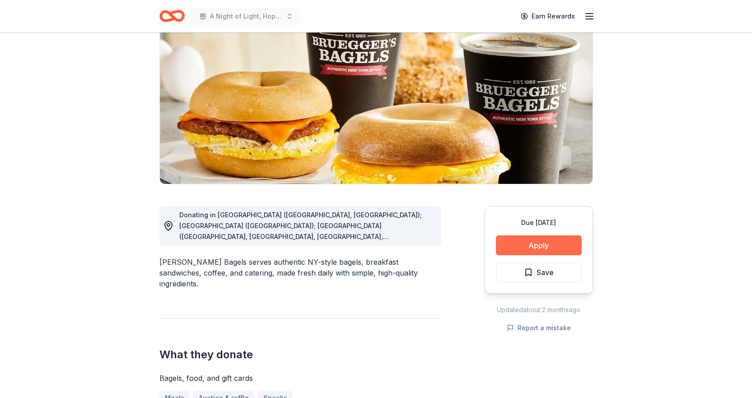
click at [526, 247] on button "Apply" at bounding box center [539, 245] width 86 height 20
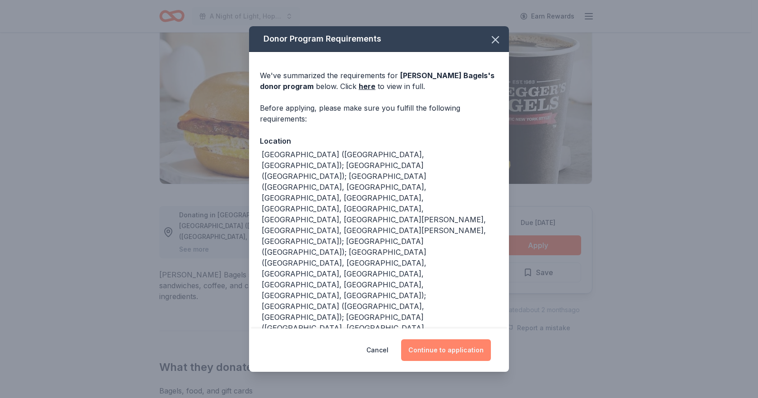
click at [476, 346] on button "Continue to application" at bounding box center [446, 350] width 90 height 22
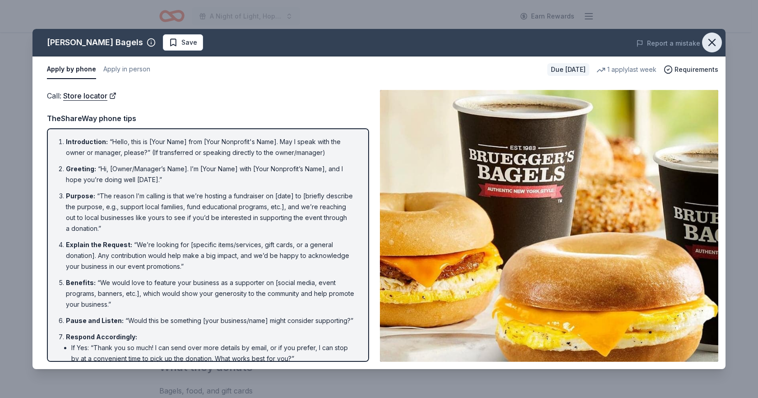
click at [716, 50] on button "button" at bounding box center [712, 42] width 20 height 20
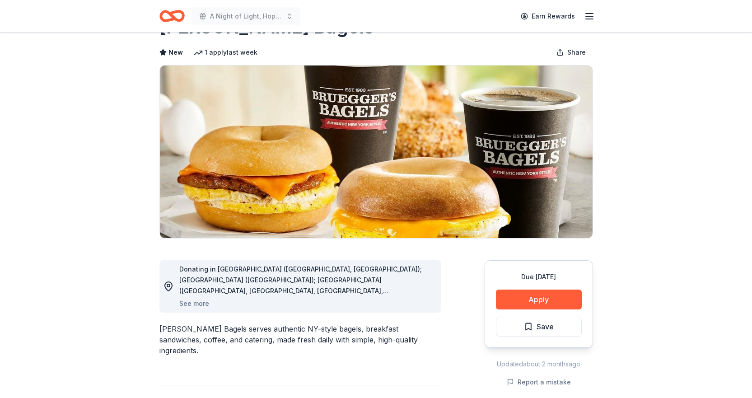
scroll to position [0, 0]
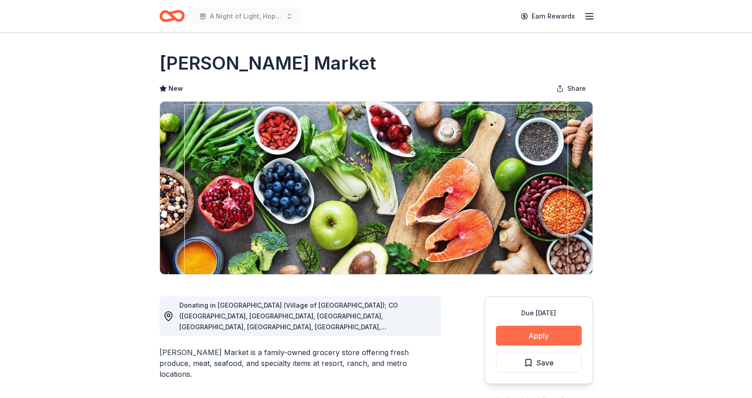
click at [526, 344] on button "Apply" at bounding box center [539, 335] width 86 height 20
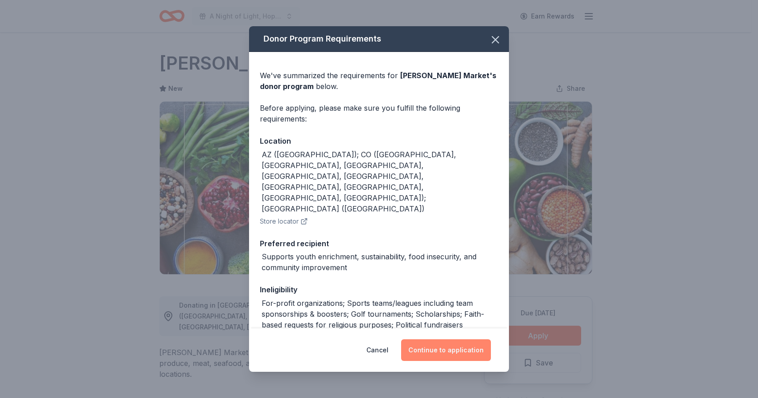
click at [460, 352] on button "Continue to application" at bounding box center [446, 350] width 90 height 22
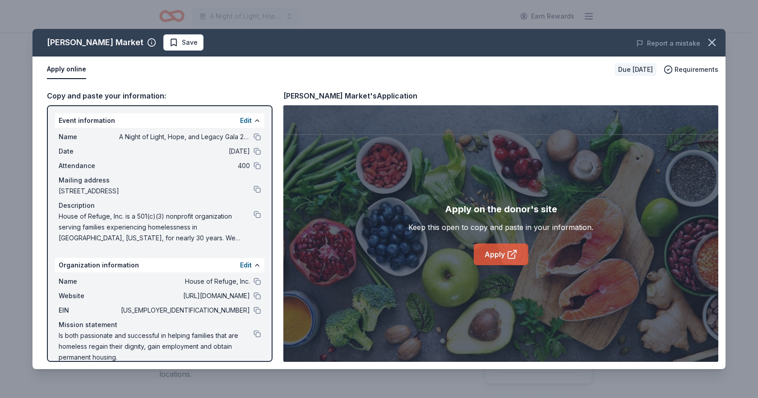
click at [494, 258] on link "Apply" at bounding box center [501, 254] width 55 height 22
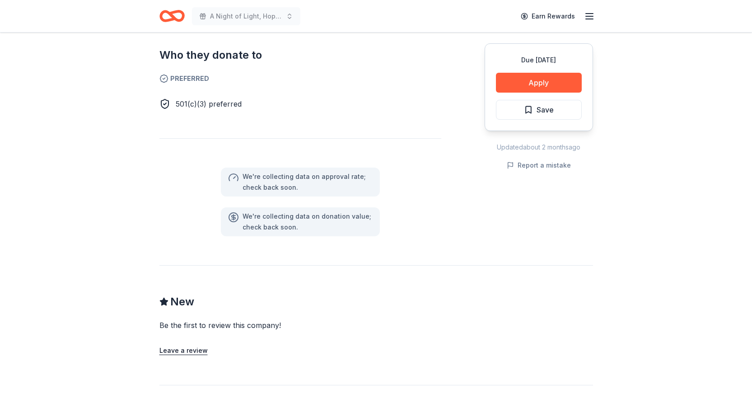
scroll to position [406, 0]
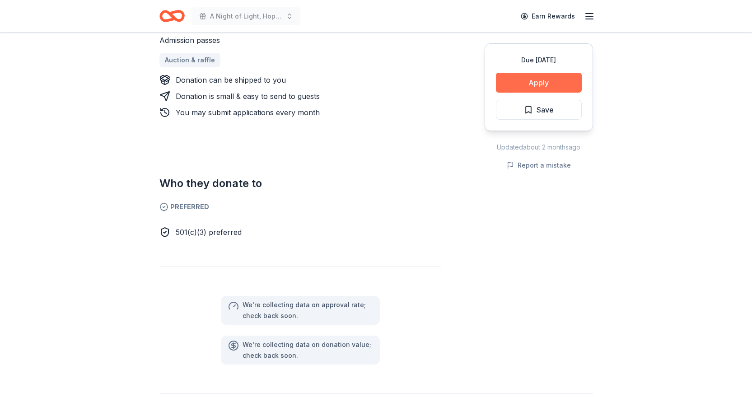
click at [537, 83] on button "Apply" at bounding box center [539, 83] width 86 height 20
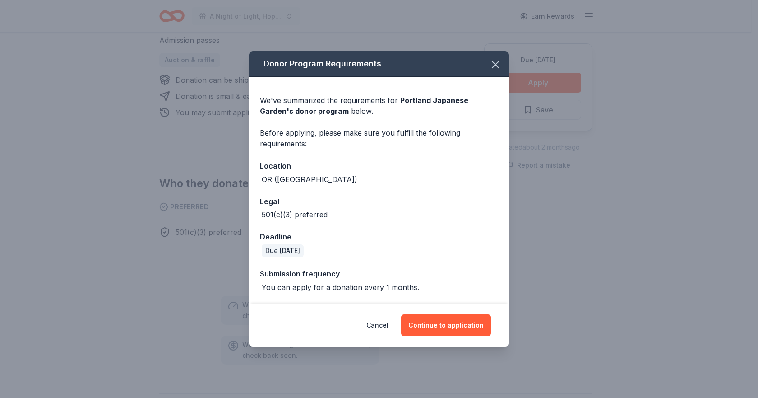
click at [531, 294] on div "Donor Program Requirements We've summarized the requirements for Portland Japan…" at bounding box center [379, 199] width 758 height 398
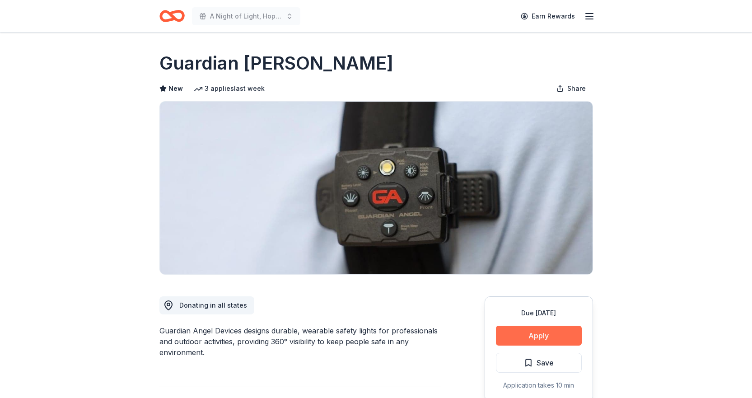
click at [558, 343] on button "Apply" at bounding box center [539, 335] width 86 height 20
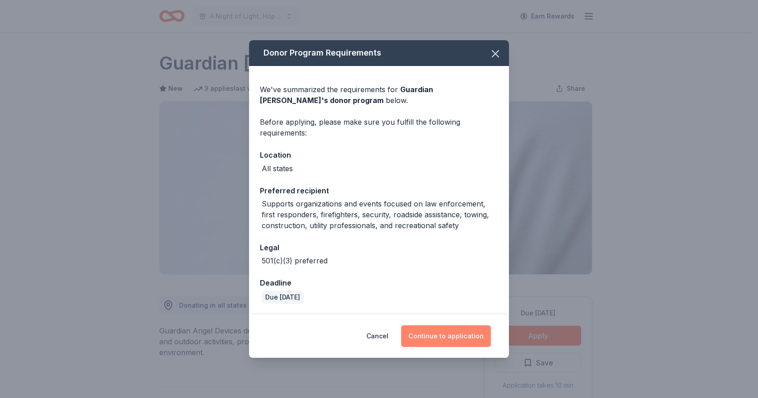
click at [471, 340] on button "Continue to application" at bounding box center [446, 336] width 90 height 22
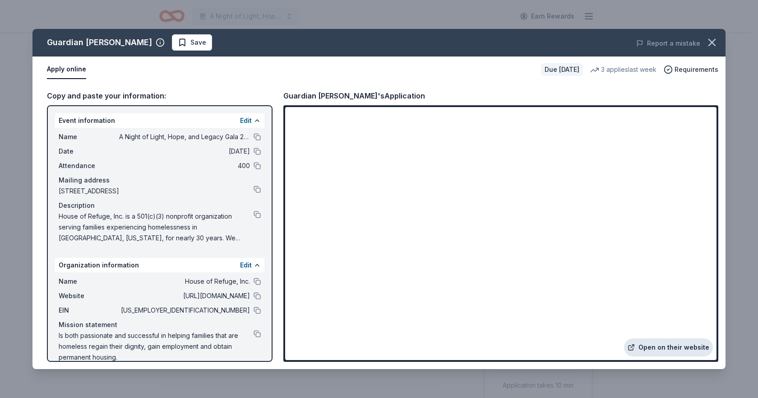
click at [656, 343] on link "Open on their website" at bounding box center [668, 347] width 89 height 18
click at [712, 46] on icon "button" at bounding box center [712, 42] width 13 height 13
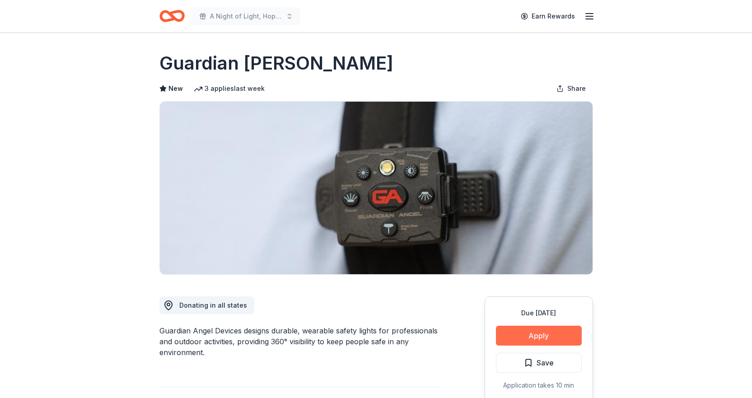
click at [550, 337] on button "Apply" at bounding box center [539, 335] width 86 height 20
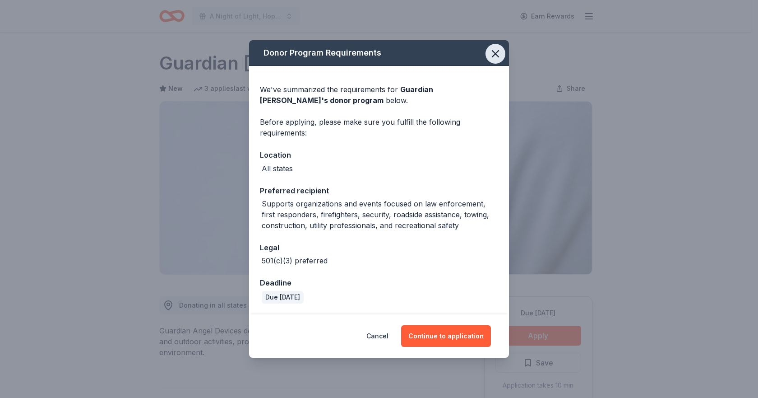
click at [505, 53] on button "button" at bounding box center [496, 54] width 20 height 20
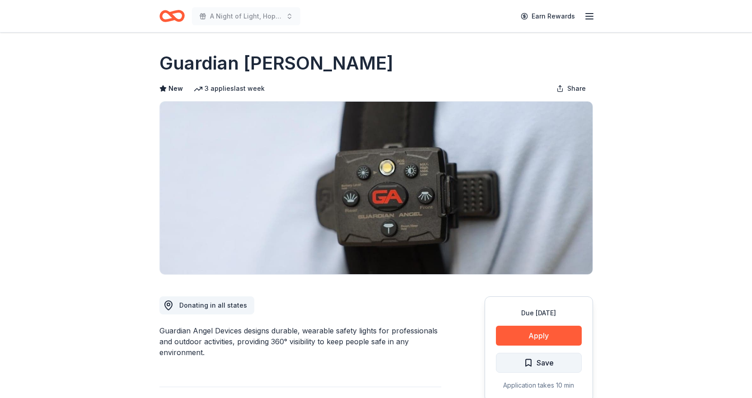
click at [541, 362] on span "Save" at bounding box center [544, 363] width 17 height 12
click at [541, 362] on html "A Night of Light, Hope, and Legacy Gala 2026 Earn Rewards Due in 185 days Share…" at bounding box center [376, 199] width 752 height 398
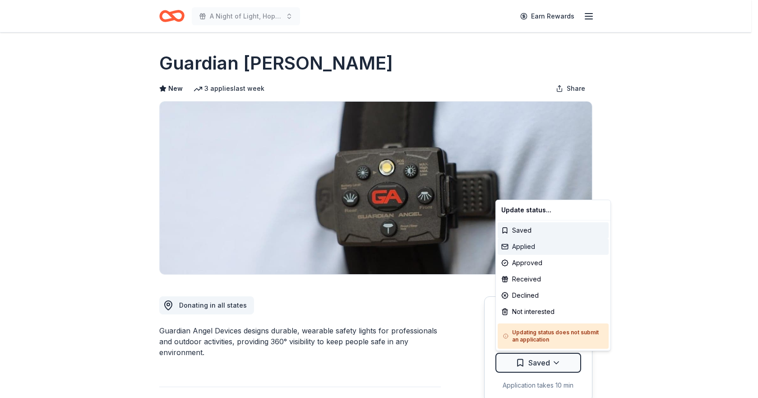
click at [527, 246] on div "Applied" at bounding box center [553, 246] width 111 height 16
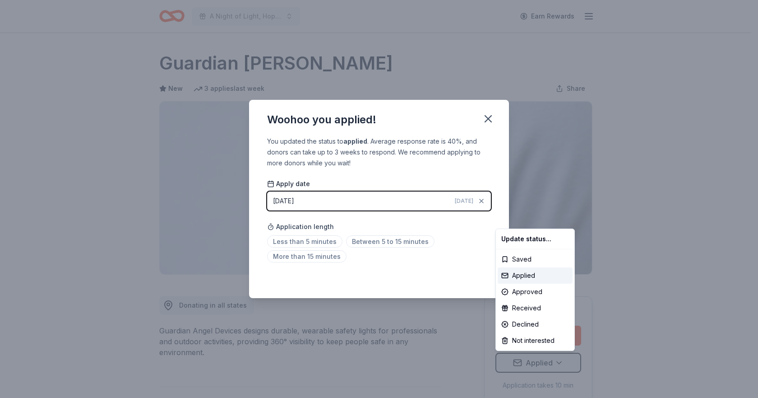
click at [489, 121] on html "A Night of Light, Hope, and Legacy Gala 2026 Earn Rewards Due in 185 days Share…" at bounding box center [379, 199] width 758 height 398
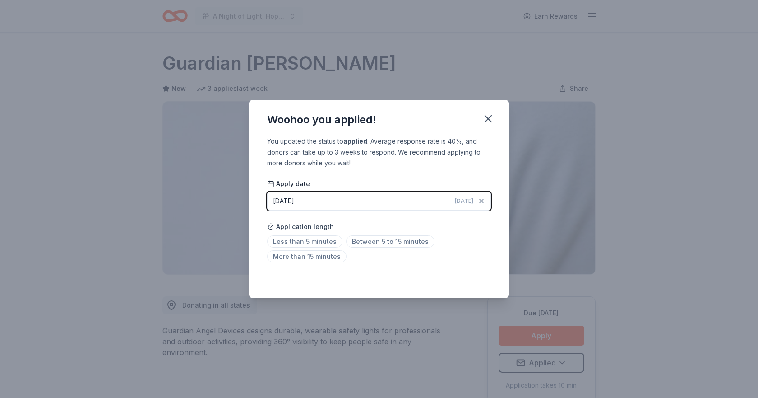
click at [489, 121] on icon "button" at bounding box center [488, 118] width 13 height 13
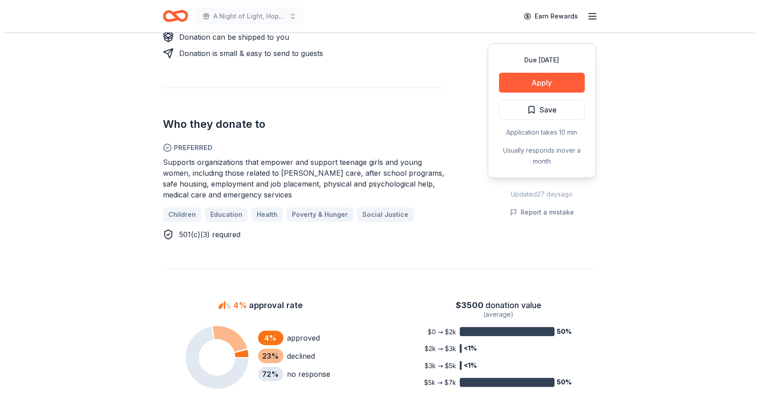
scroll to position [406, 0]
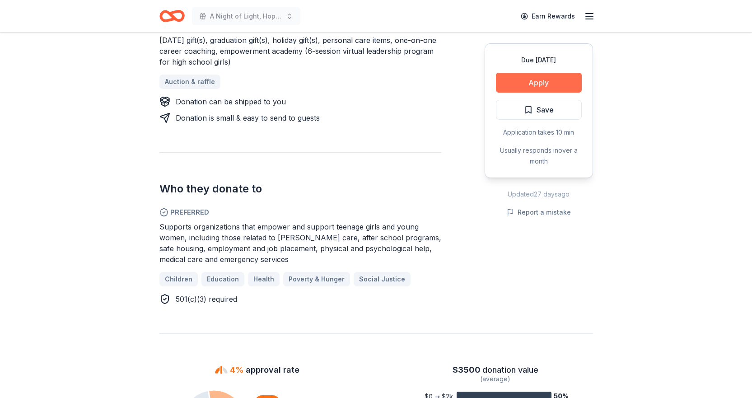
click at [533, 85] on button "Apply" at bounding box center [539, 83] width 86 height 20
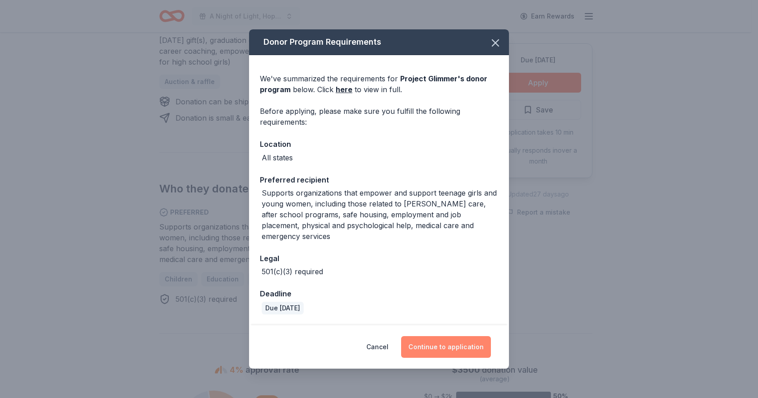
click at [452, 340] on button "Continue to application" at bounding box center [446, 347] width 90 height 22
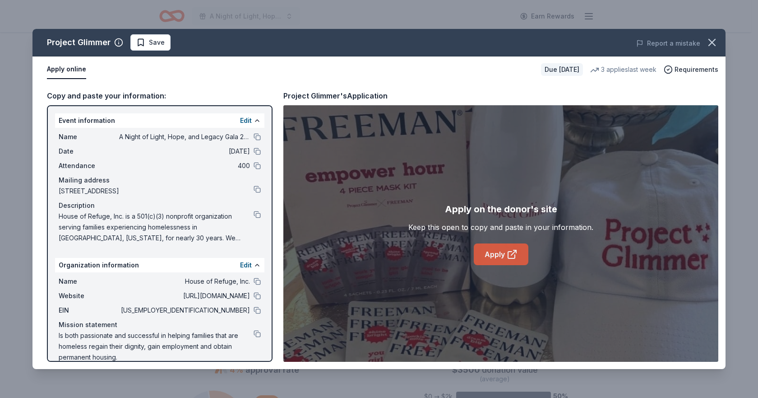
click at [484, 257] on link "Apply" at bounding box center [501, 254] width 55 height 22
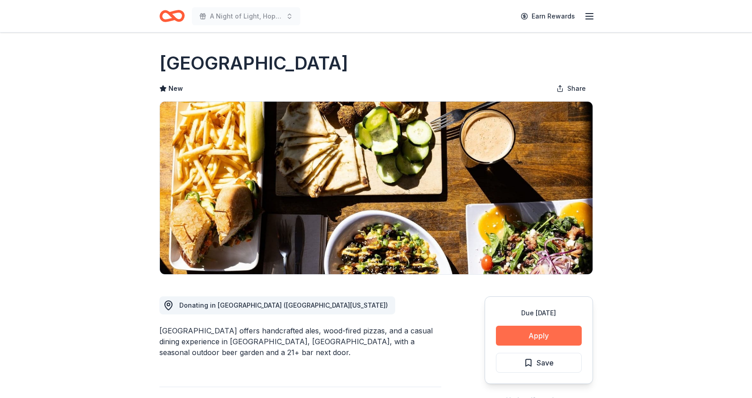
click at [520, 333] on button "Apply" at bounding box center [539, 335] width 86 height 20
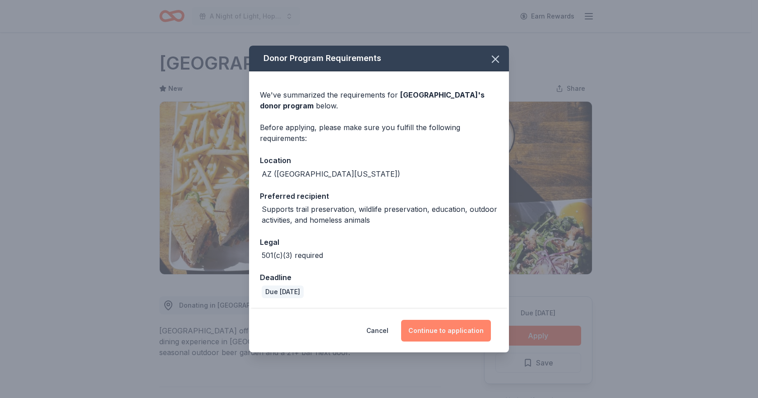
click at [417, 326] on button "Continue to application" at bounding box center [446, 331] width 90 height 22
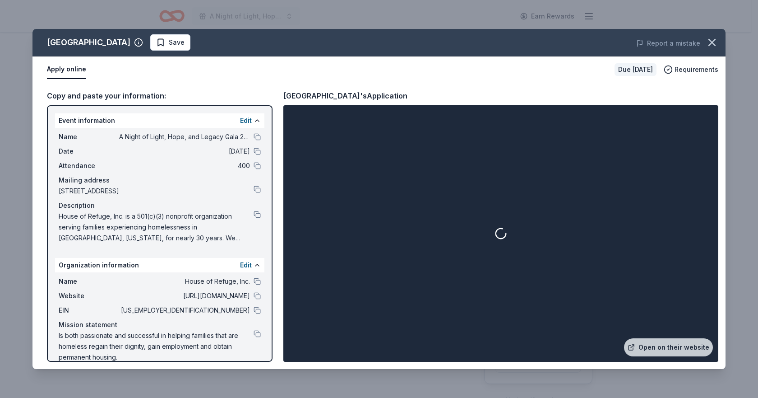
click at [663, 331] on div at bounding box center [501, 233] width 432 height 253
click at [664, 342] on link "Open on their website" at bounding box center [668, 347] width 89 height 18
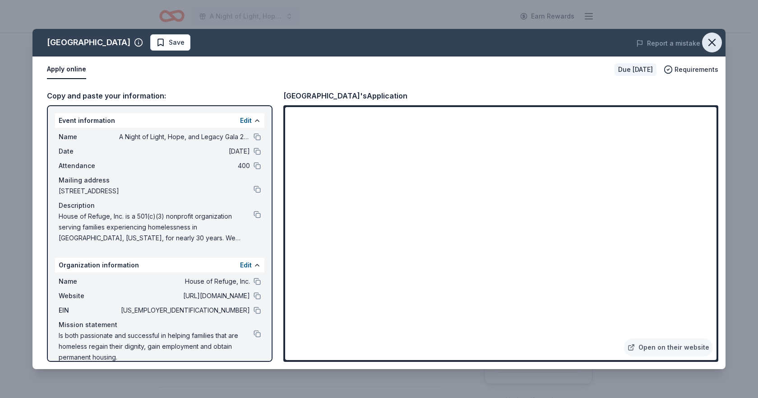
click at [709, 46] on icon "button" at bounding box center [712, 42] width 6 height 6
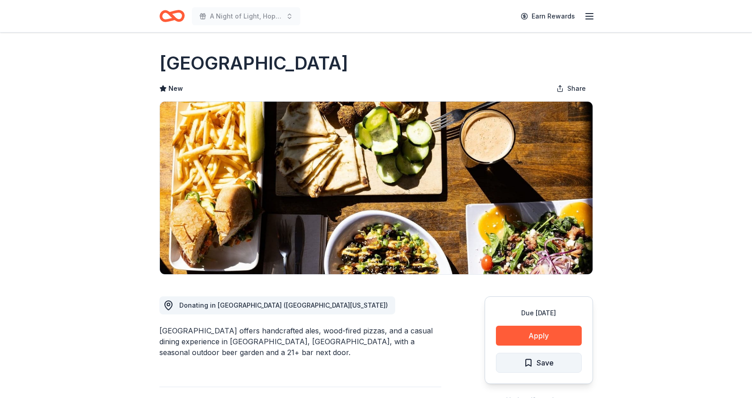
click at [538, 359] on span "Save" at bounding box center [544, 363] width 17 height 12
click at [538, 359] on html "A Night of Light, Hope, and Legacy Gala 2026 Earn Rewards Due in 185 days Share…" at bounding box center [376, 199] width 752 height 398
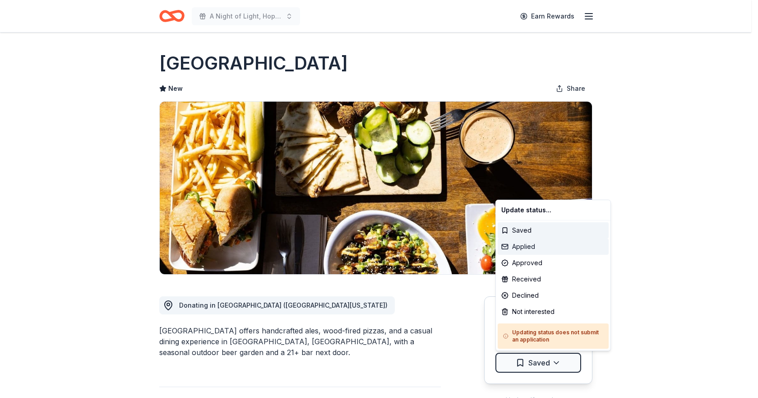
click at [538, 246] on div "Applied" at bounding box center [553, 246] width 111 height 16
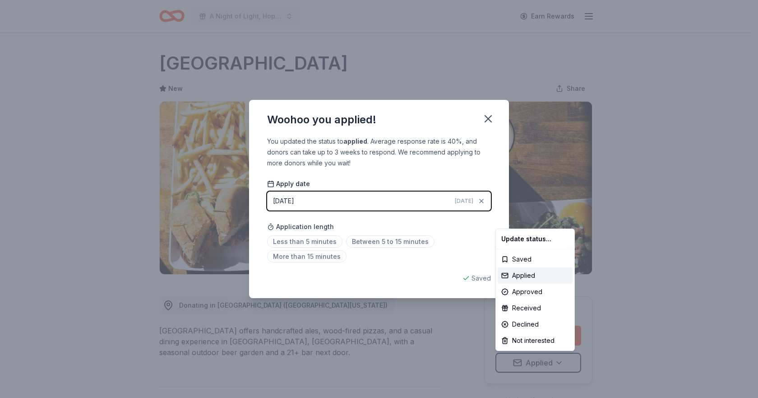
click at [487, 117] on html "A Night of Light, Hope, and Legacy Gala 2026 Earn Rewards Due in 185 days Share…" at bounding box center [379, 199] width 758 height 398
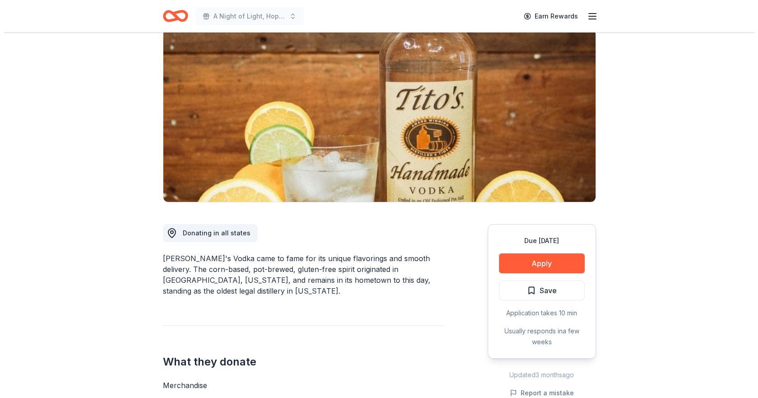
scroll to position [181, 0]
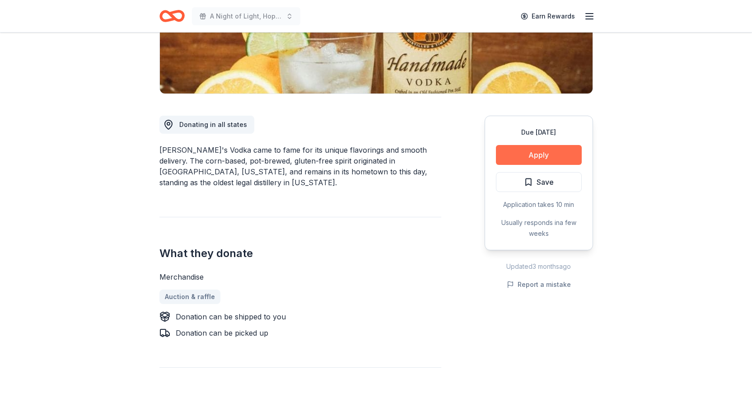
click at [543, 156] on button "Apply" at bounding box center [539, 155] width 86 height 20
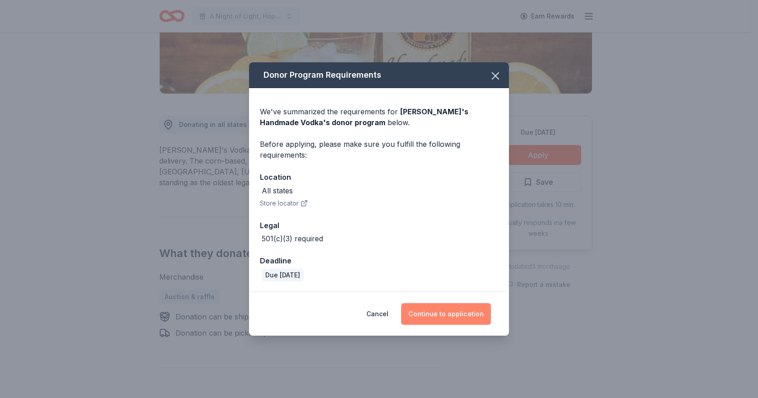
click at [457, 306] on button "Continue to application" at bounding box center [446, 314] width 90 height 22
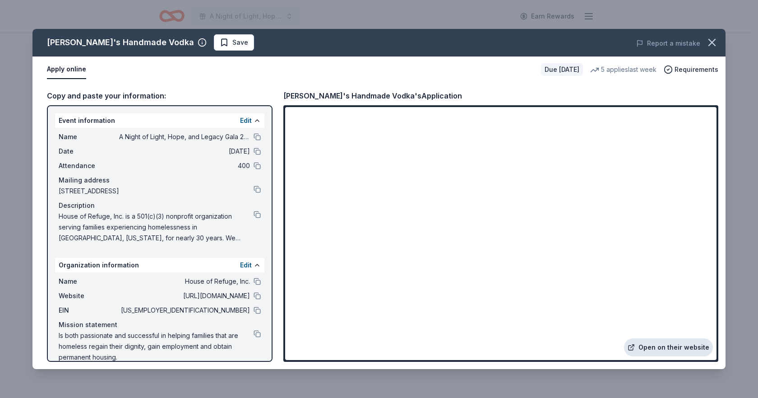
click at [663, 349] on link "Open on their website" at bounding box center [668, 347] width 89 height 18
